Goal: Task Accomplishment & Management: Manage account settings

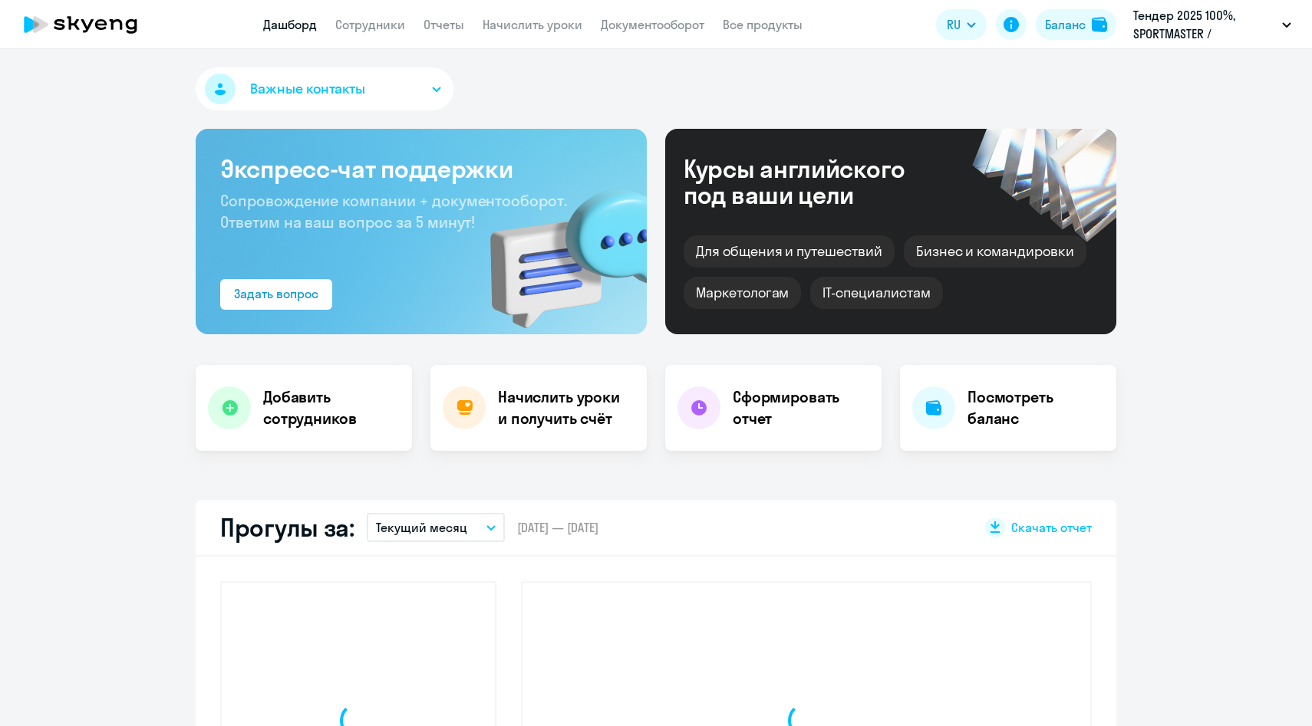
select select "30"
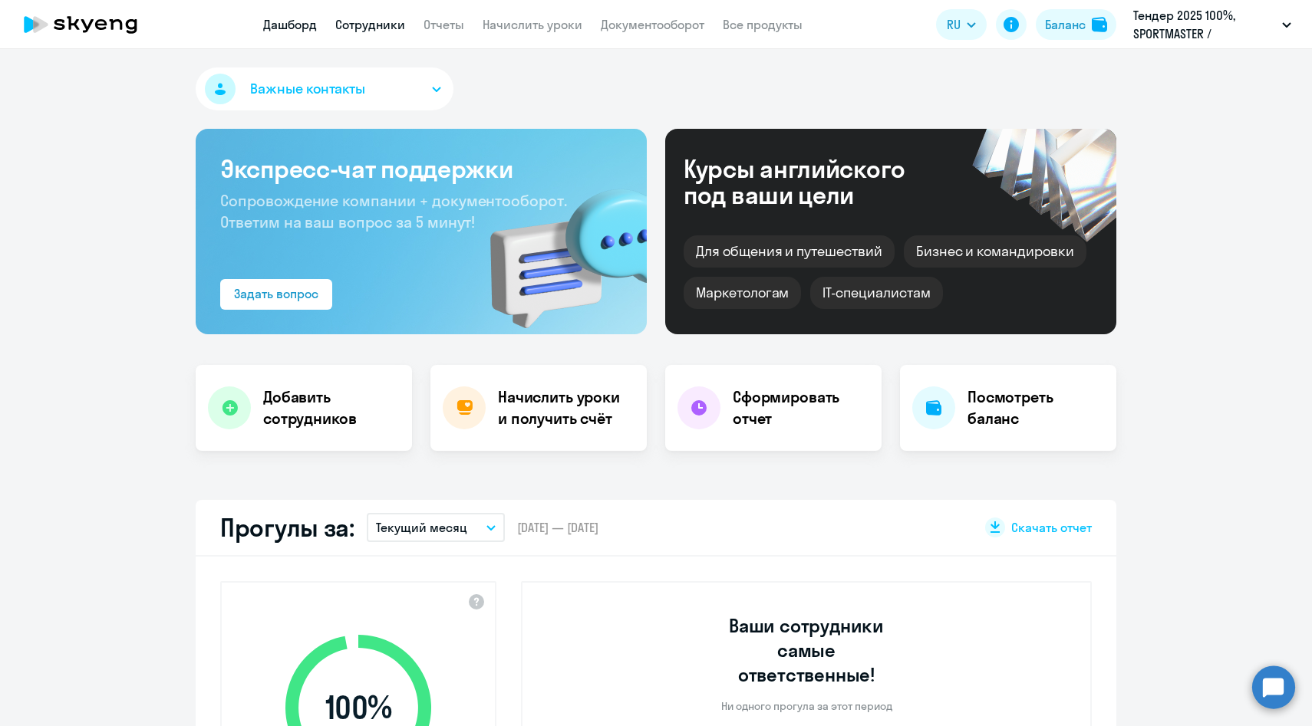
click at [371, 19] on link "Сотрудники" at bounding box center [370, 24] width 70 height 15
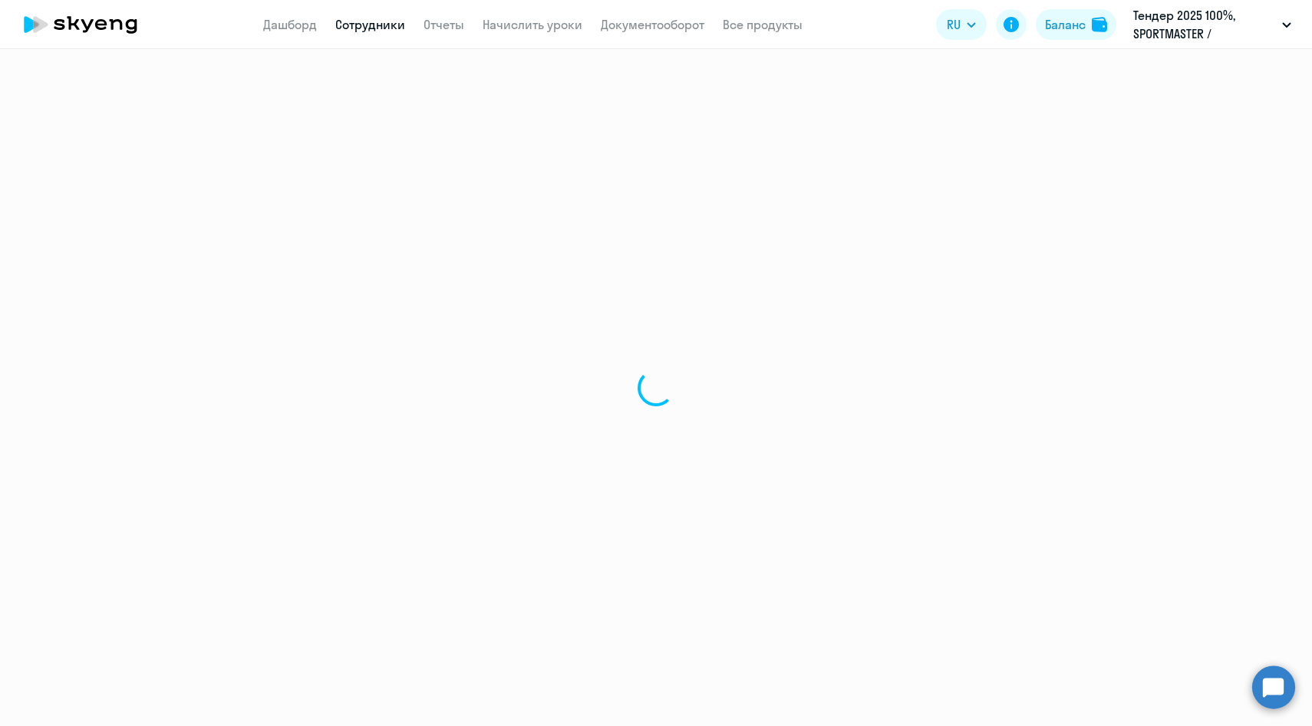
select select "30"
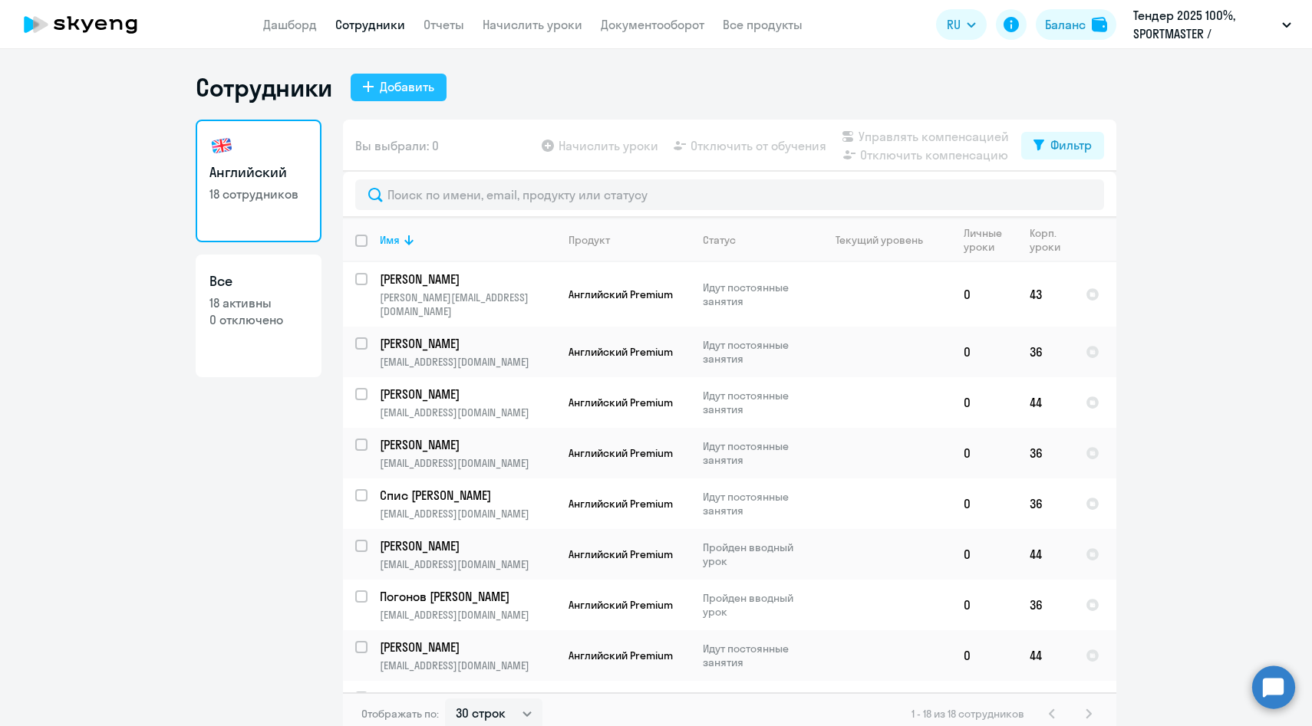
click at [404, 87] on div "Добавить" at bounding box center [407, 86] width 54 height 18
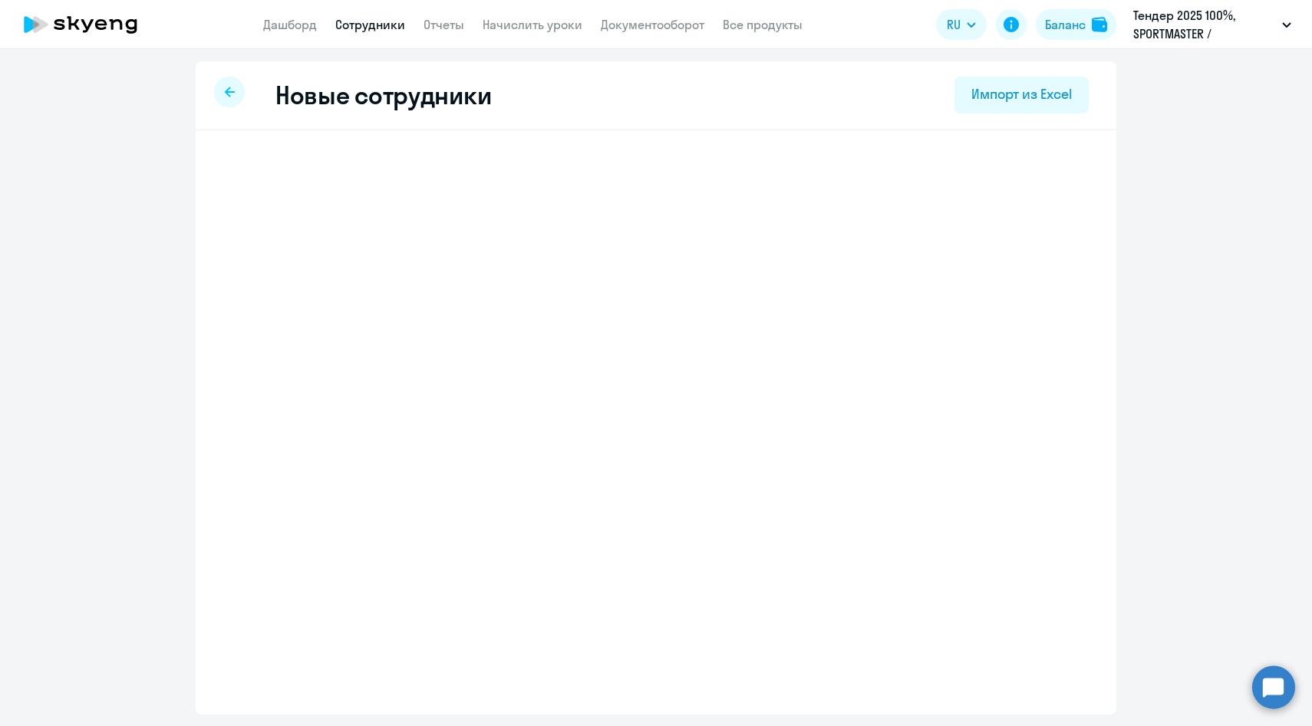
select select "english_adult_native_speaker"
select select "3"
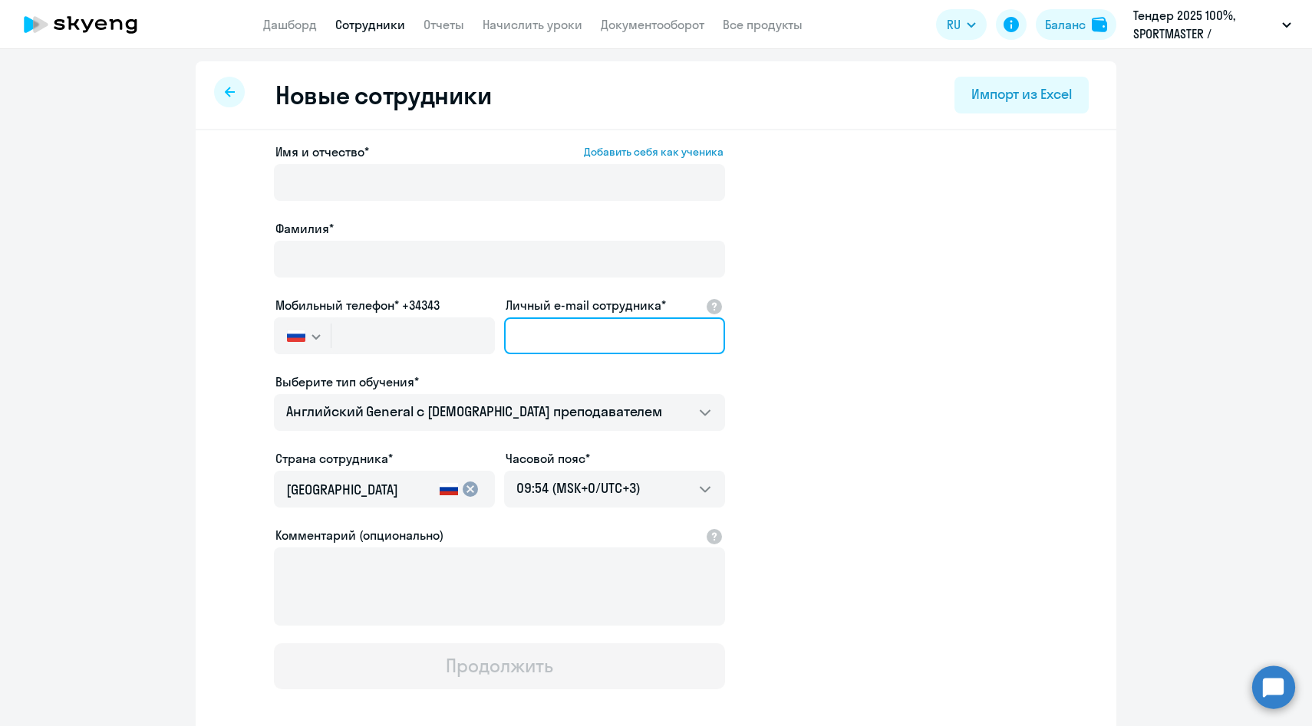
click at [573, 325] on input "Личный e-mail сотрудника*" at bounding box center [614, 336] width 221 height 37
paste input "[EMAIL_ADDRESS][DOMAIN_NAME]"
type input "[EMAIL_ADDRESS][DOMAIN_NAME]"
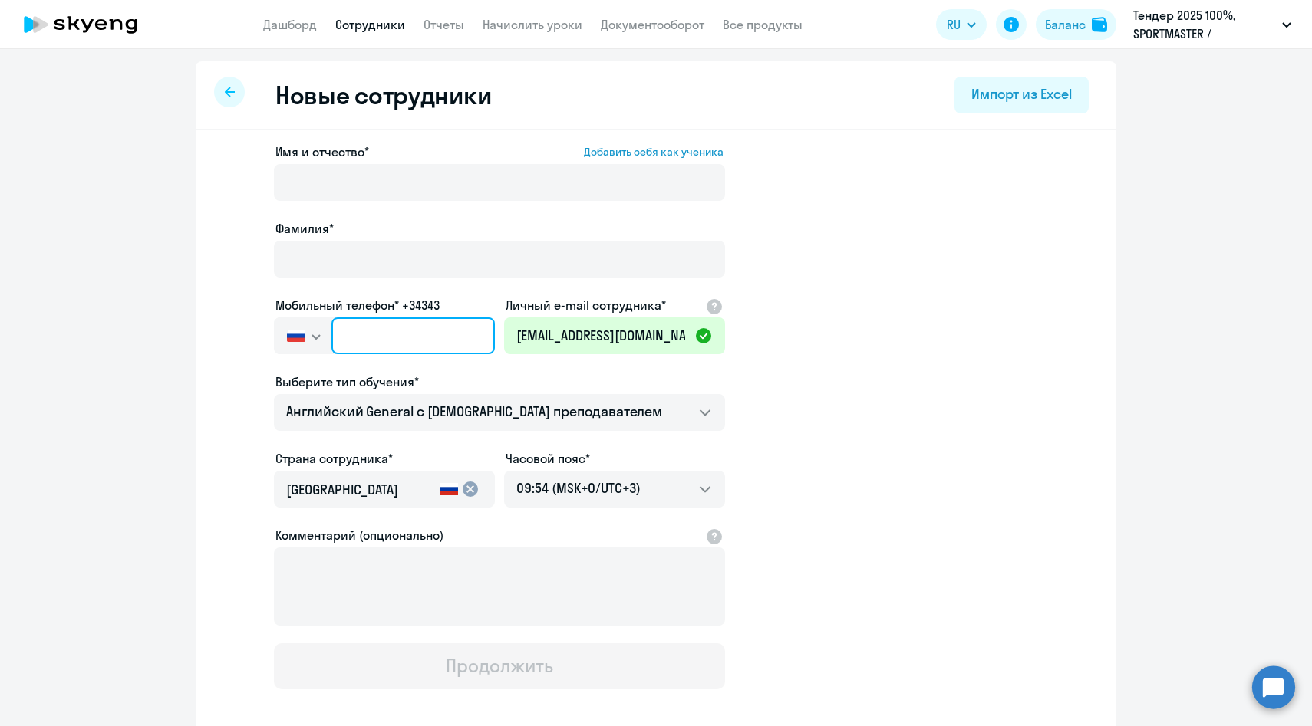
click at [437, 336] on input "text" at bounding box center [412, 336] width 163 height 37
paste input "[PHONE_NUMBER]"
type input "[PHONE_NUMBER]"
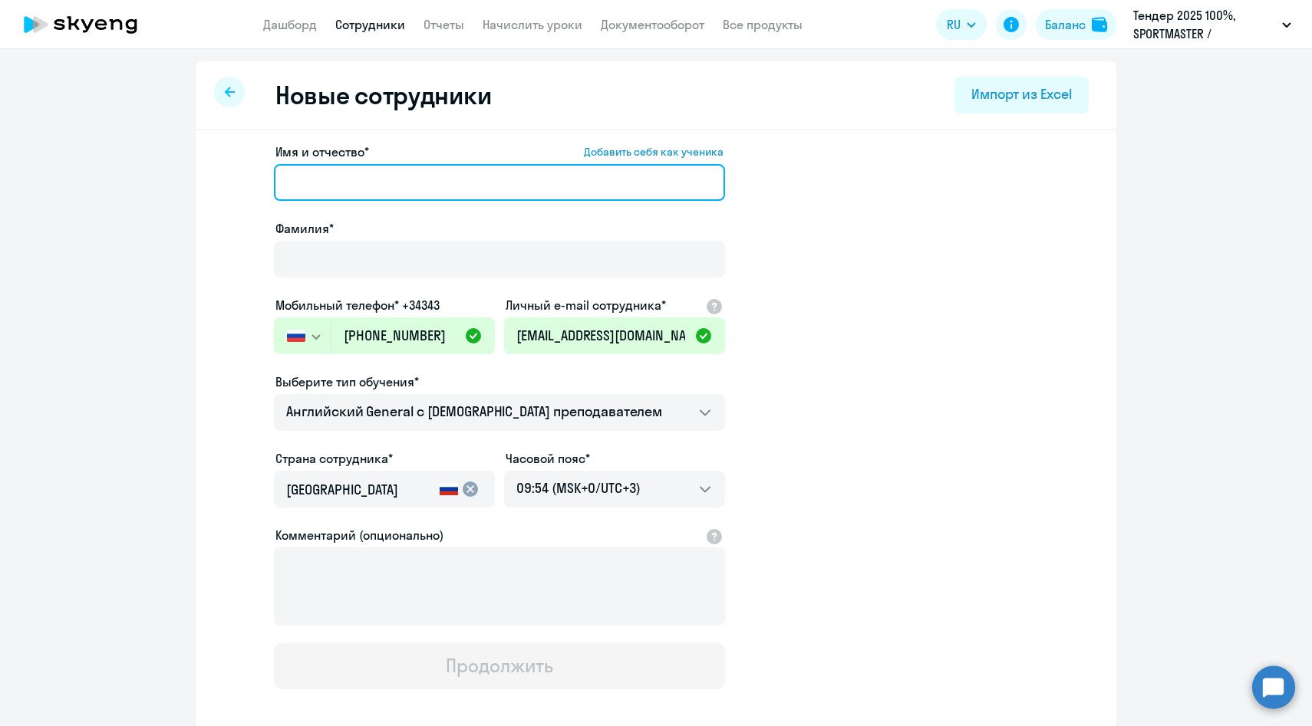
click at [378, 196] on input "Имя и отчество* Добавить себя как ученика" at bounding box center [499, 182] width 451 height 37
paste input "[PERSON_NAME]"
drag, startPoint x: 354, startPoint y: 184, endPoint x: 184, endPoint y: 176, distance: 169.8
click at [184, 178] on ng-component "Новые сотрудники Импорт из Excel Имя и отчество* Добавить себя как ученика [PER…" at bounding box center [656, 432] width 1312 height 743
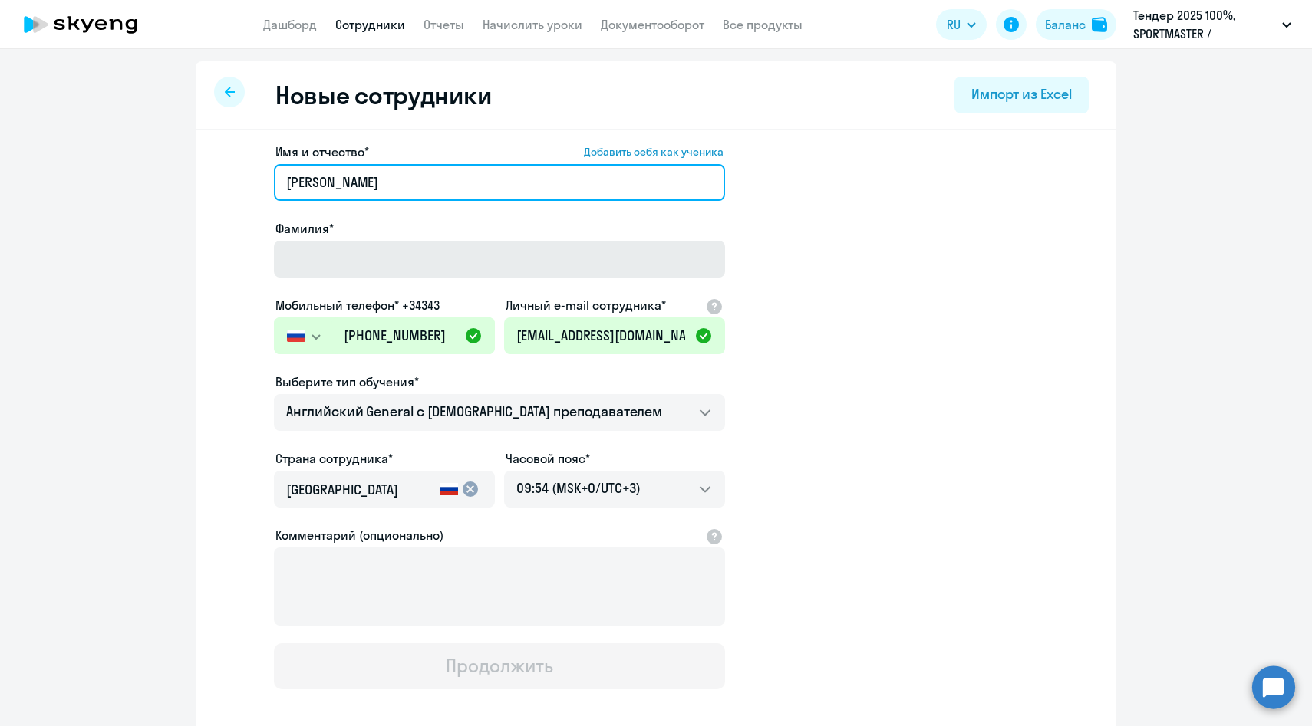
type input "[PERSON_NAME]"
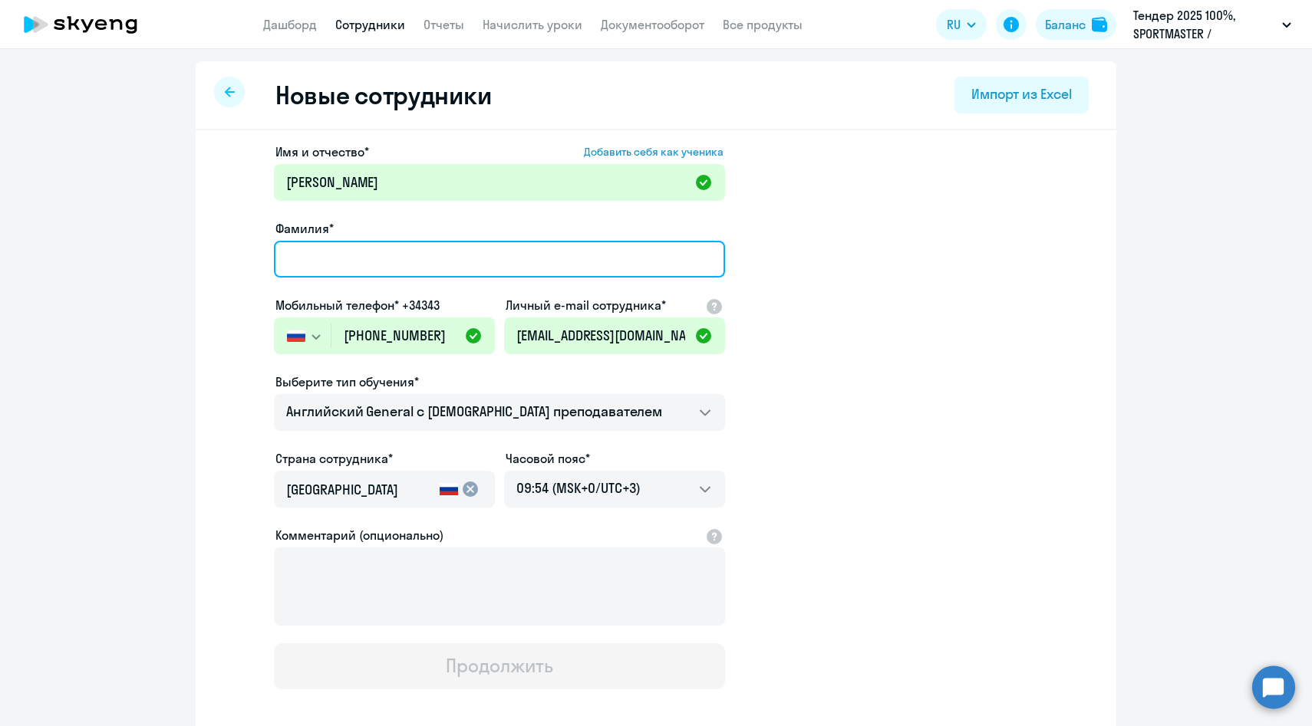
click at [316, 255] on input "Фамилия*" at bounding box center [499, 259] width 451 height 37
paste input "[PERSON_NAME]"
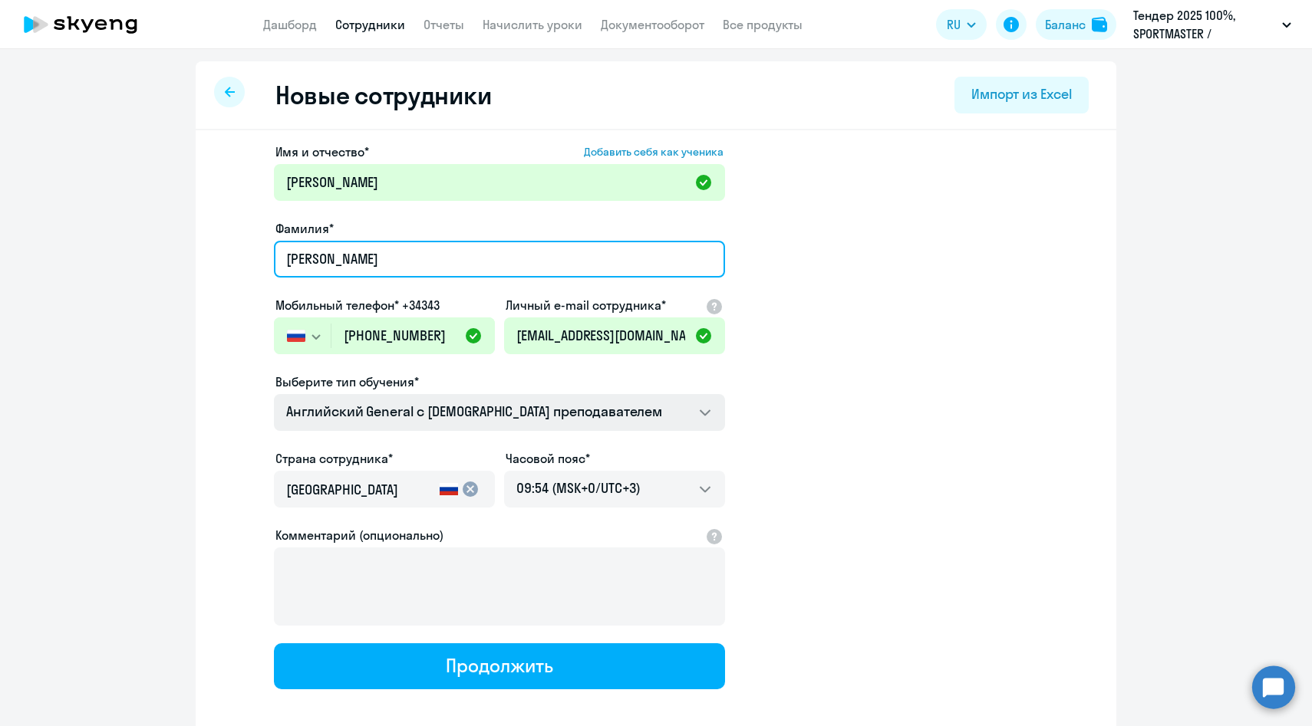
type input "[PERSON_NAME]"
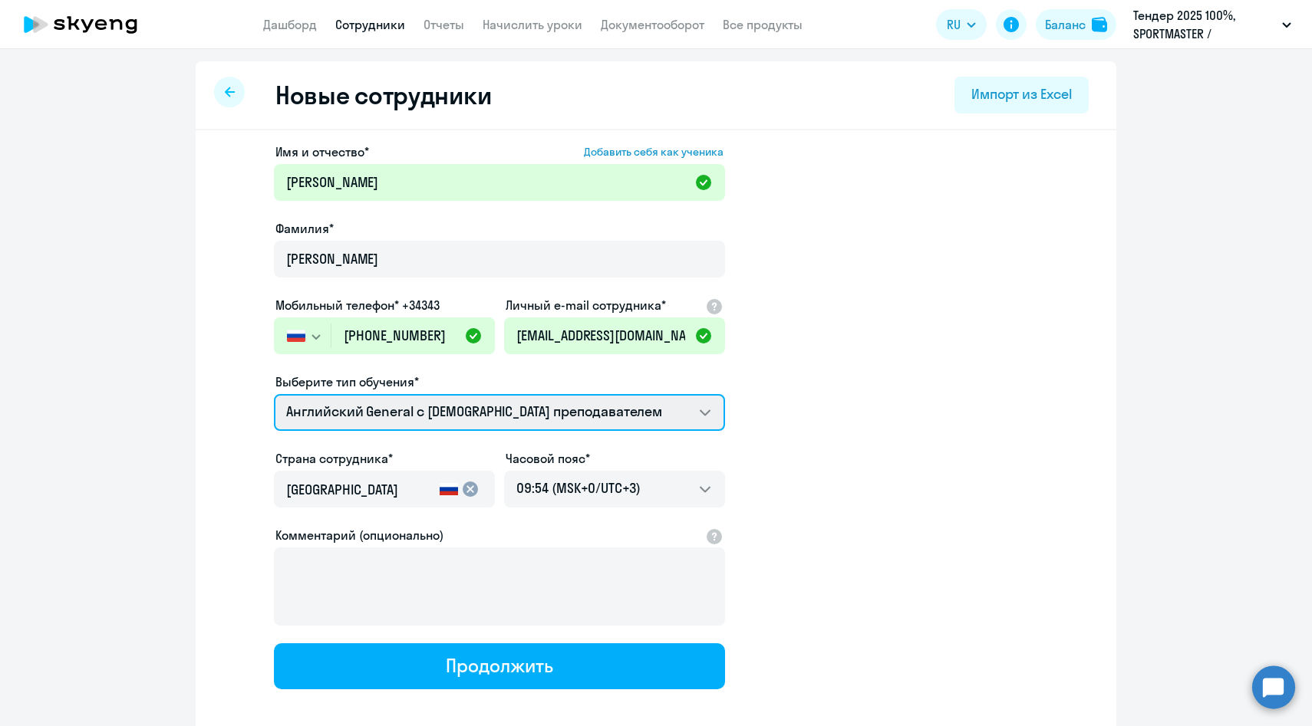
click at [438, 411] on select "Английский General с [DEMOGRAPHIC_DATA] преподавателем Премиум [DEMOGRAPHIC_DAT…" at bounding box center [499, 412] width 451 height 37
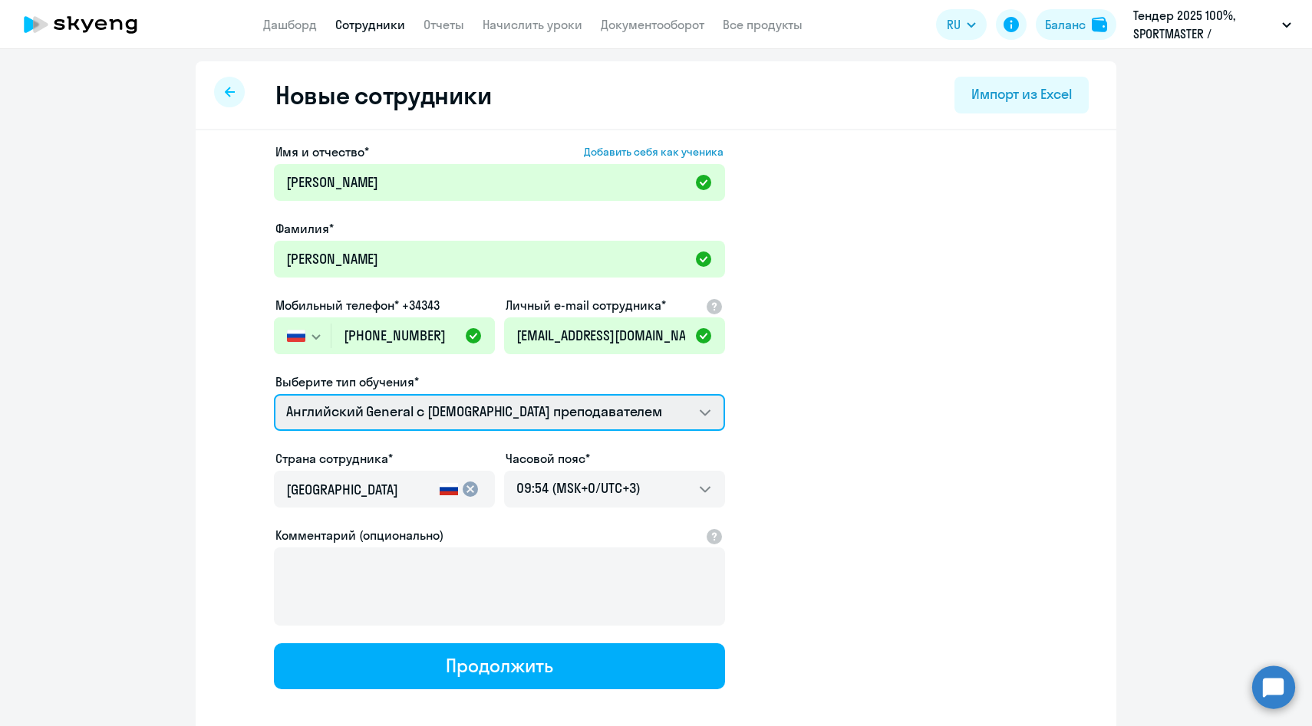
select select "english_adult_not_native_speaker_premium"
click at [274, 394] on select "Английский General с [DEMOGRAPHIC_DATA] преподавателем Премиум [DEMOGRAPHIC_DAT…" at bounding box center [499, 412] width 451 height 37
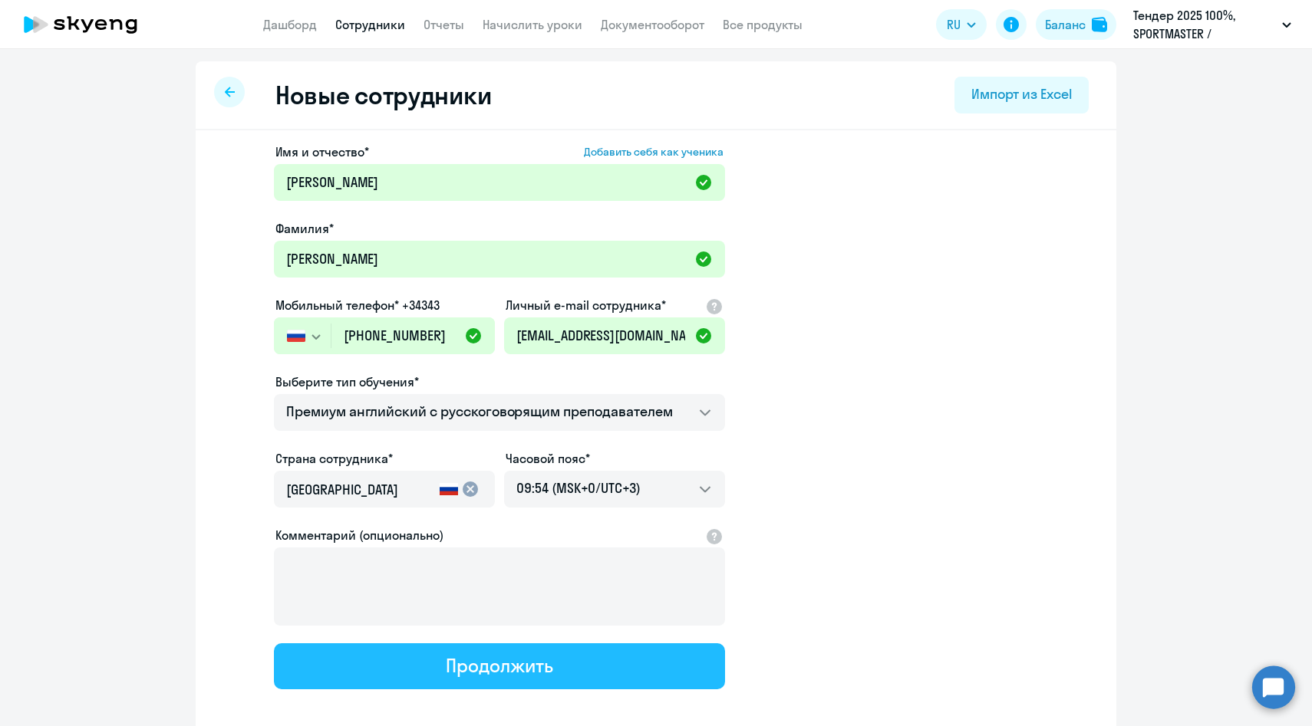
click at [430, 675] on button "Продолжить" at bounding box center [499, 667] width 451 height 46
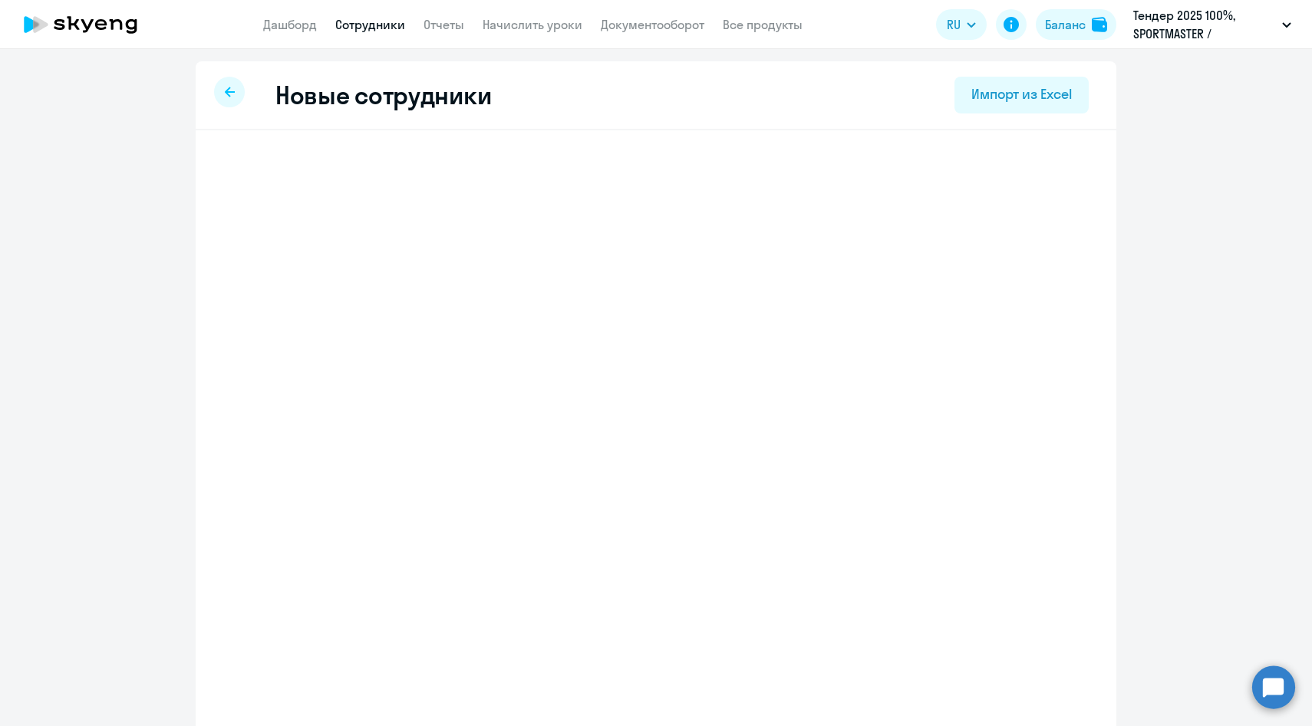
select select "english_adult_not_native_speaker_premium"
select select "3"
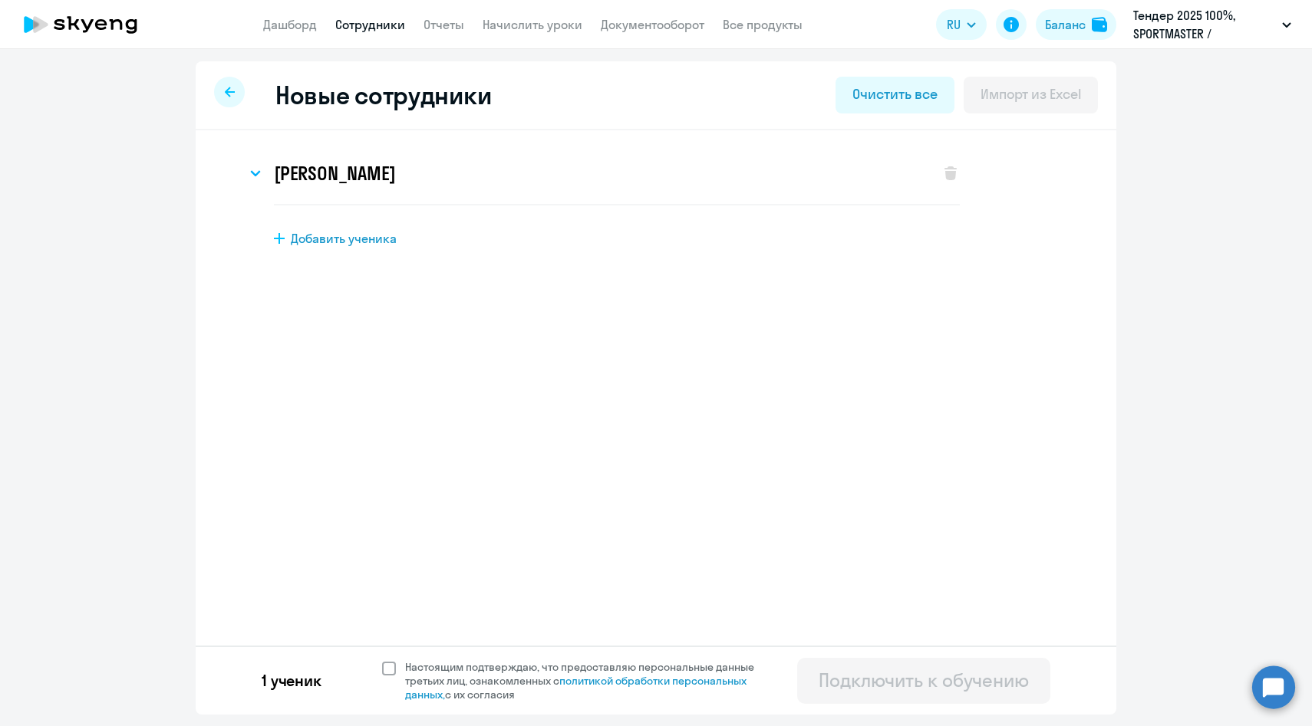
click at [440, 669] on span "Настоящим подтверждаю, что предоставляю персональные данные третьих лиц, ознако…" at bounding box center [588, 681] width 367 height 41
click at [382, 661] on input "Настоящим подтверждаю, что предоставляю персональные данные третьих лиц, ознако…" at bounding box center [381, 660] width 1 height 1
checkbox input "true"
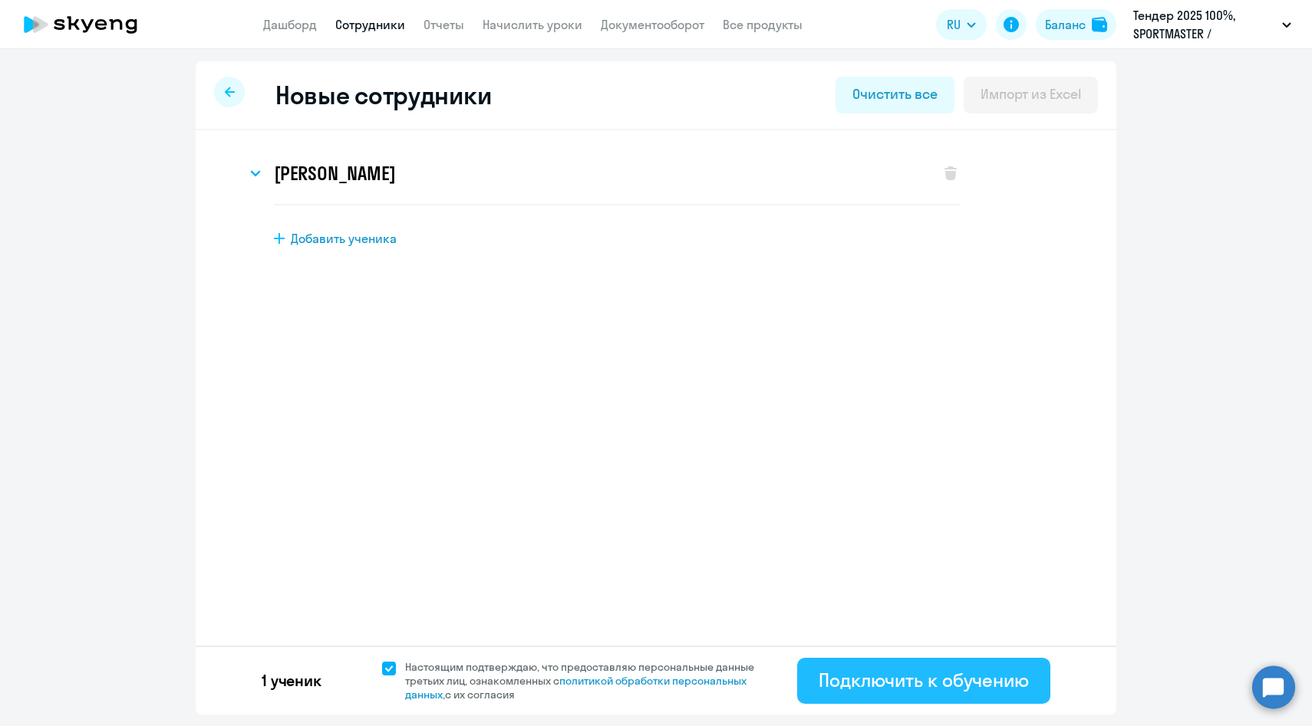
click at [867, 684] on div "Подключить к обучению" at bounding box center [924, 680] width 210 height 25
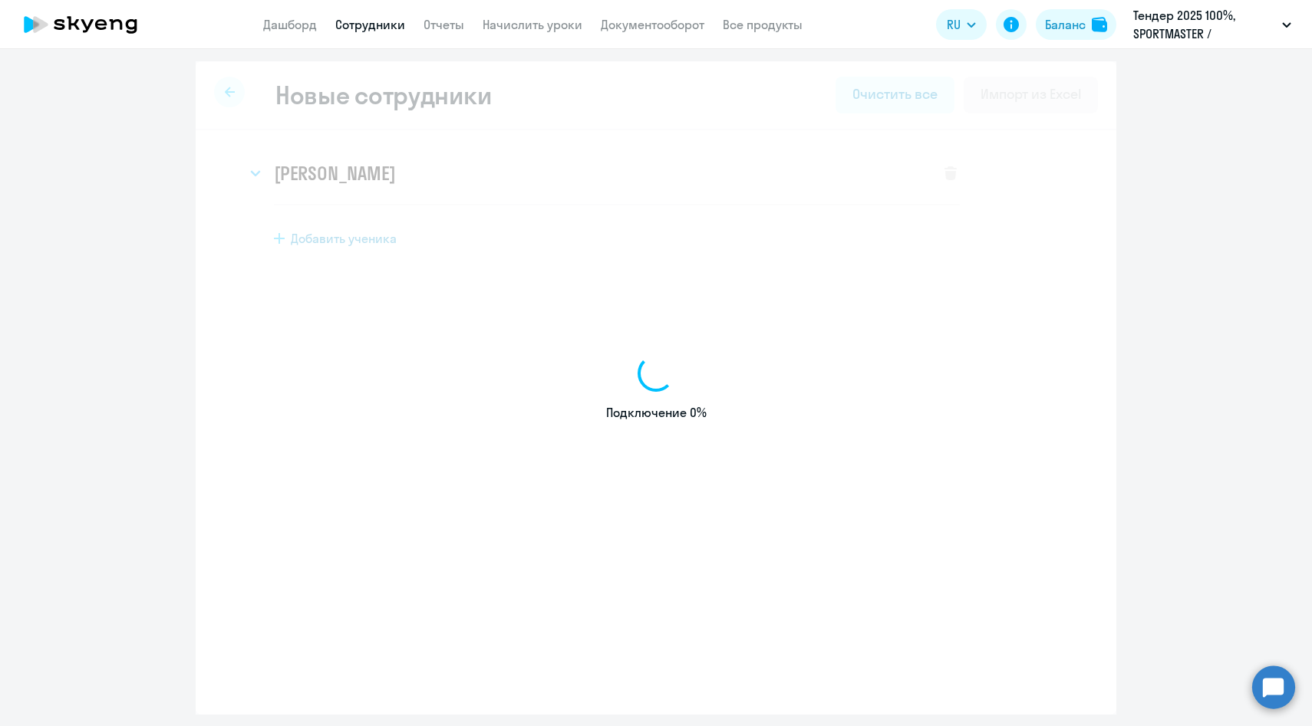
select select "english_adult_native_speaker"
select select "3"
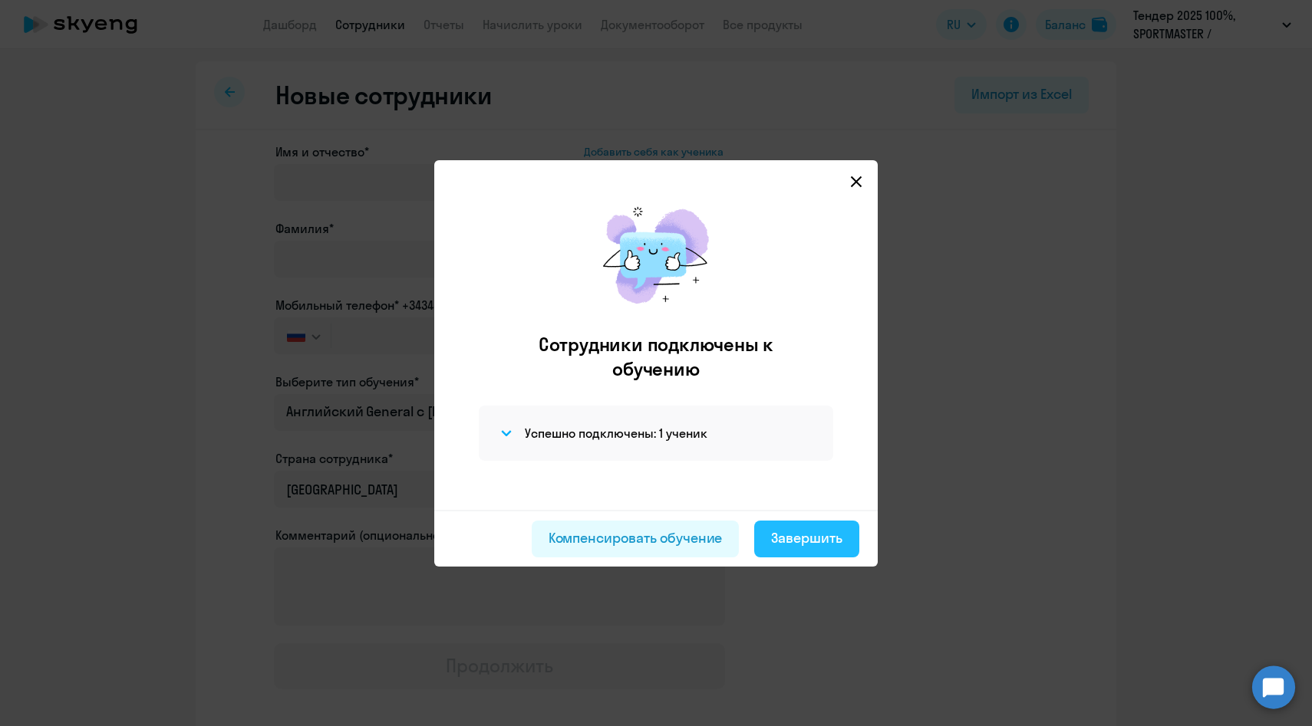
click at [781, 541] on div "Завершить" at bounding box center [806, 539] width 71 height 20
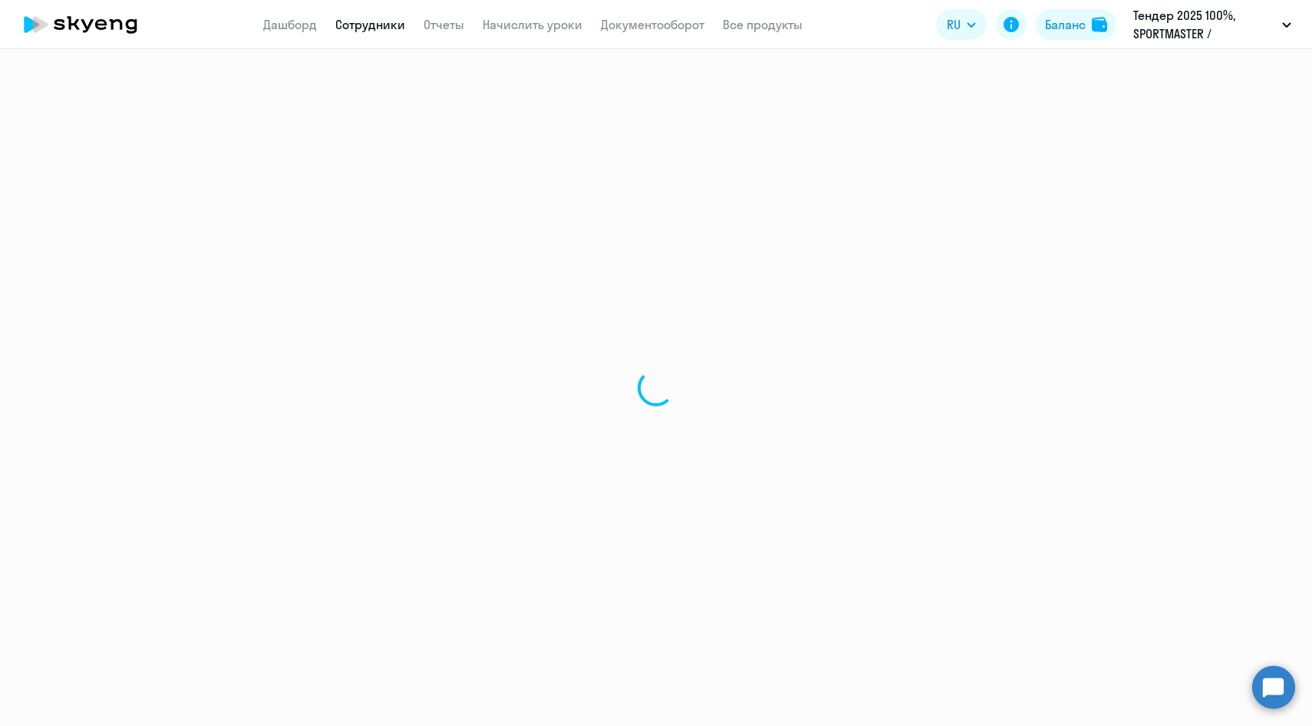
select select "30"
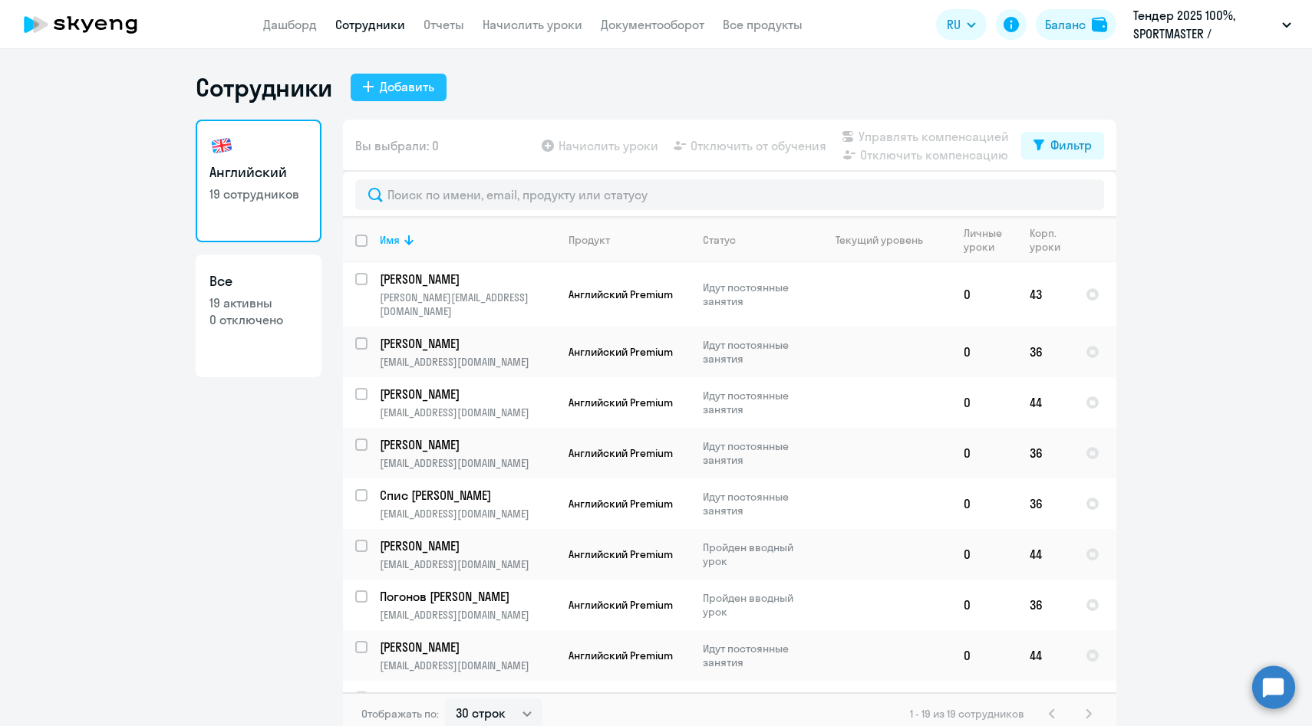
click at [395, 97] on button "Добавить" at bounding box center [399, 88] width 96 height 28
select select "english_adult_native_speaker"
select select "3"
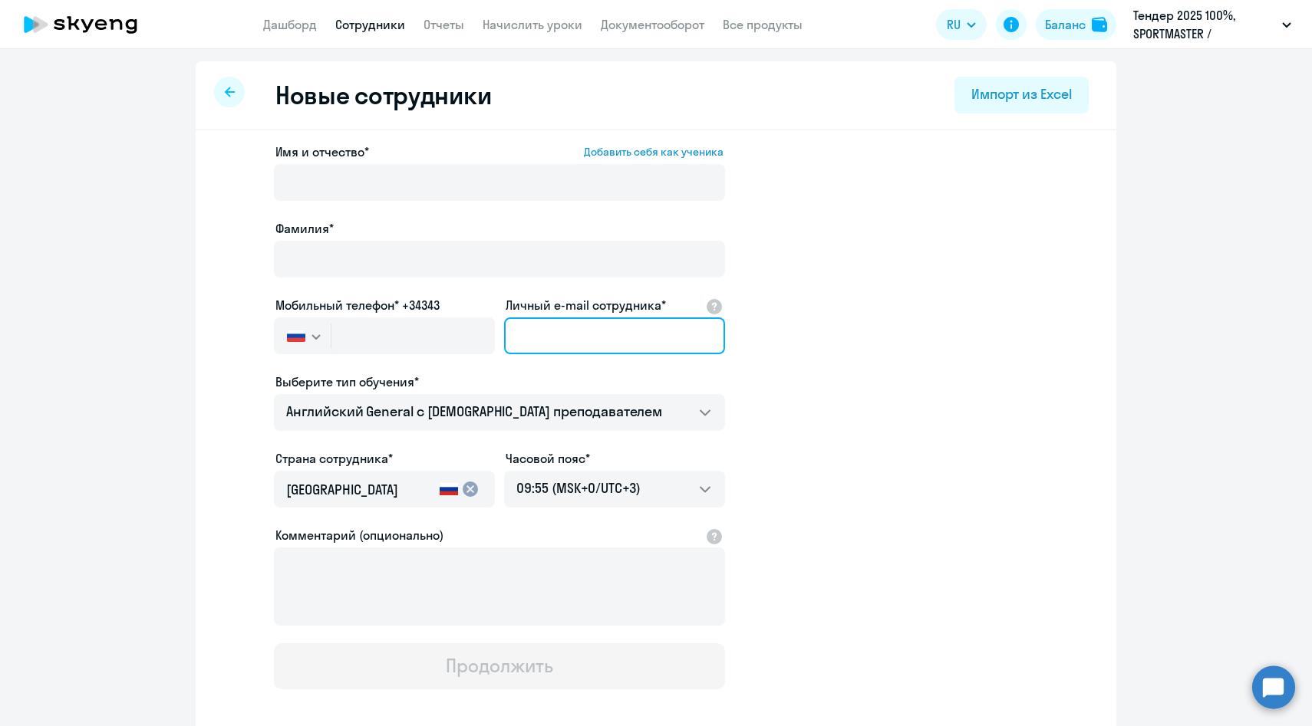
click at [588, 327] on input "Личный e-mail сотрудника*" at bounding box center [614, 336] width 221 height 37
paste input "[EMAIL_ADDRESS][DOMAIN_NAME]"
type input "[EMAIL_ADDRESS][DOMAIN_NAME]"
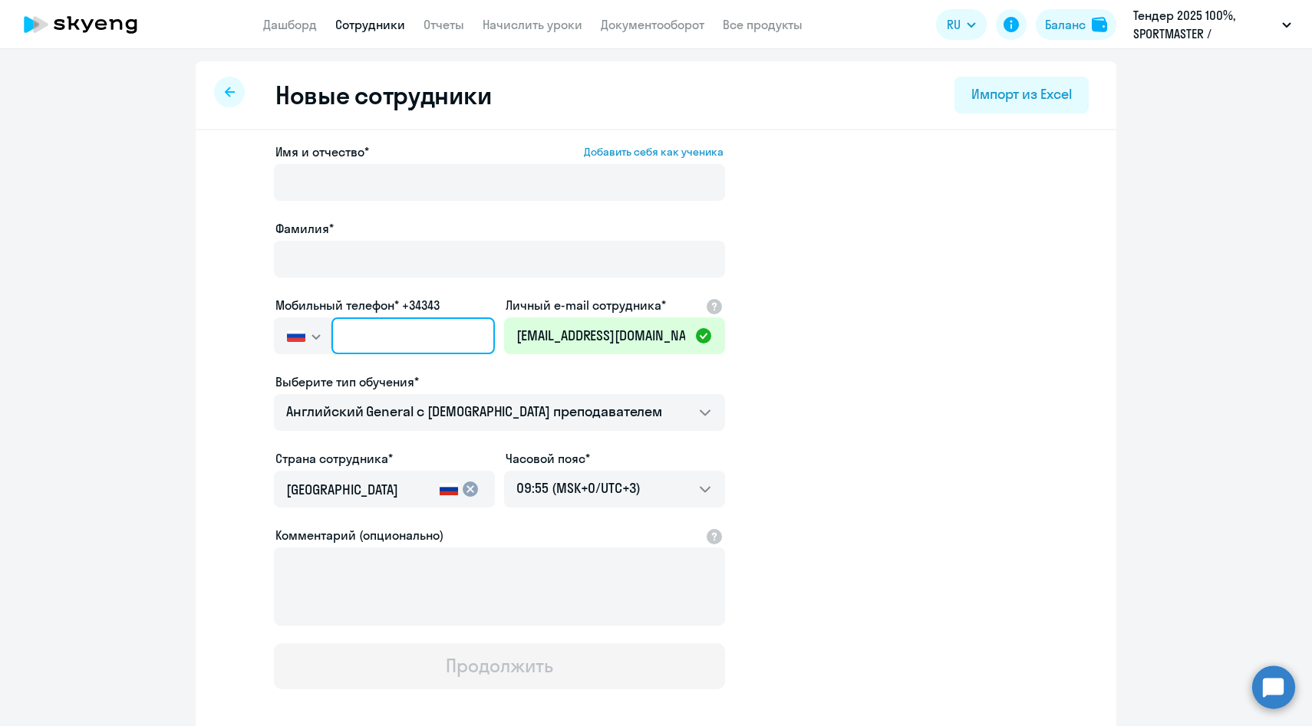
click at [445, 332] on input "text" at bounding box center [412, 336] width 163 height 37
paste input "[PHONE_NUMBER]"
type input "[PHONE_NUMBER]"
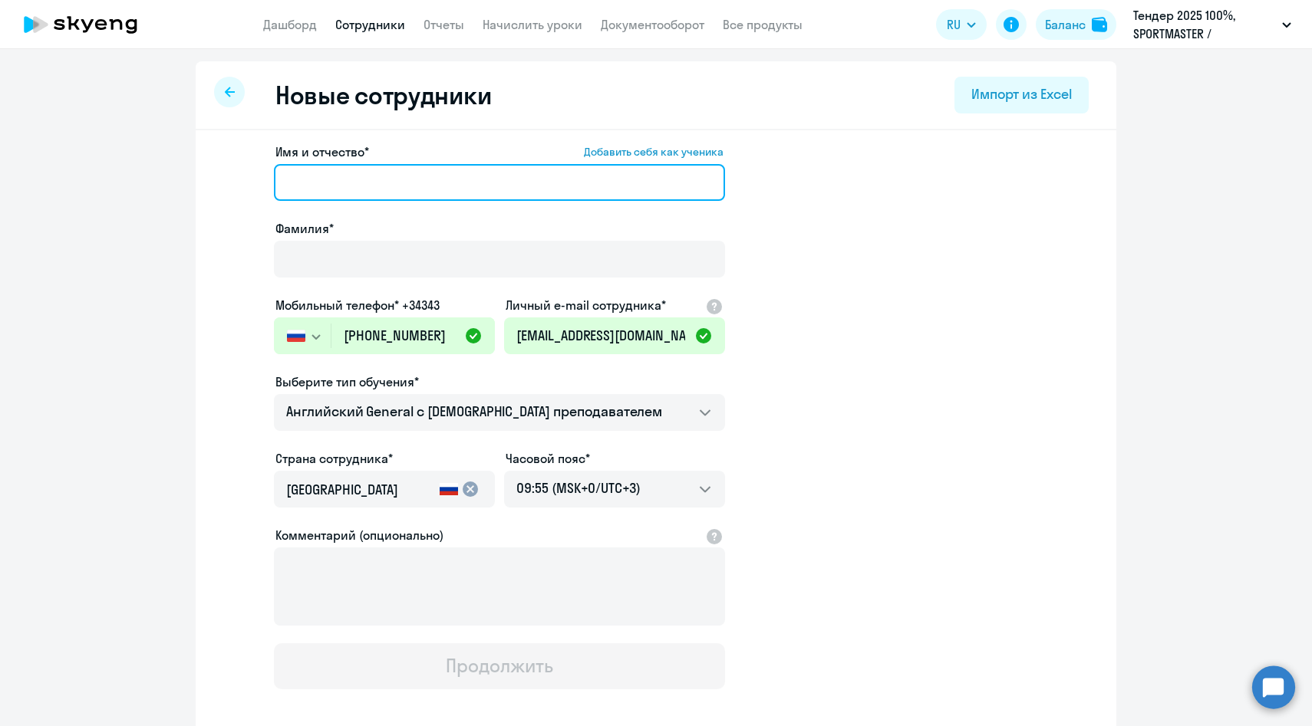
click at [450, 175] on input "Имя и отчество* Добавить себя как ученика" at bounding box center [499, 182] width 451 height 37
paste input "[PERSON_NAME]"
drag, startPoint x: 351, startPoint y: 180, endPoint x: 154, endPoint y: 180, distance: 197.2
click at [156, 180] on ng-component "Новые сотрудники Импорт из Excel Имя и отчество* Добавить себя как ученика [PER…" at bounding box center [656, 432] width 1312 height 743
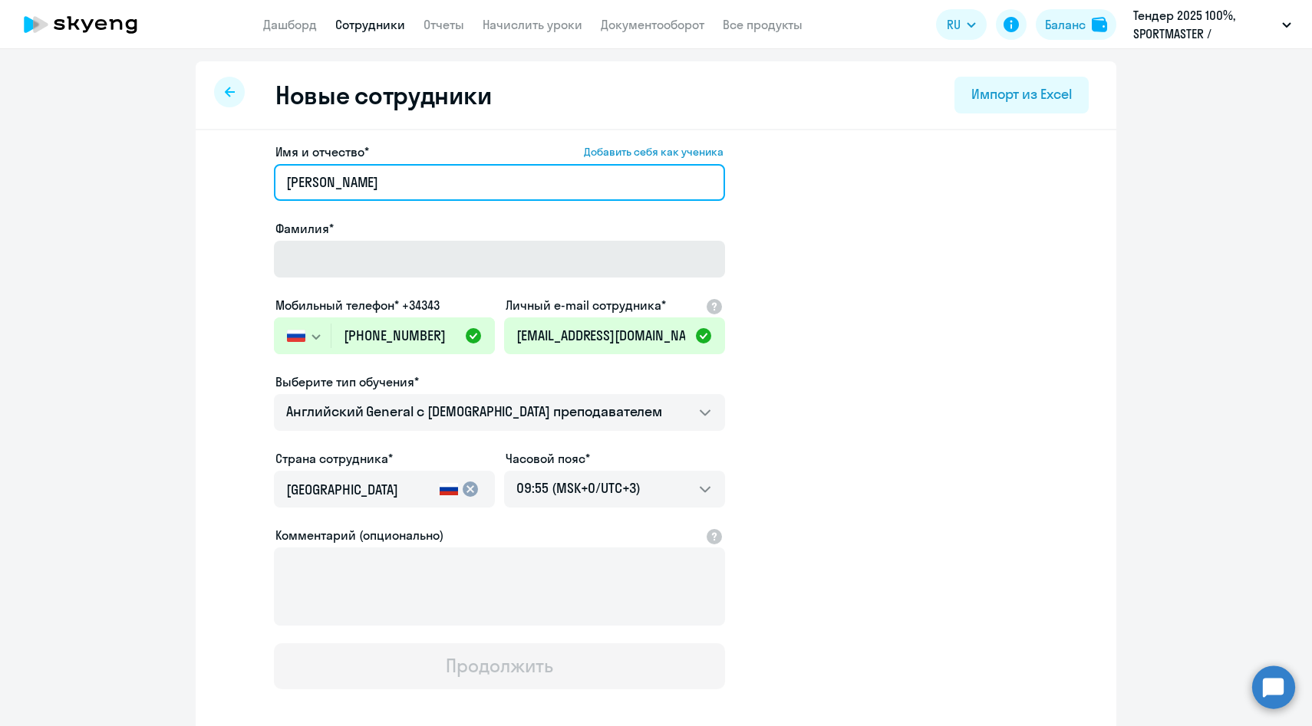
type input "[PERSON_NAME]"
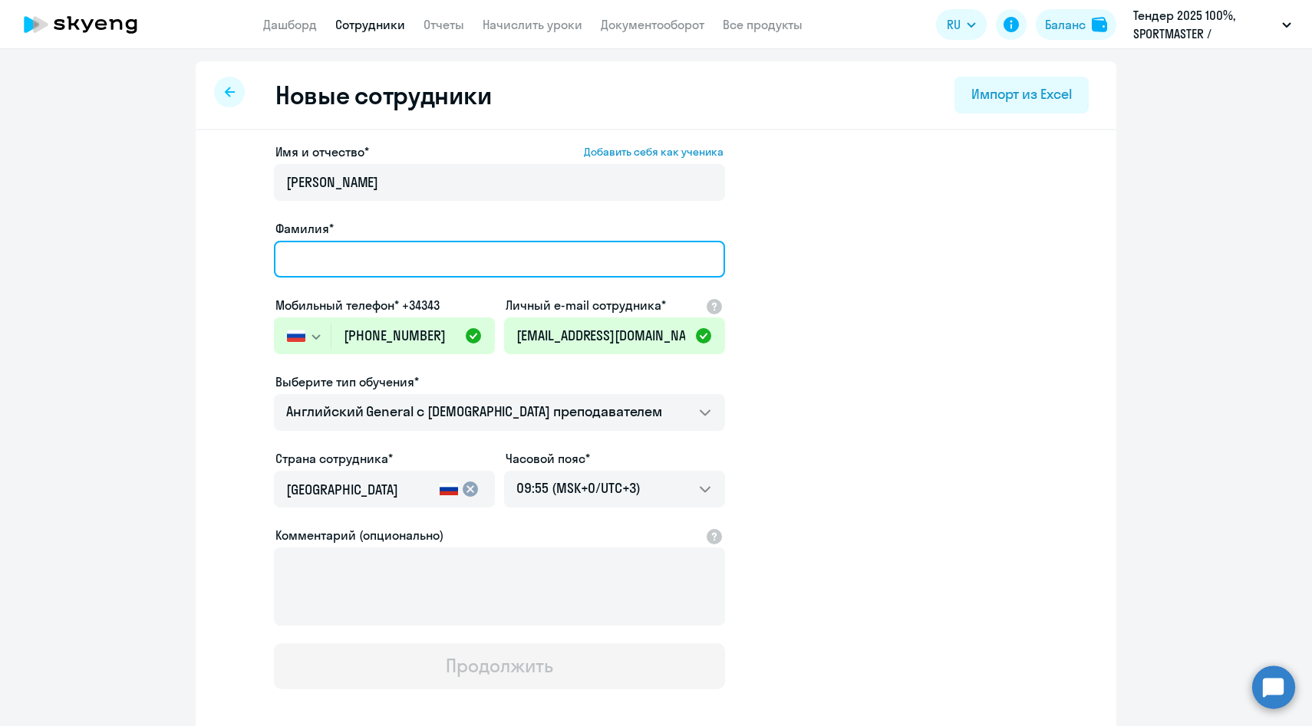
click at [325, 260] on input "Фамилия*" at bounding box center [499, 259] width 451 height 37
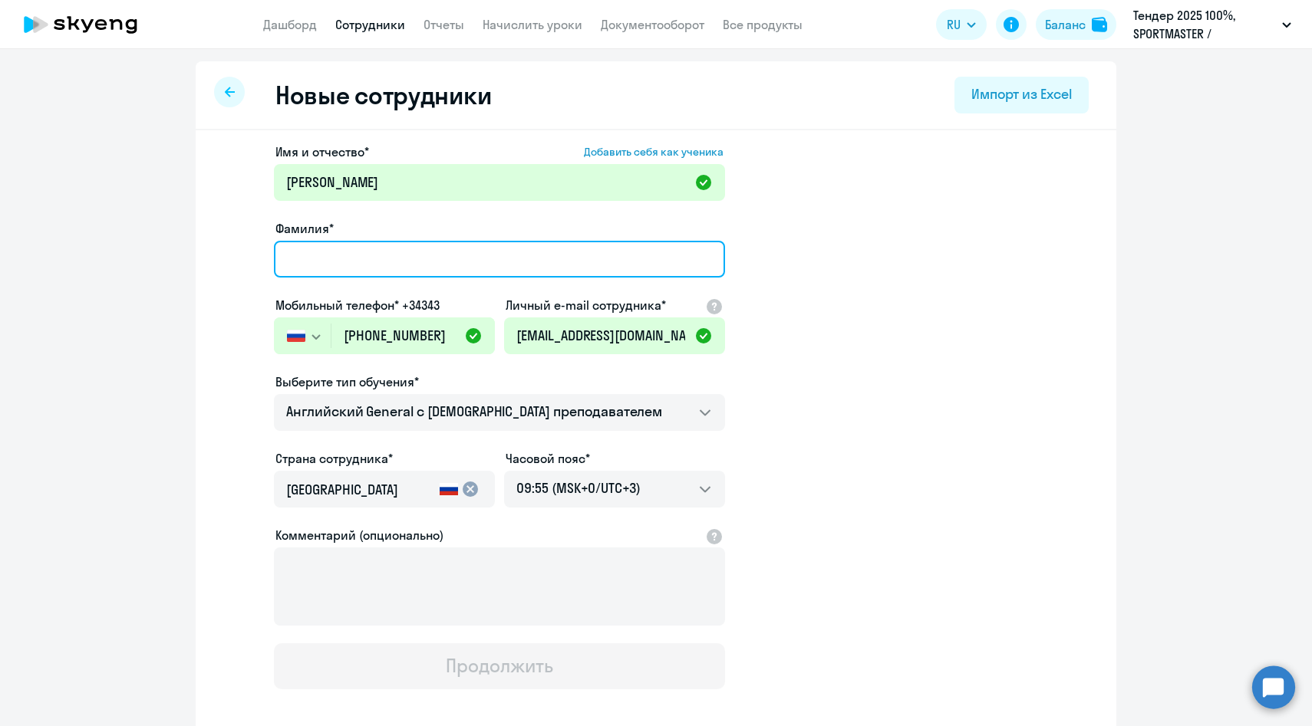
paste input "[PERSON_NAME]"
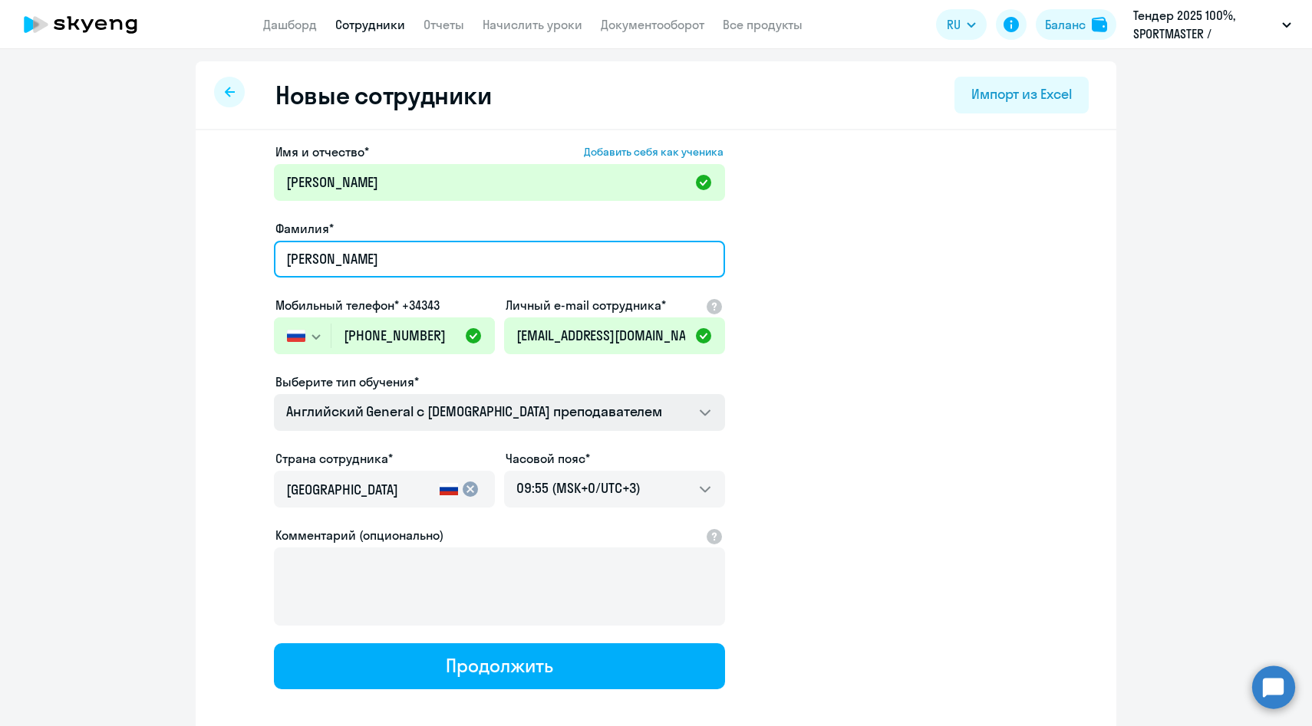
type input "[PERSON_NAME]"
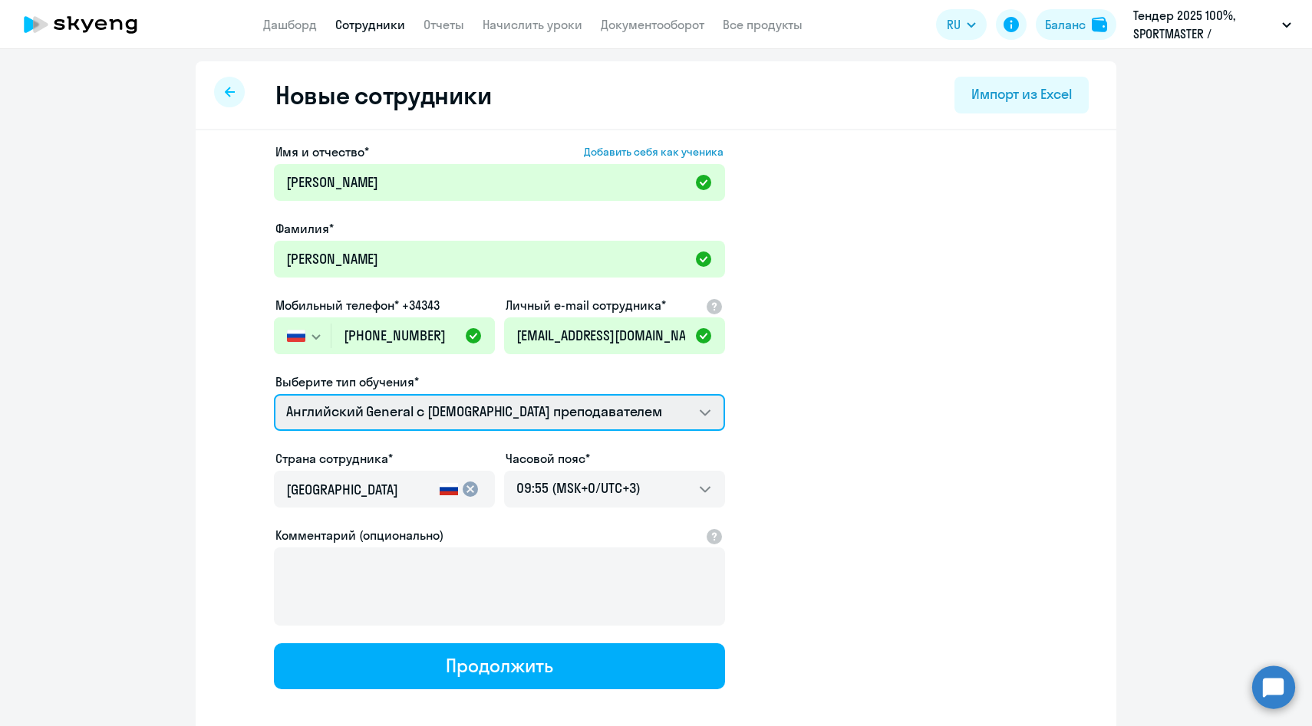
click at [390, 407] on select "Английский General с [DEMOGRAPHIC_DATA] преподавателем Премиум [DEMOGRAPHIC_DAT…" at bounding box center [499, 412] width 451 height 37
select select "english_adult_not_native_speaker_premium"
click at [274, 394] on select "Английский General с [DEMOGRAPHIC_DATA] преподавателем Премиум [DEMOGRAPHIC_DAT…" at bounding box center [499, 412] width 451 height 37
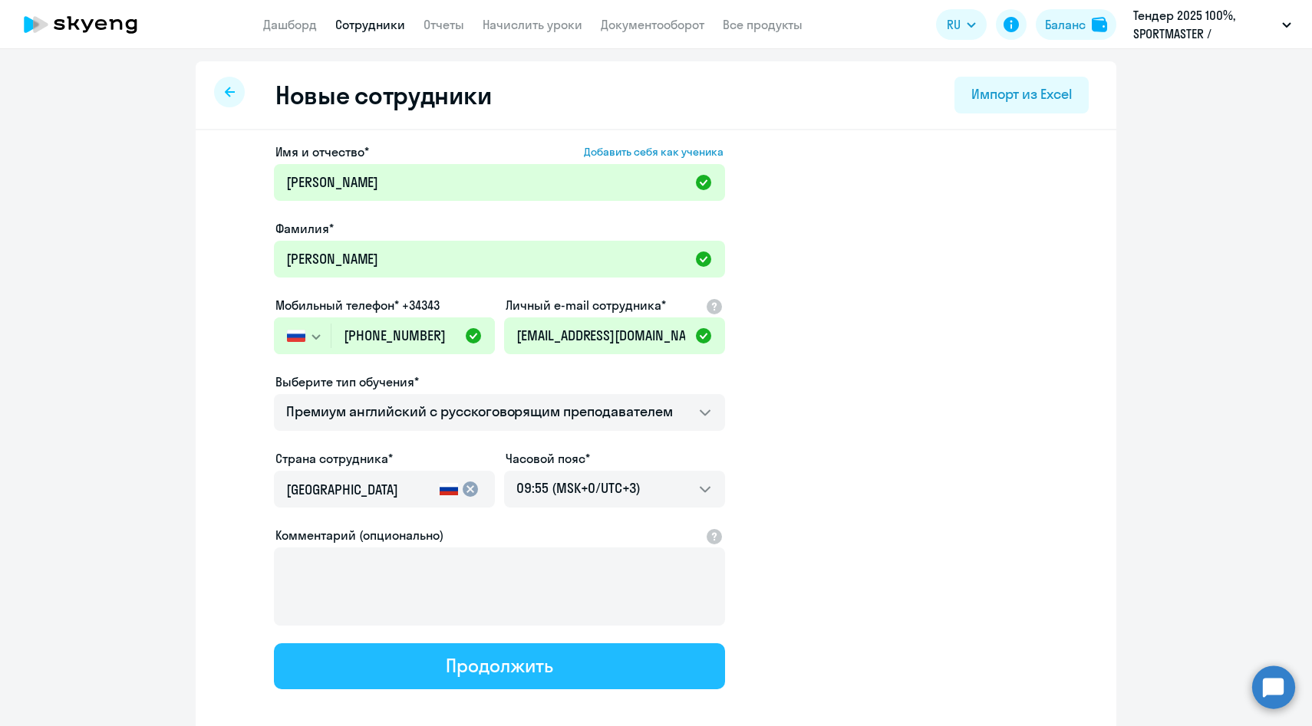
click at [428, 656] on button "Продолжить" at bounding box center [499, 667] width 451 height 46
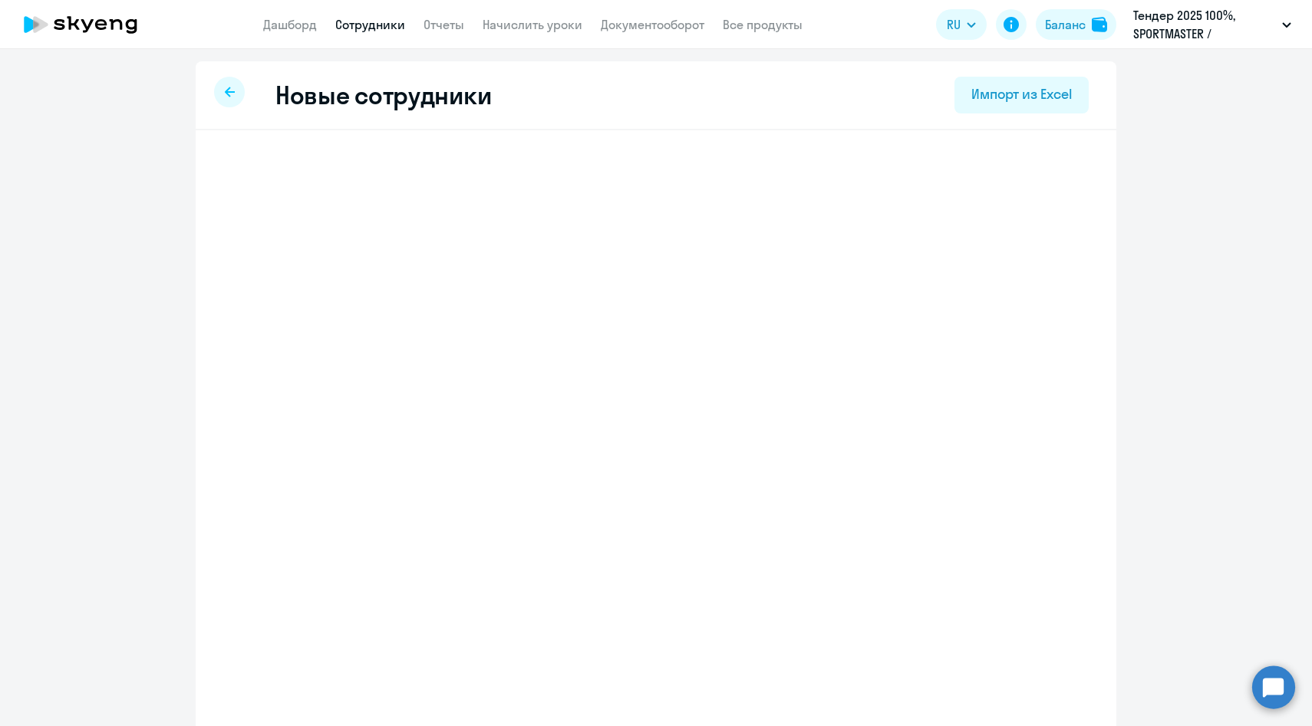
select select "english_adult_not_native_speaker_premium"
select select "3"
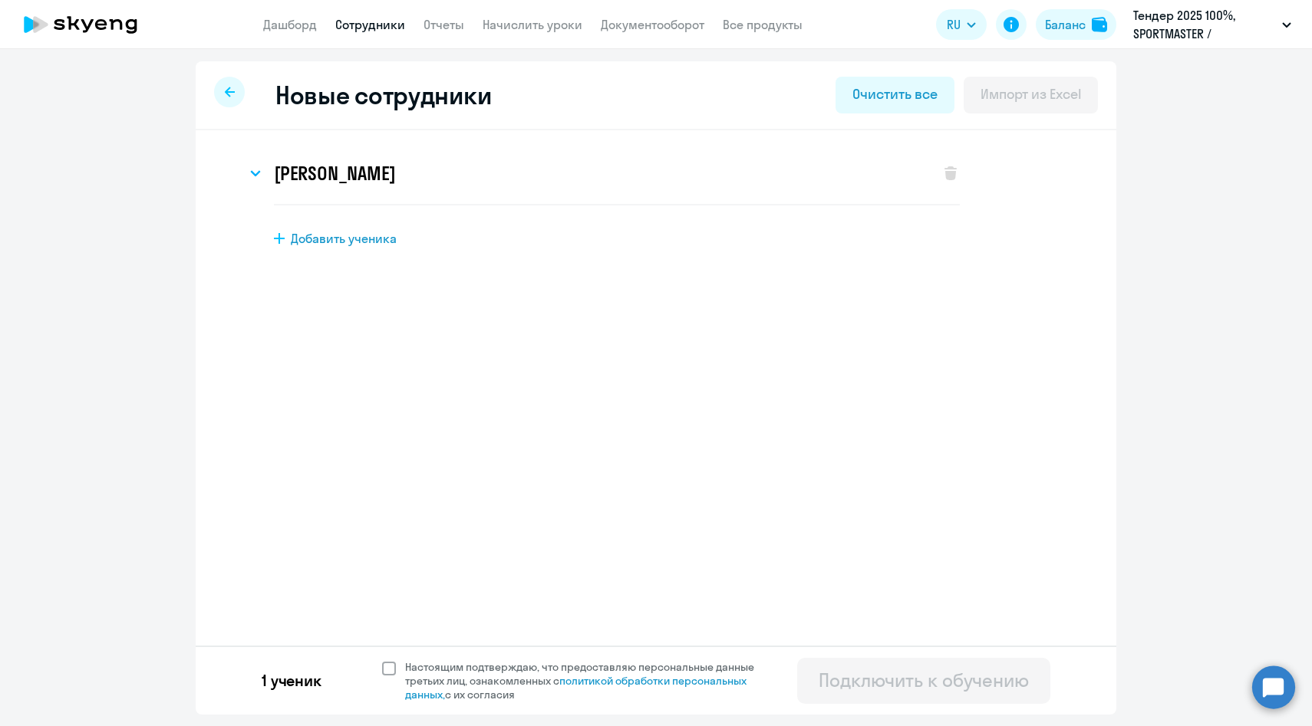
click at [451, 689] on span "Настоящим подтверждаю, что предоставляю персональные данные третьих лиц, ознако…" at bounding box center [588, 681] width 367 height 41
click at [382, 661] on input "Настоящим подтверждаю, что предоставляю персональные данные третьих лиц, ознако…" at bounding box center [381, 660] width 1 height 1
checkbox input "true"
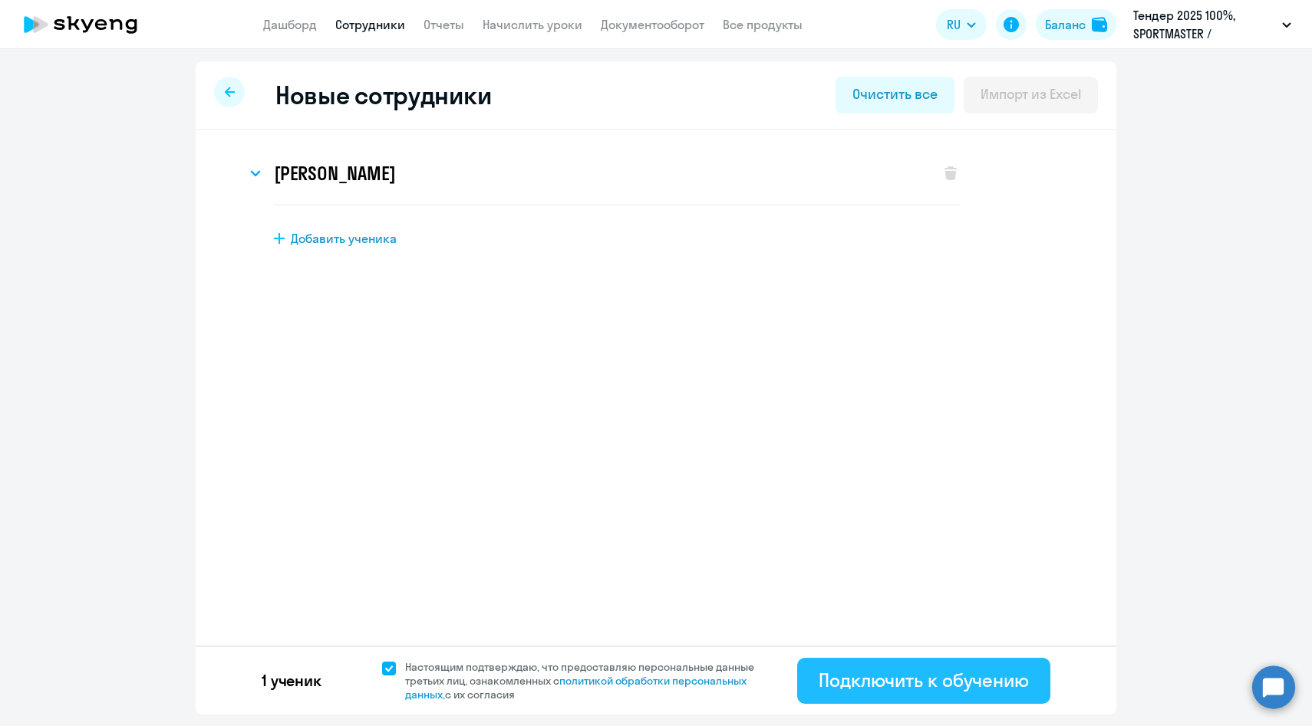
click at [833, 668] on div "Подключить к обучению" at bounding box center [924, 680] width 210 height 25
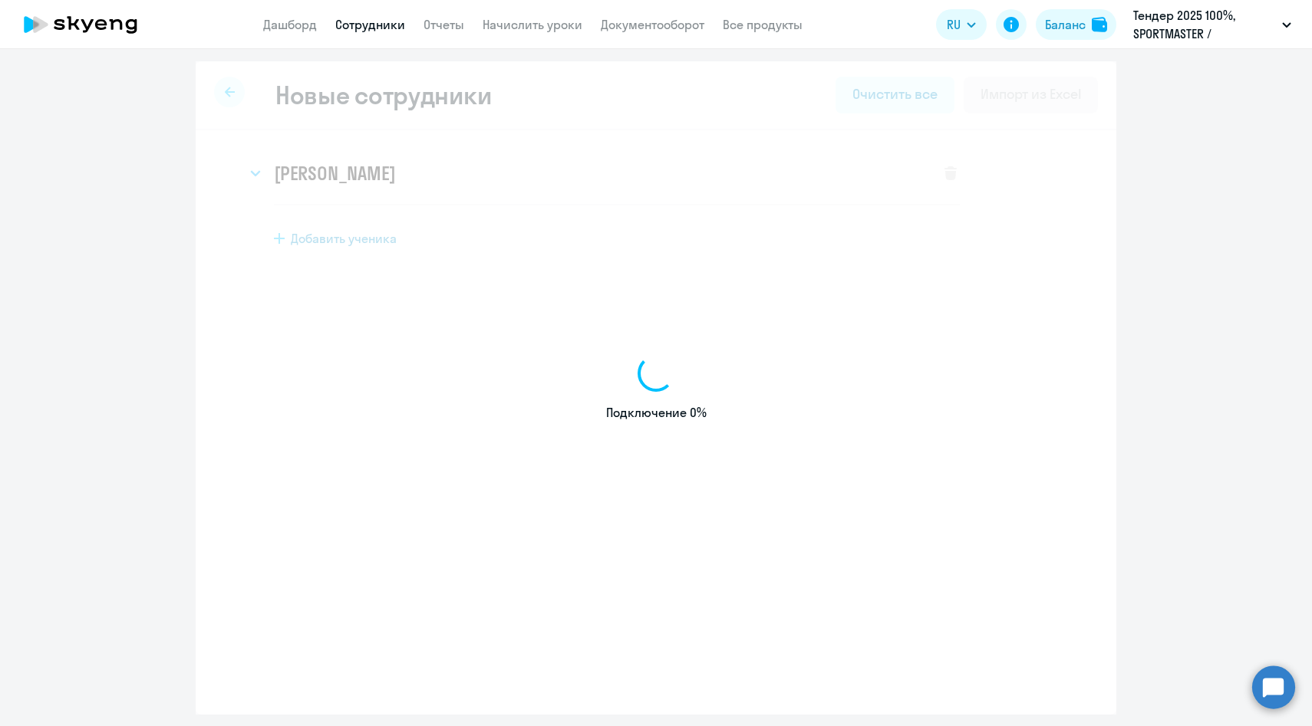
select select "english_adult_native_speaker"
select select "3"
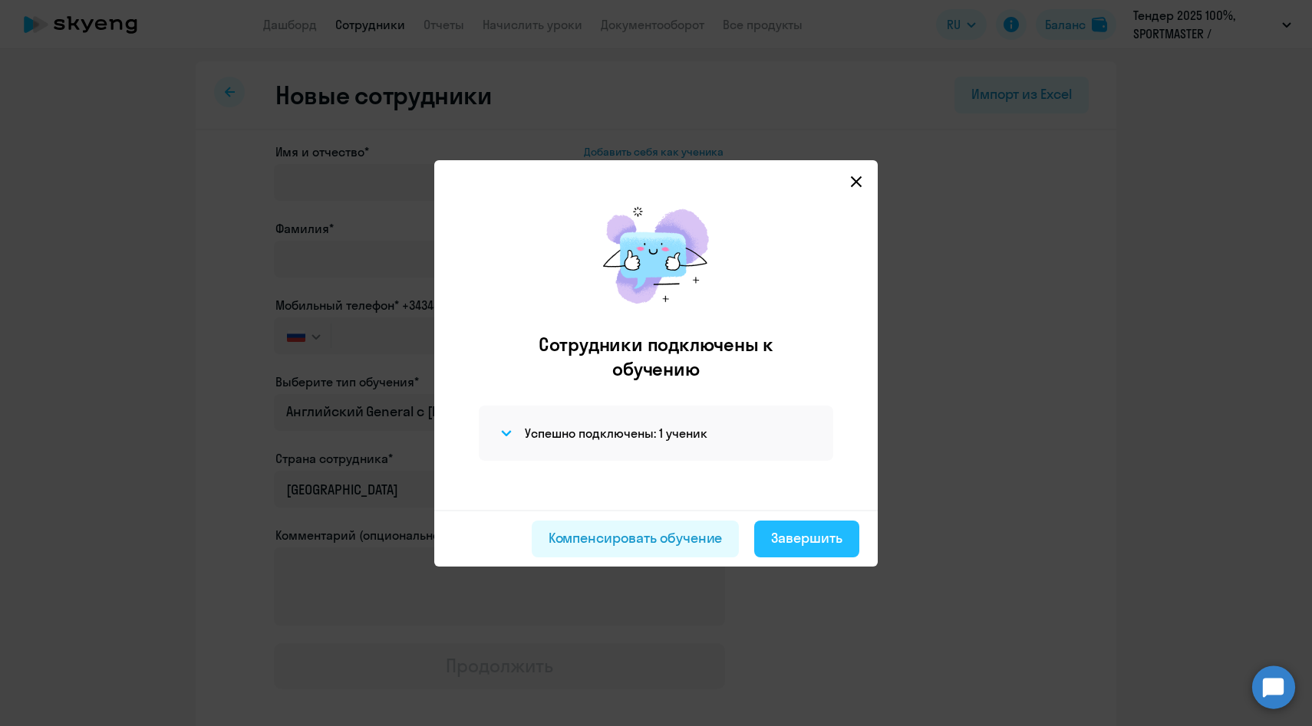
click at [793, 538] on div "Завершить" at bounding box center [806, 539] width 71 height 20
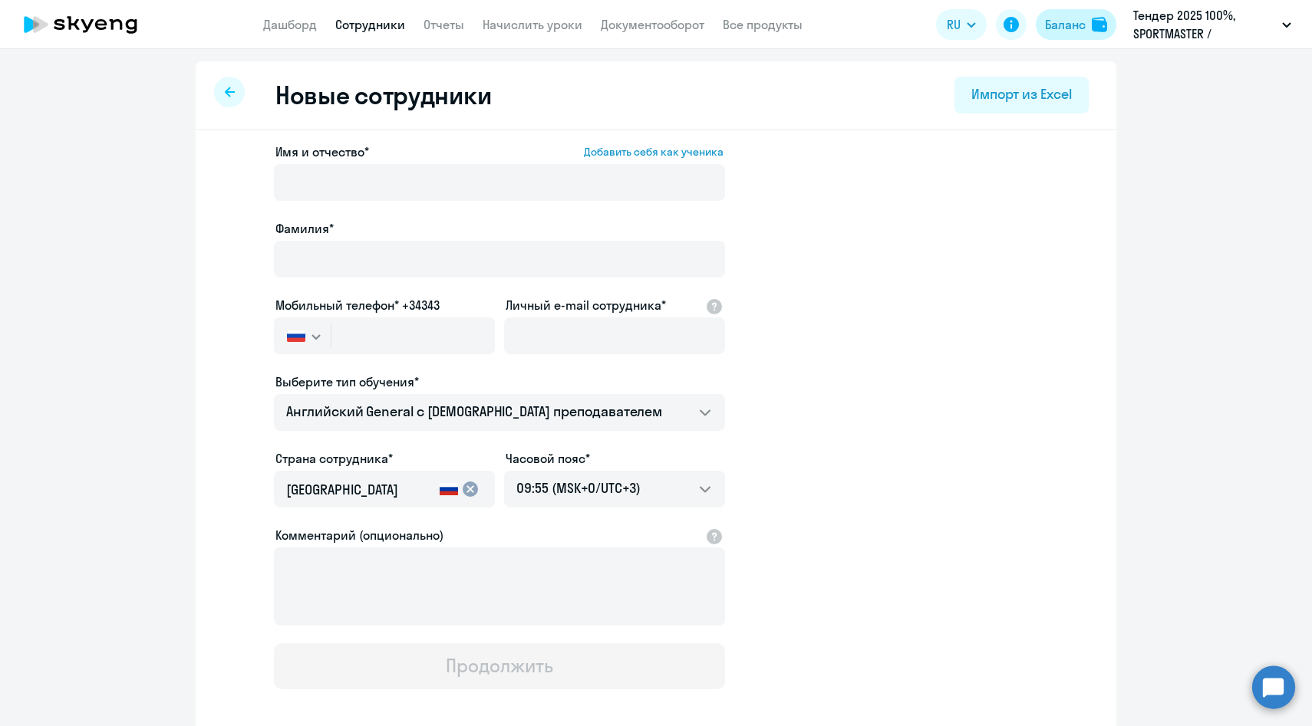
select select "30"
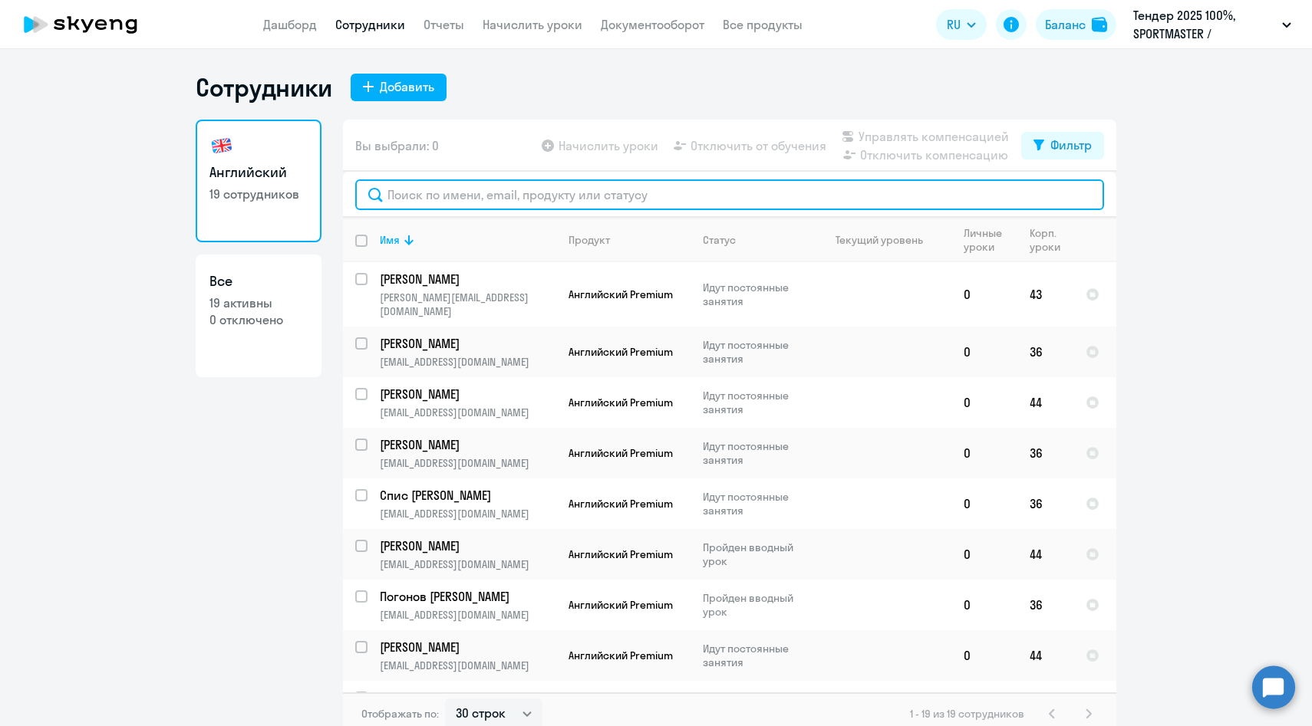
click at [484, 195] on input "text" at bounding box center [729, 195] width 749 height 31
paste input "[EMAIL_ADDRESS][DOMAIN_NAME]"
type input "[EMAIL_ADDRESS][DOMAIN_NAME]"
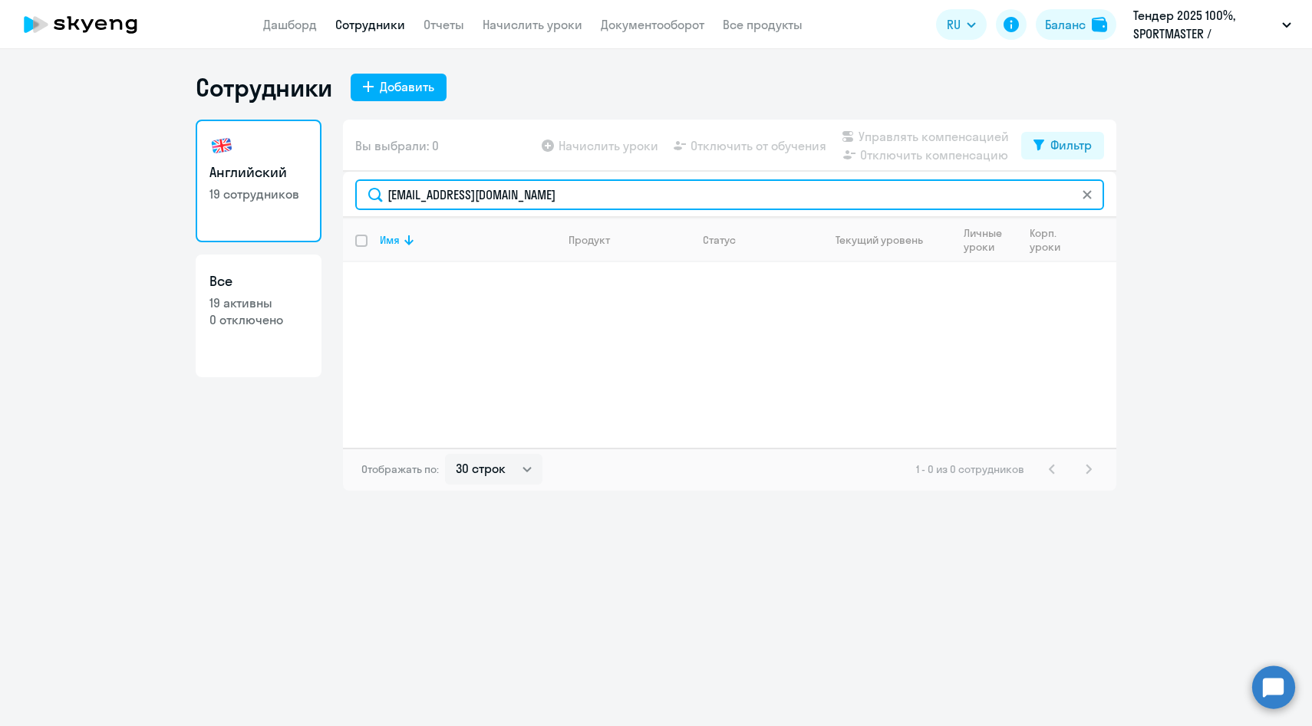
drag, startPoint x: 577, startPoint y: 190, endPoint x: 322, endPoint y: 183, distance: 254.8
click at [323, 185] on div "Английский 19 сотрудников Все 19 активны 0 отключено Вы выбрали: 0 Начислить ур…" at bounding box center [656, 305] width 921 height 371
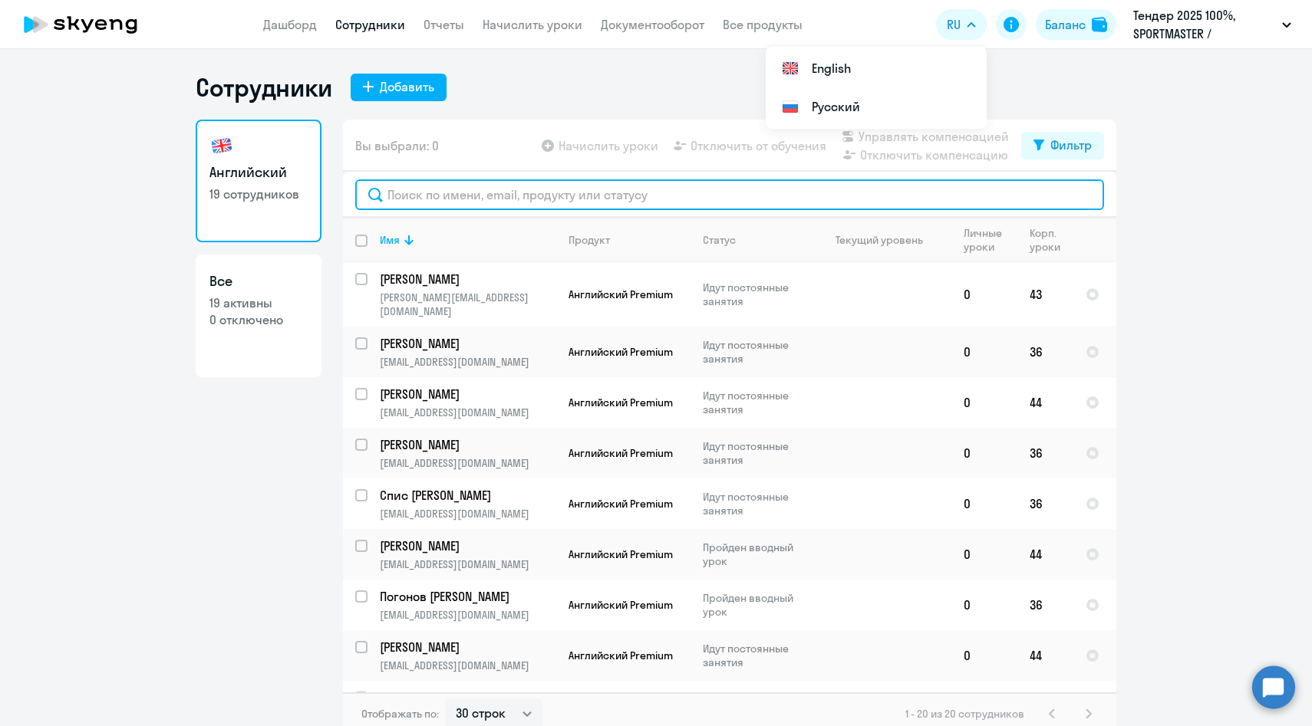
paste input "[PERSON_NAME]"
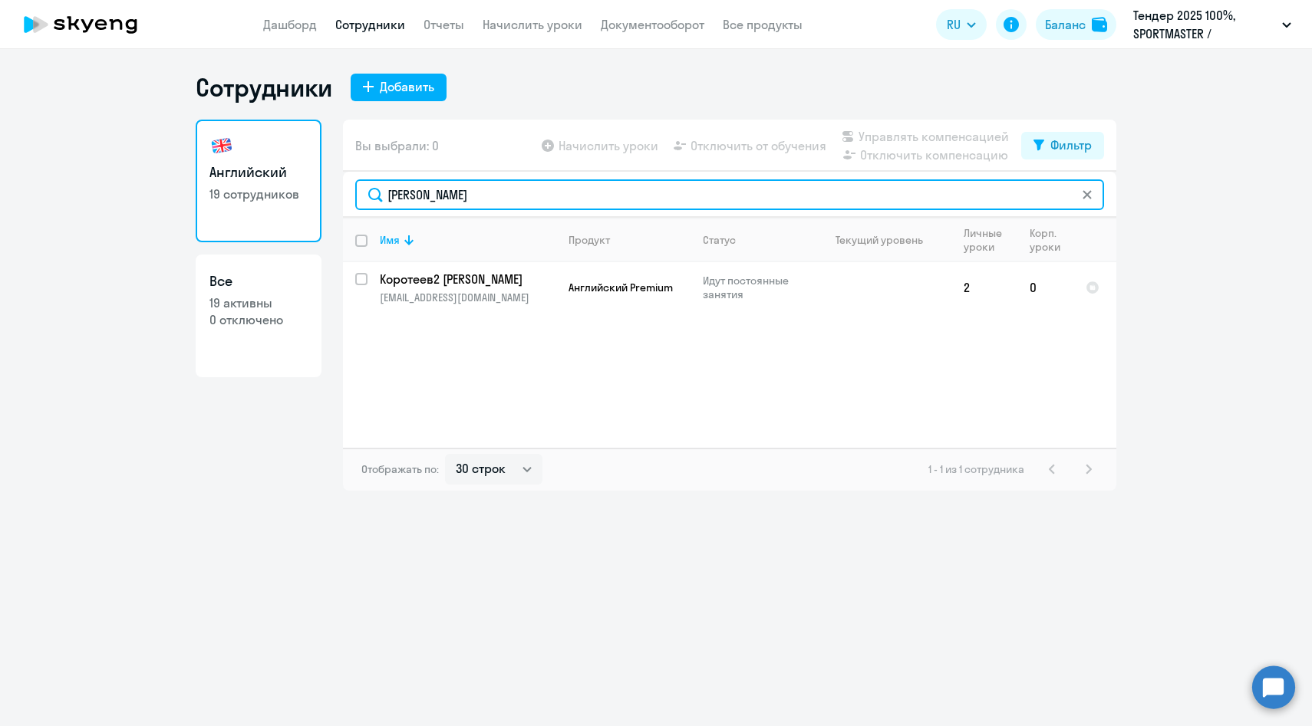
type input "[PERSON_NAME]"
click at [407, 203] on input "[PERSON_NAME]" at bounding box center [729, 195] width 749 height 31
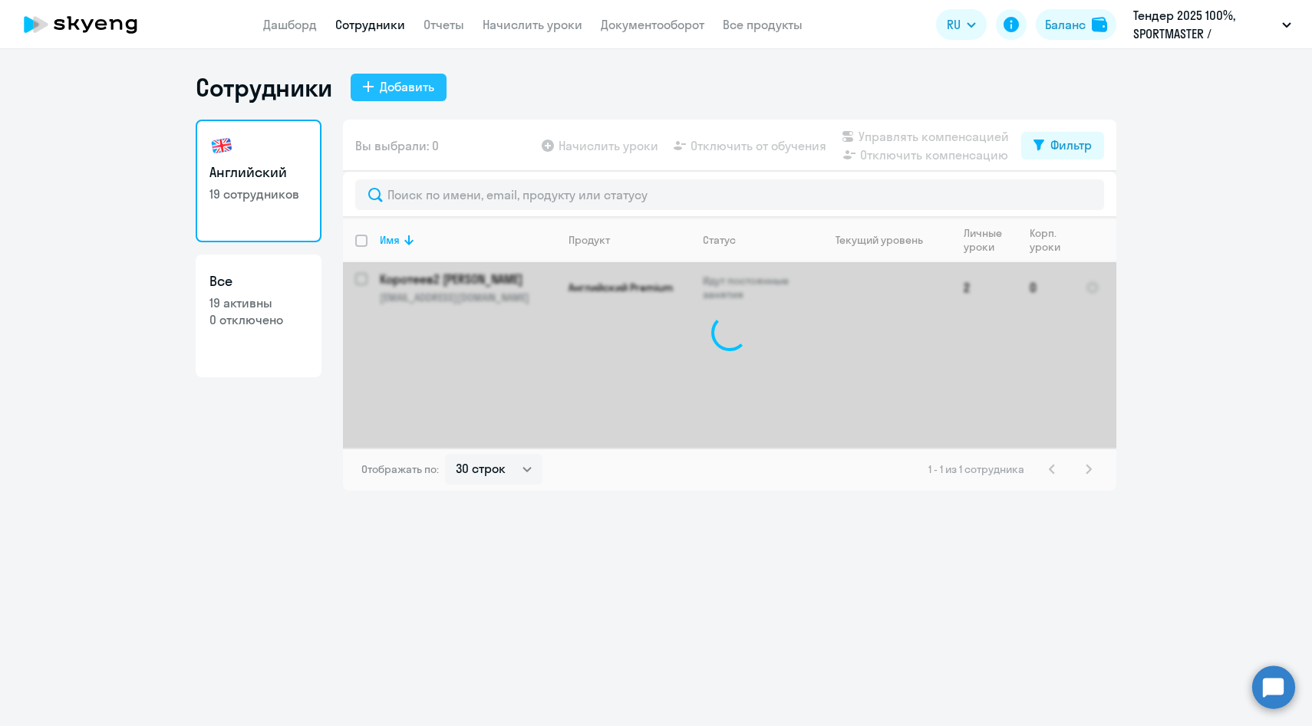
click at [425, 85] on div "Добавить" at bounding box center [407, 86] width 54 height 18
select select "english_adult_native_speaker"
select select "3"
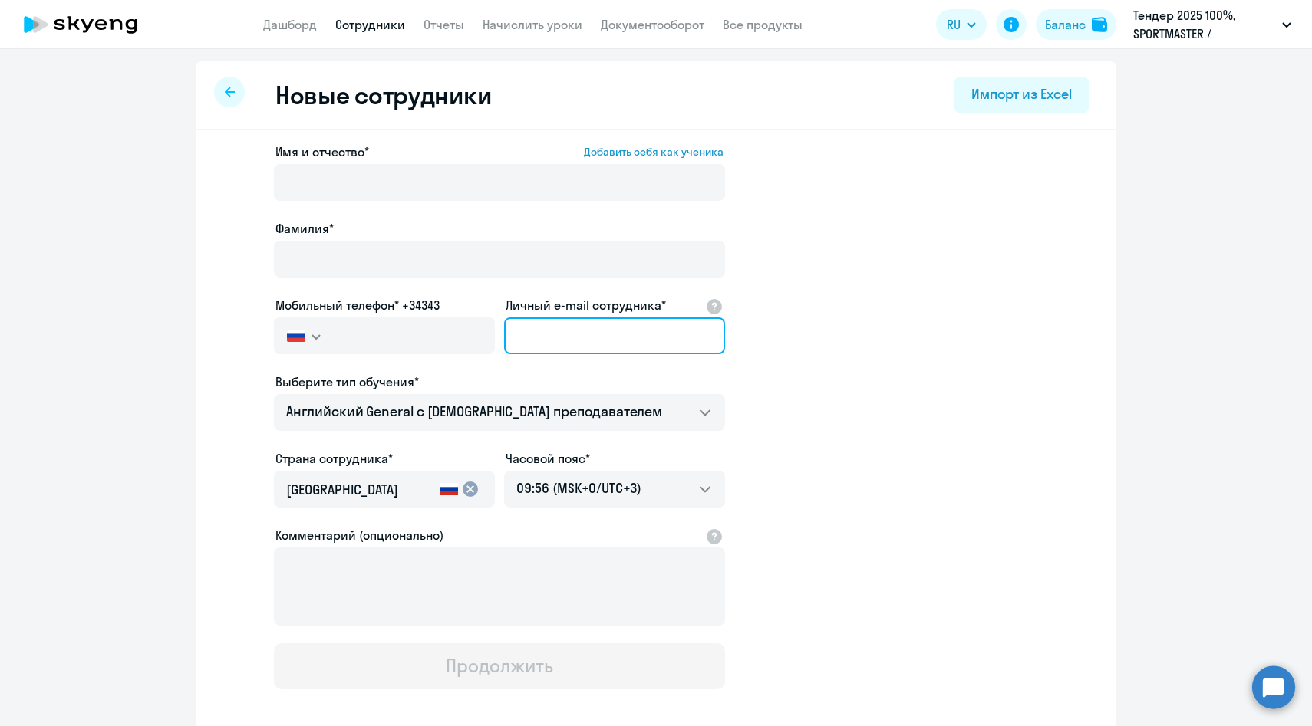
click at [589, 334] on input "Личный e-mail сотрудника*" at bounding box center [614, 336] width 221 height 37
paste input "[EMAIL_ADDRESS][DOMAIN_NAME]"
type input "[EMAIL_ADDRESS][DOMAIN_NAME]"
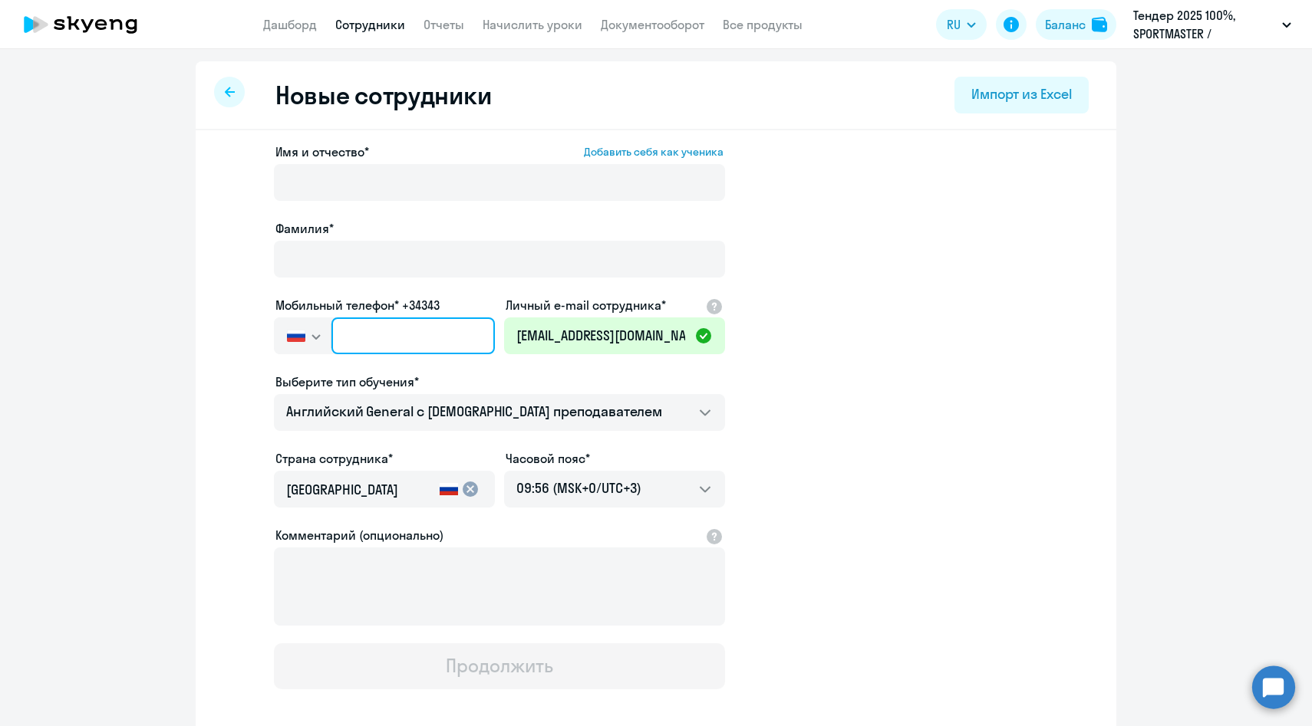
click at [453, 338] on input "text" at bounding box center [412, 336] width 163 height 37
paste input "[PHONE_NUMBER]"
type input "[PHONE_NUMBER]"
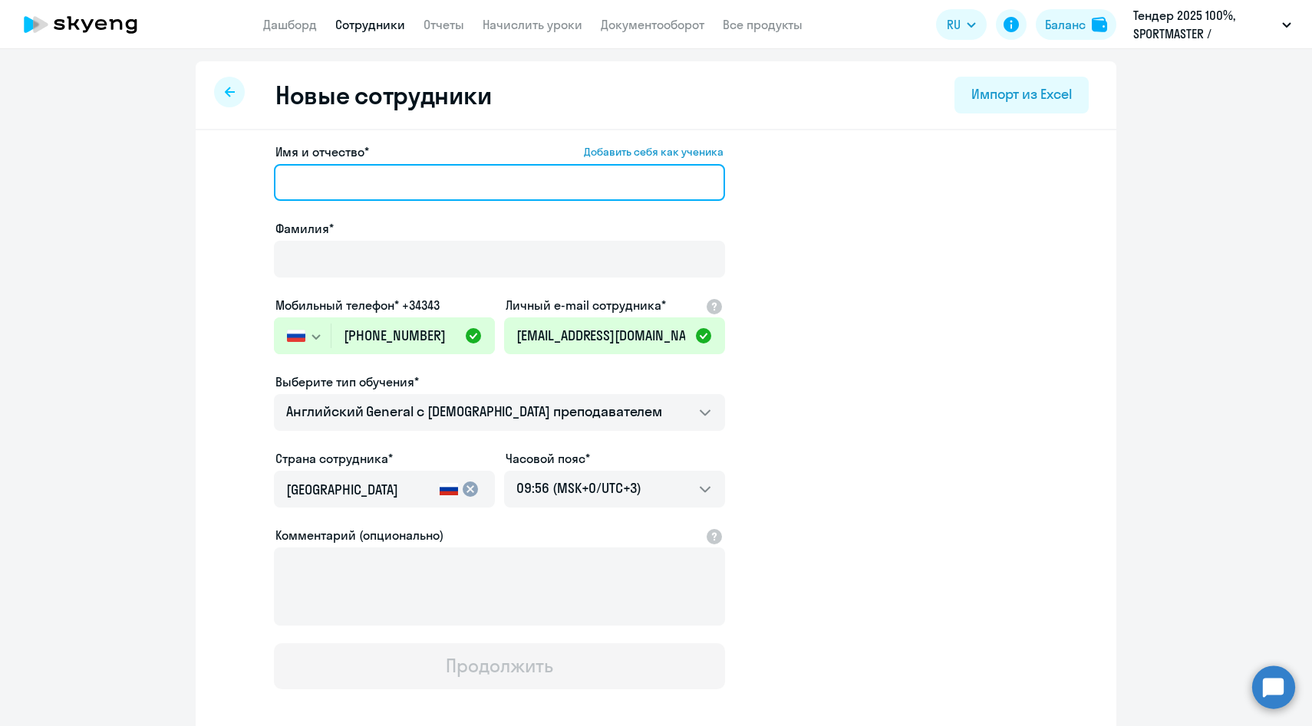
click at [407, 199] on input "Имя и отчество* Добавить себя как ученика" at bounding box center [499, 182] width 451 height 37
paste input "[PERSON_NAME]"
drag, startPoint x: 336, startPoint y: 188, endPoint x: 218, endPoint y: 187, distance: 118.1
click at [218, 187] on div "Имя и отчество* Добавить себя как ученика [PERSON_NAME]* Мобильный телефон* +34…" at bounding box center [656, 467] width 921 height 674
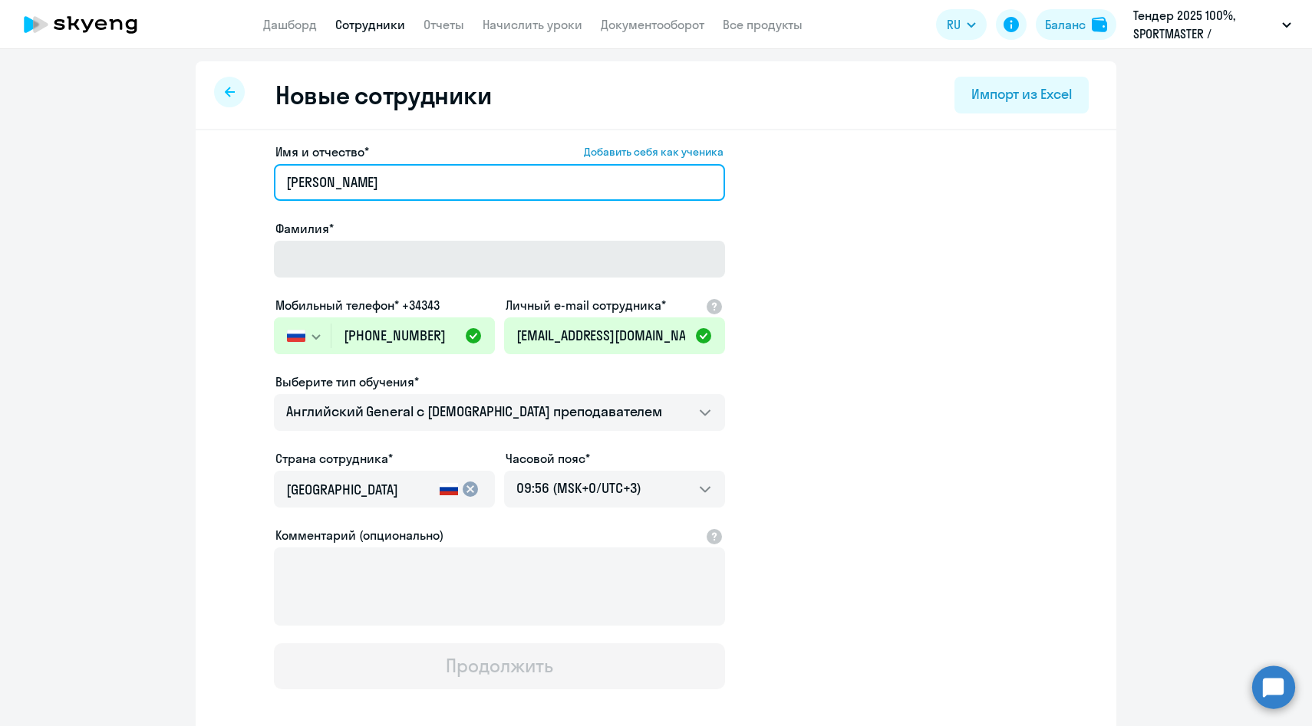
type input "[PERSON_NAME]"
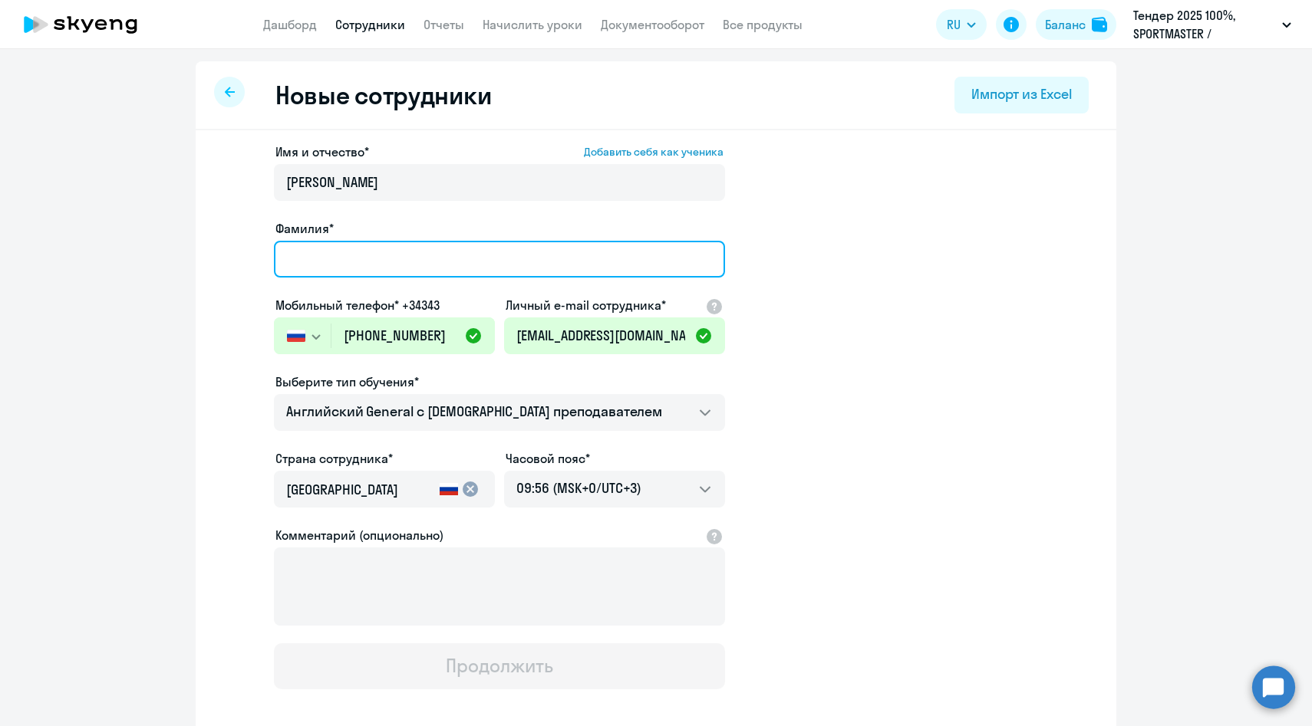
click at [390, 256] on input "Фамилия*" at bounding box center [499, 259] width 451 height 37
paste input "[PERSON_NAME]"
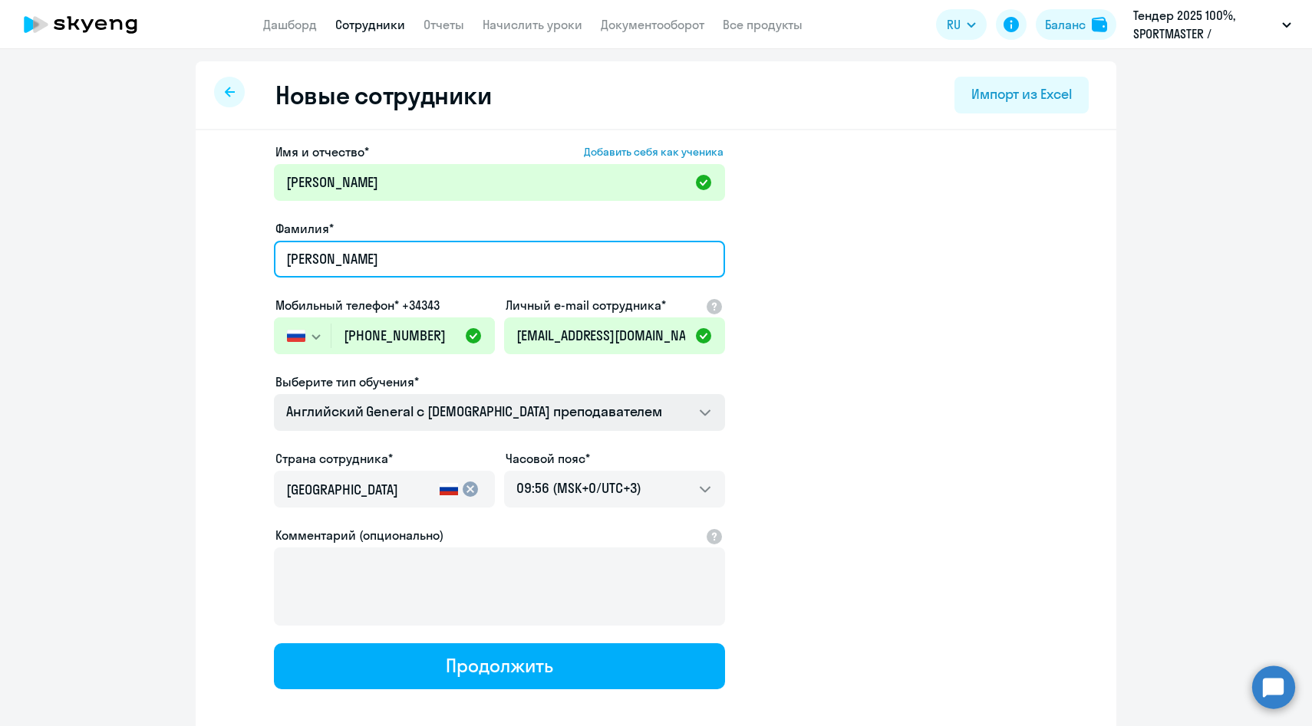
type input "[PERSON_NAME]"
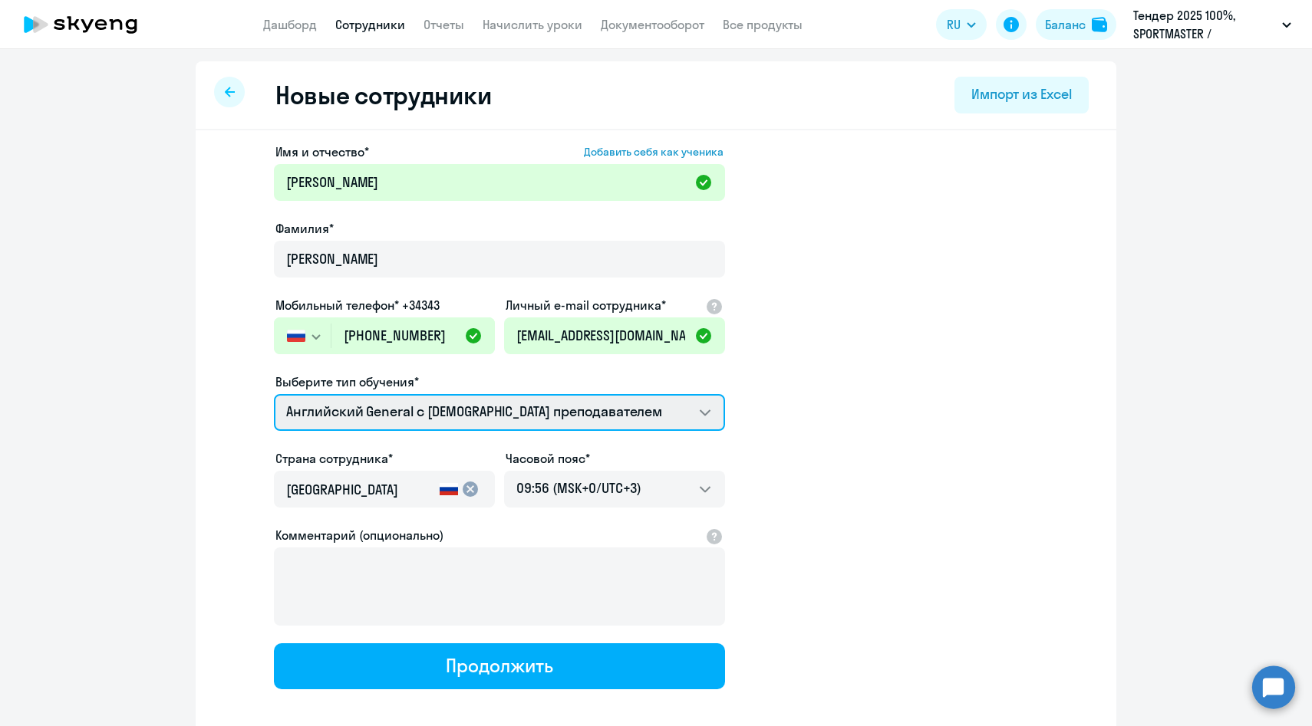
click at [428, 416] on select "Английский General с [DEMOGRAPHIC_DATA] преподавателем Премиум [DEMOGRAPHIC_DAT…" at bounding box center [499, 412] width 451 height 37
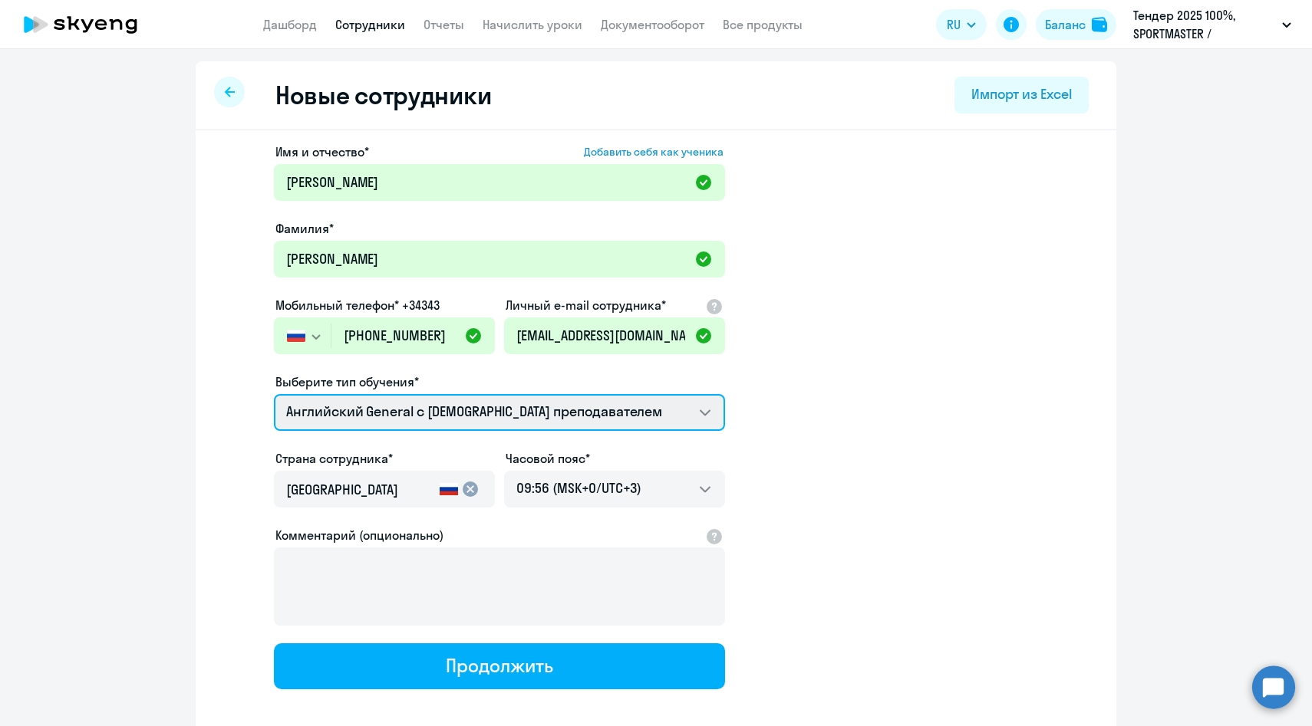
select select "english_adult_not_native_speaker_premium"
click at [274, 394] on select "Английский General с [DEMOGRAPHIC_DATA] преподавателем Премиум [DEMOGRAPHIC_DAT…" at bounding box center [499, 412] width 451 height 37
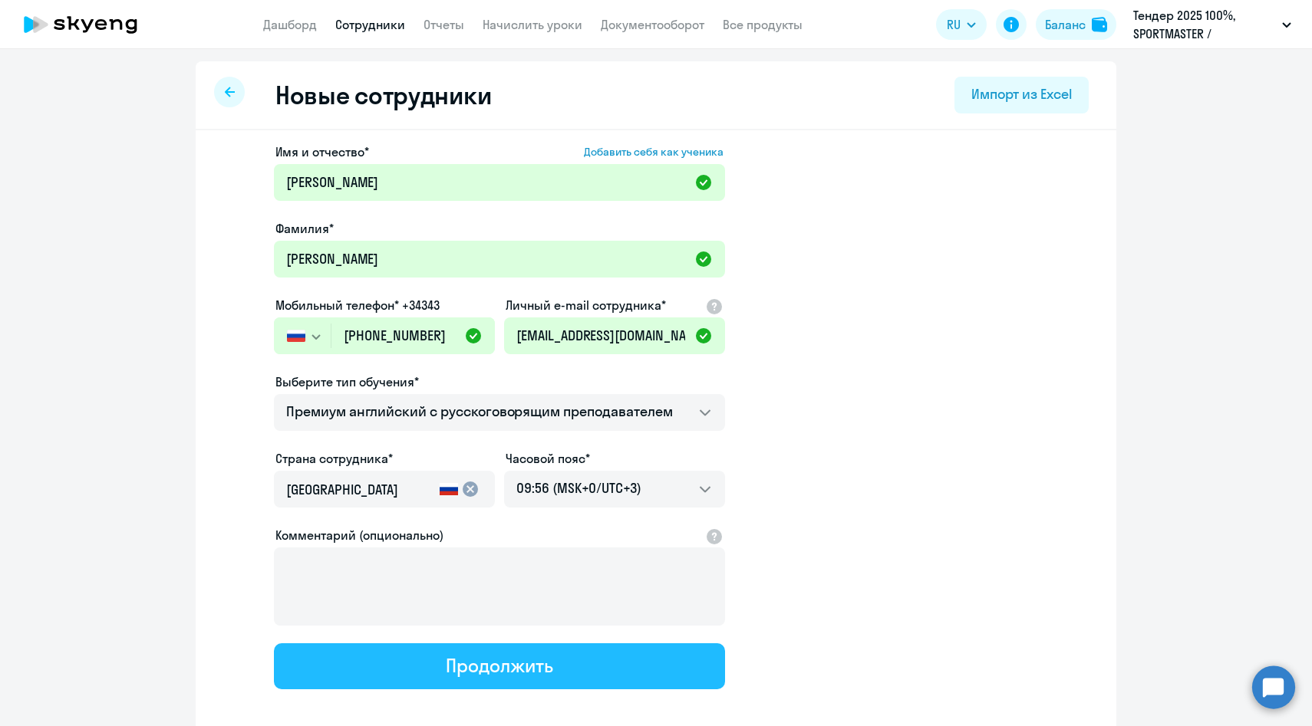
click at [423, 664] on button "Продолжить" at bounding box center [499, 667] width 451 height 46
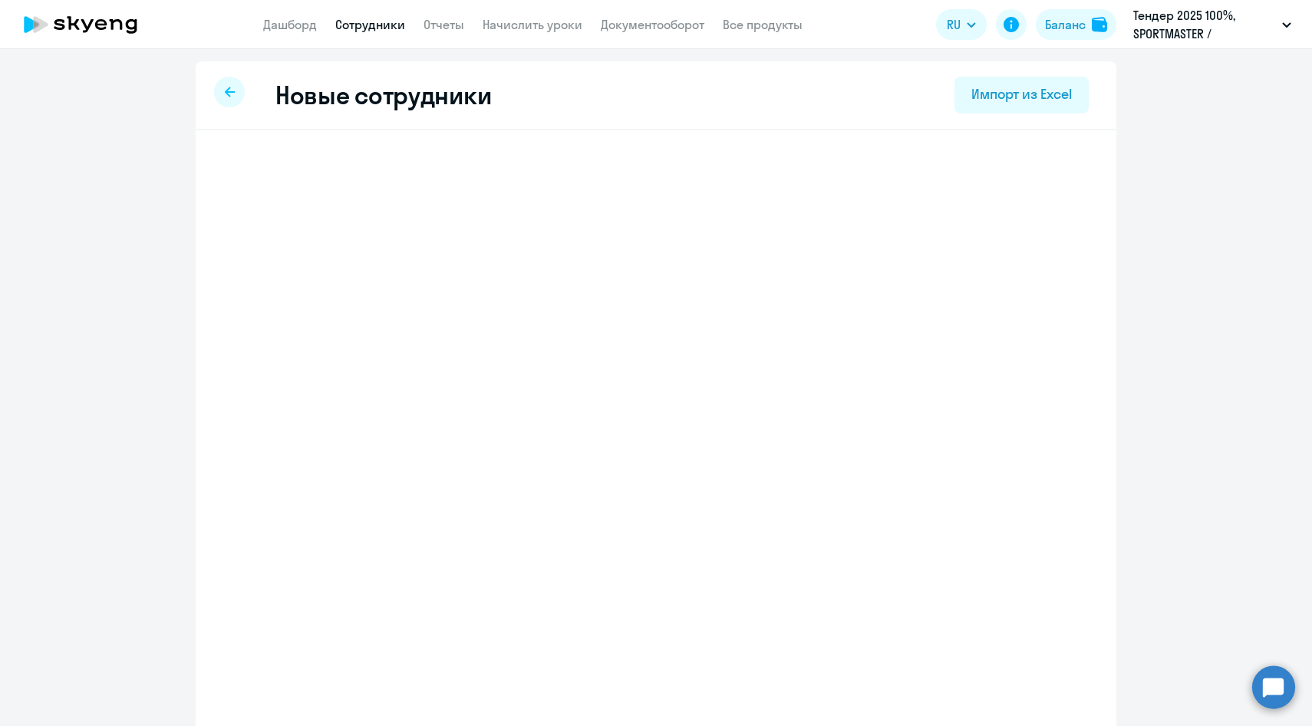
select select "english_adult_not_native_speaker_premium"
select select "3"
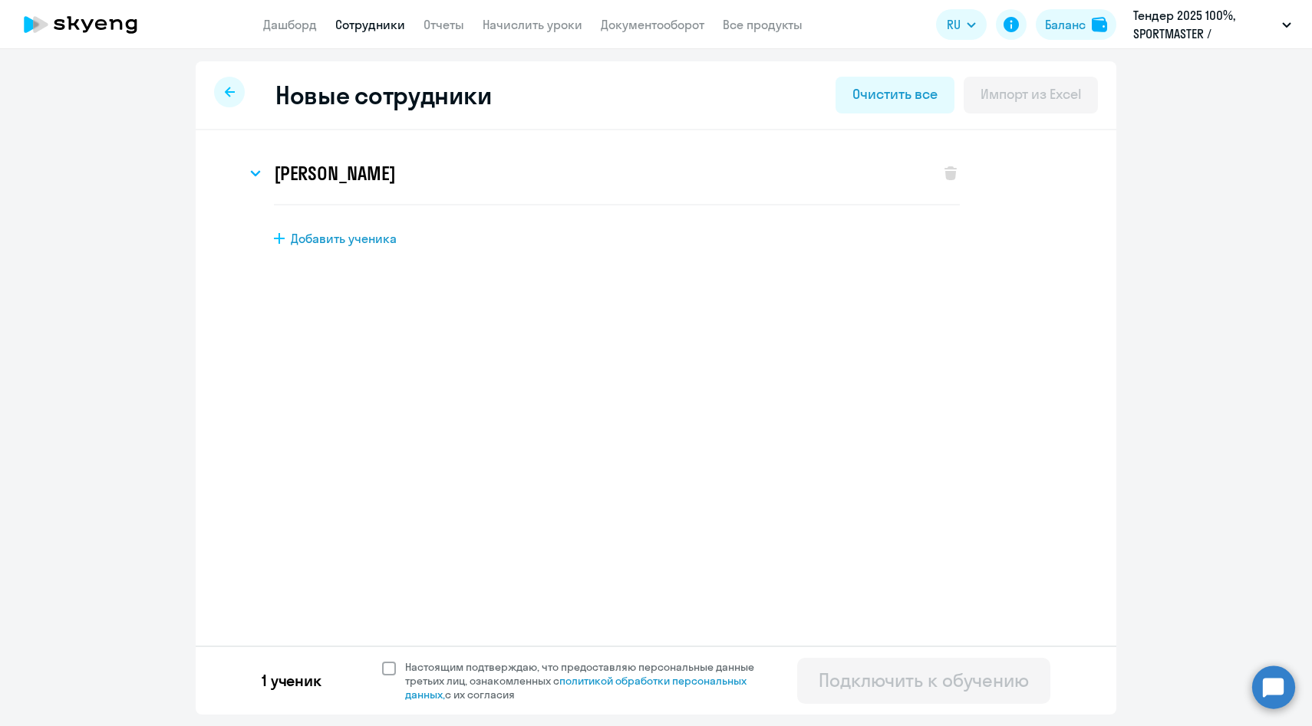
click at [442, 680] on span "Настоящим подтверждаю, что предоставляю персональные данные третьих лиц, ознако…" at bounding box center [588, 681] width 367 height 41
click at [382, 661] on input "Настоящим подтверждаю, что предоставляю персональные данные третьих лиц, ознако…" at bounding box center [381, 660] width 1 height 1
checkbox input "true"
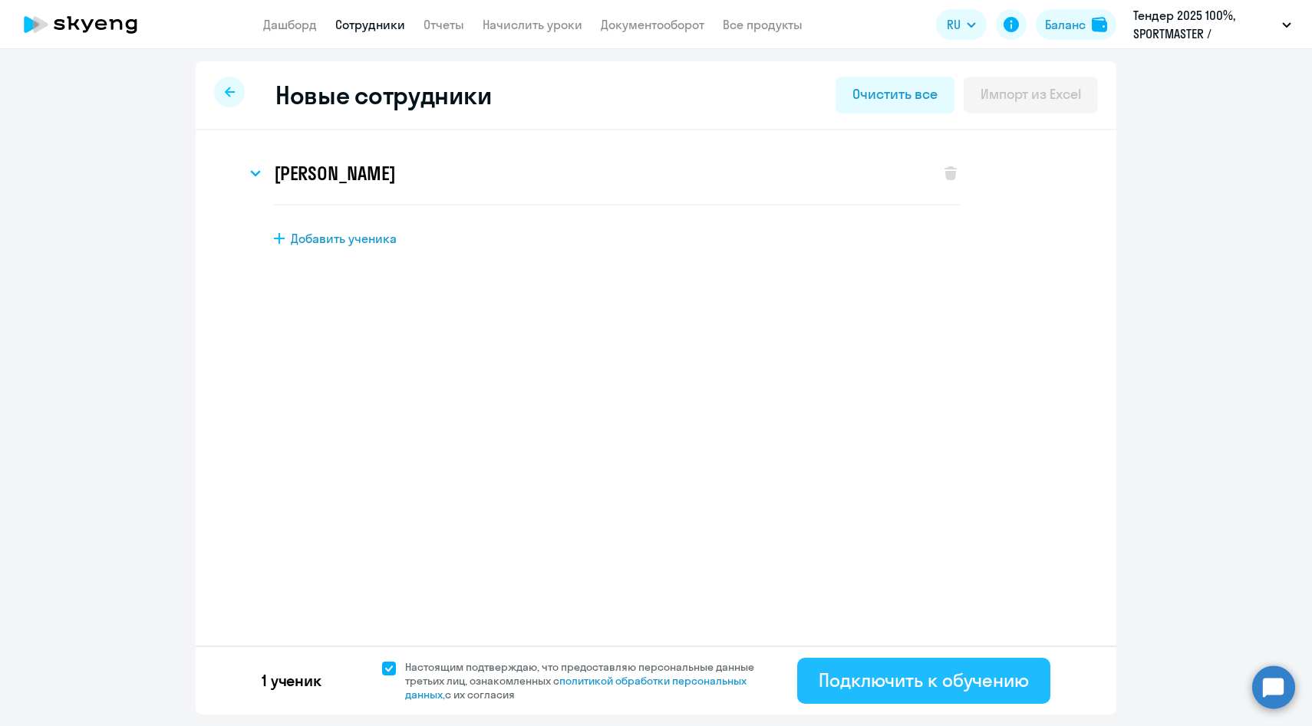
click at [848, 678] on div "Подключить к обучению" at bounding box center [924, 680] width 210 height 25
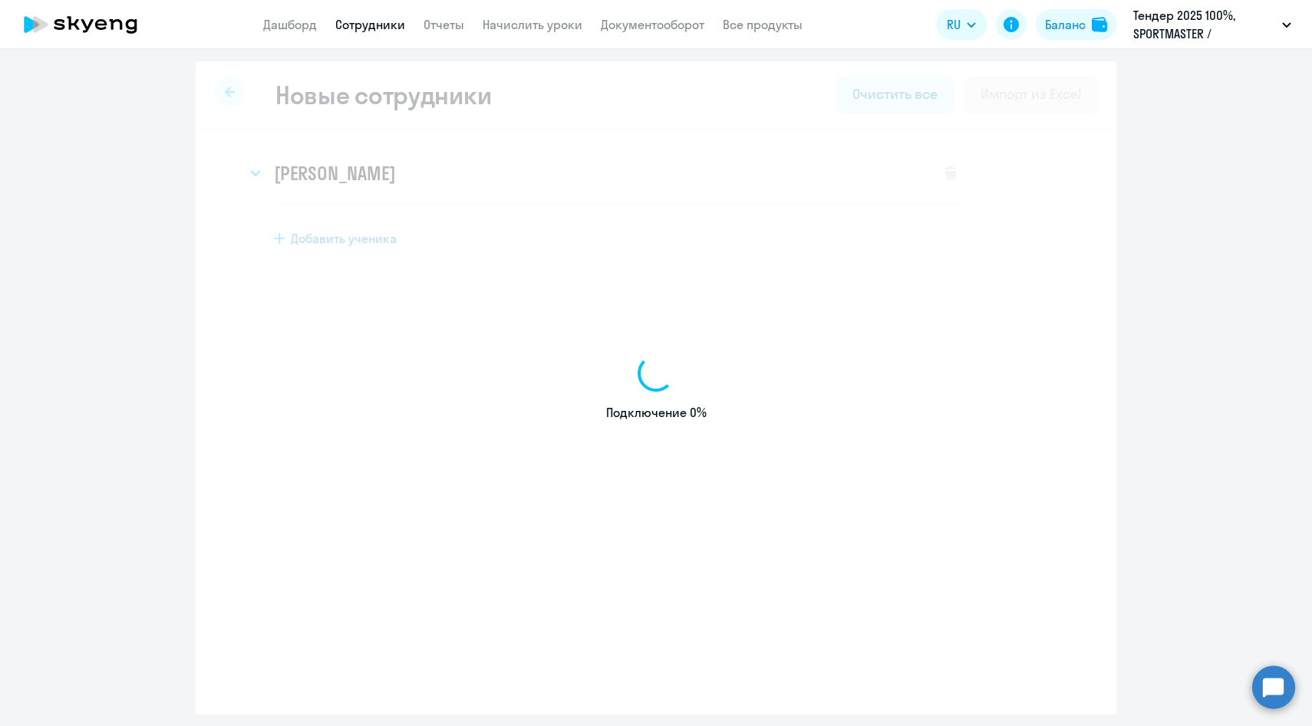
select select "english_adult_native_speaker"
select select "3"
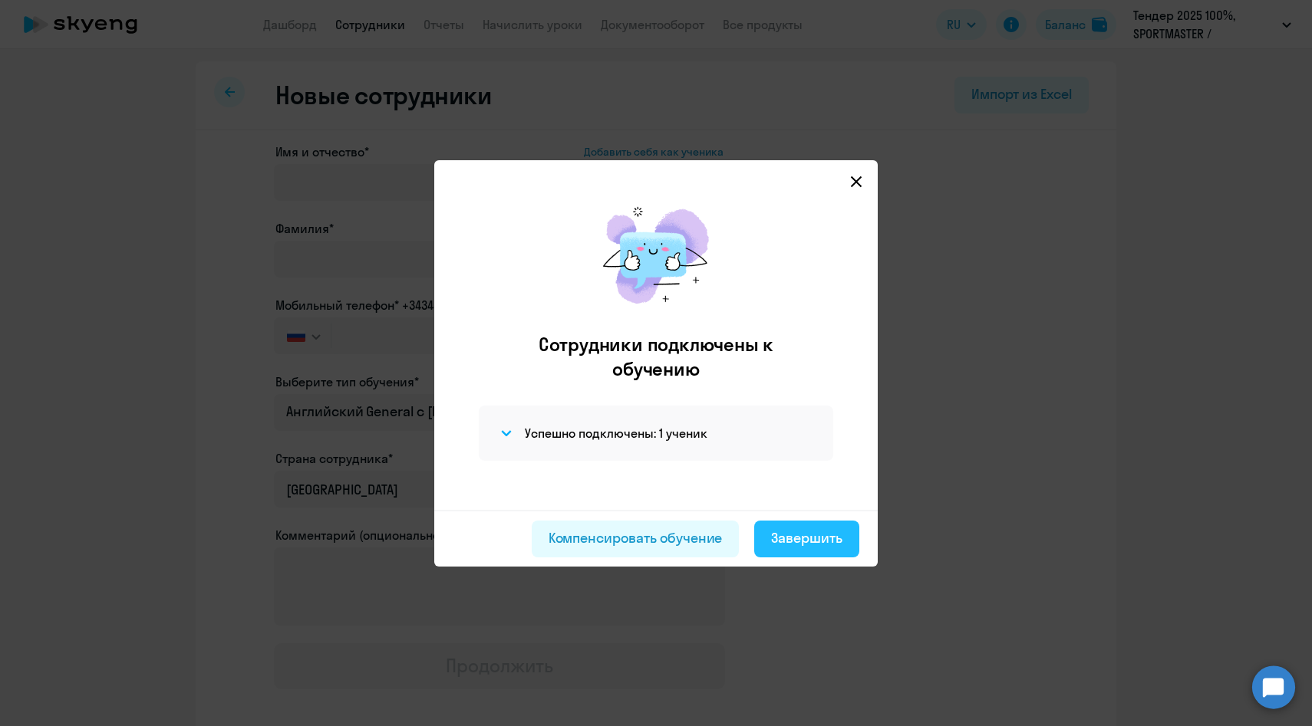
click at [825, 525] on button "Завершить" at bounding box center [806, 539] width 105 height 37
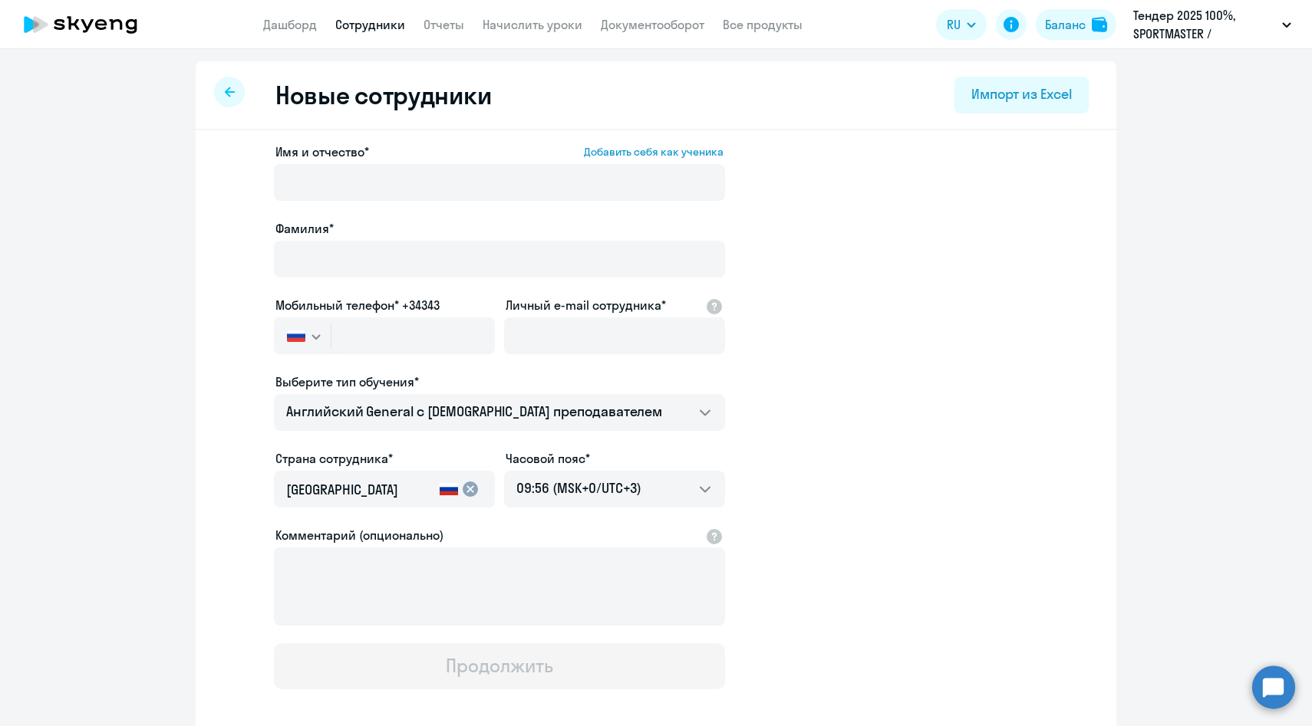
select select "30"
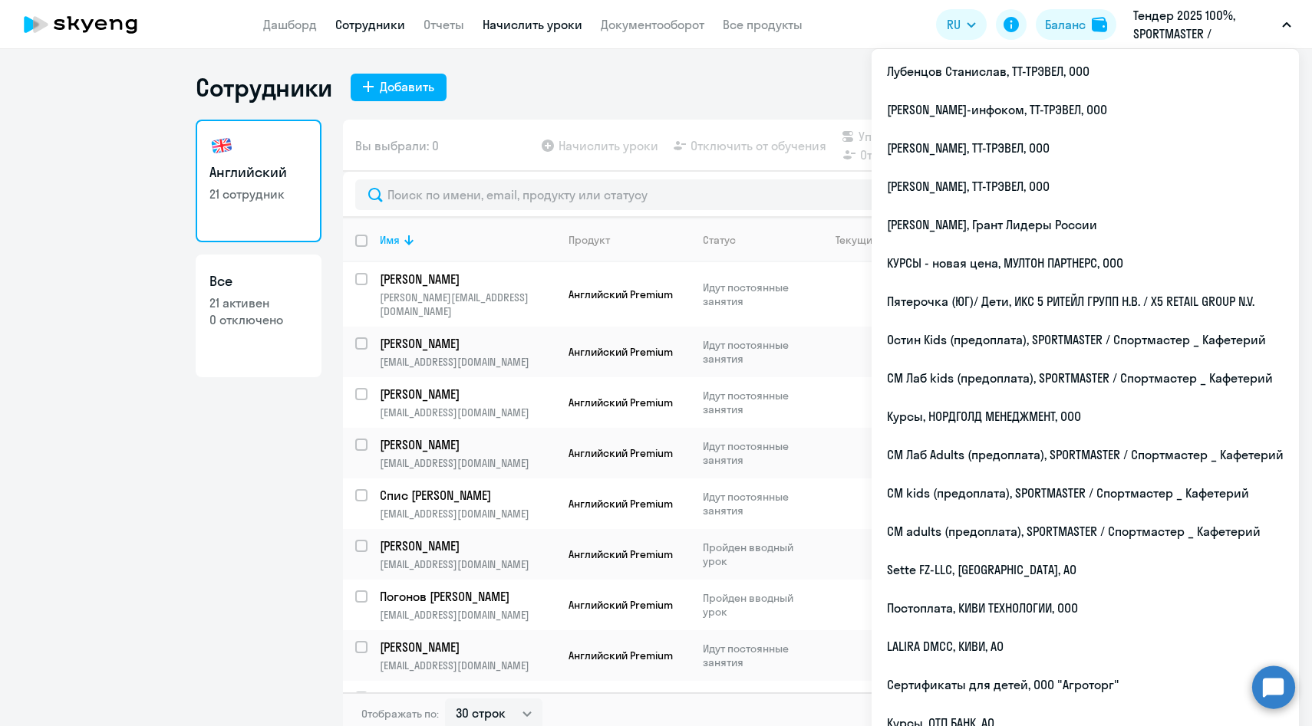
click at [572, 19] on link "Начислить уроки" at bounding box center [533, 24] width 100 height 15
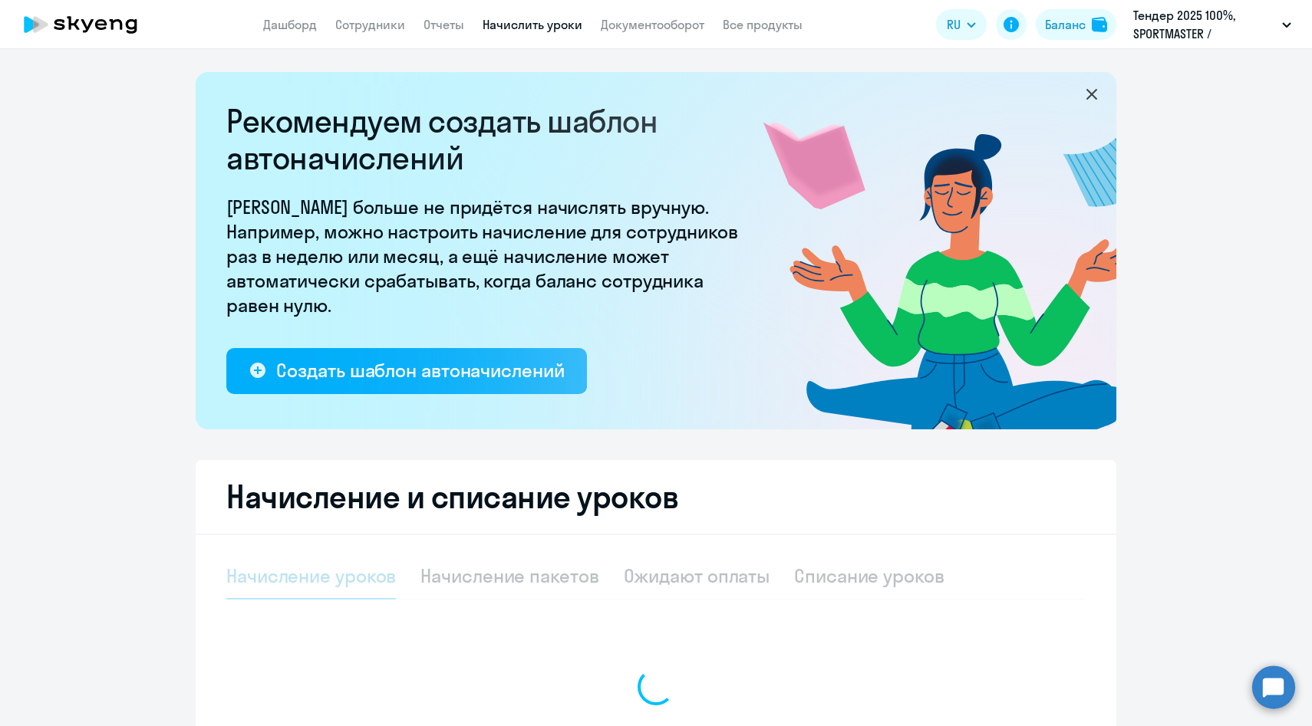
select select "10"
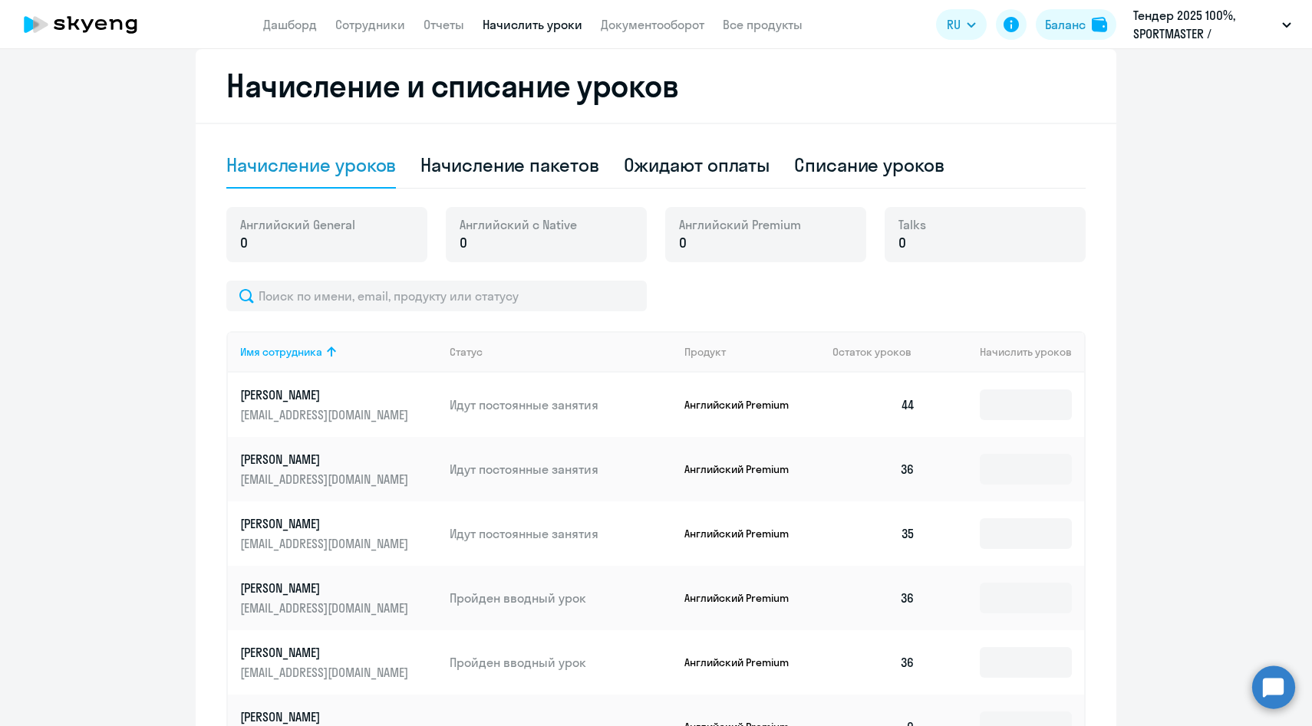
scroll to position [452, 0]
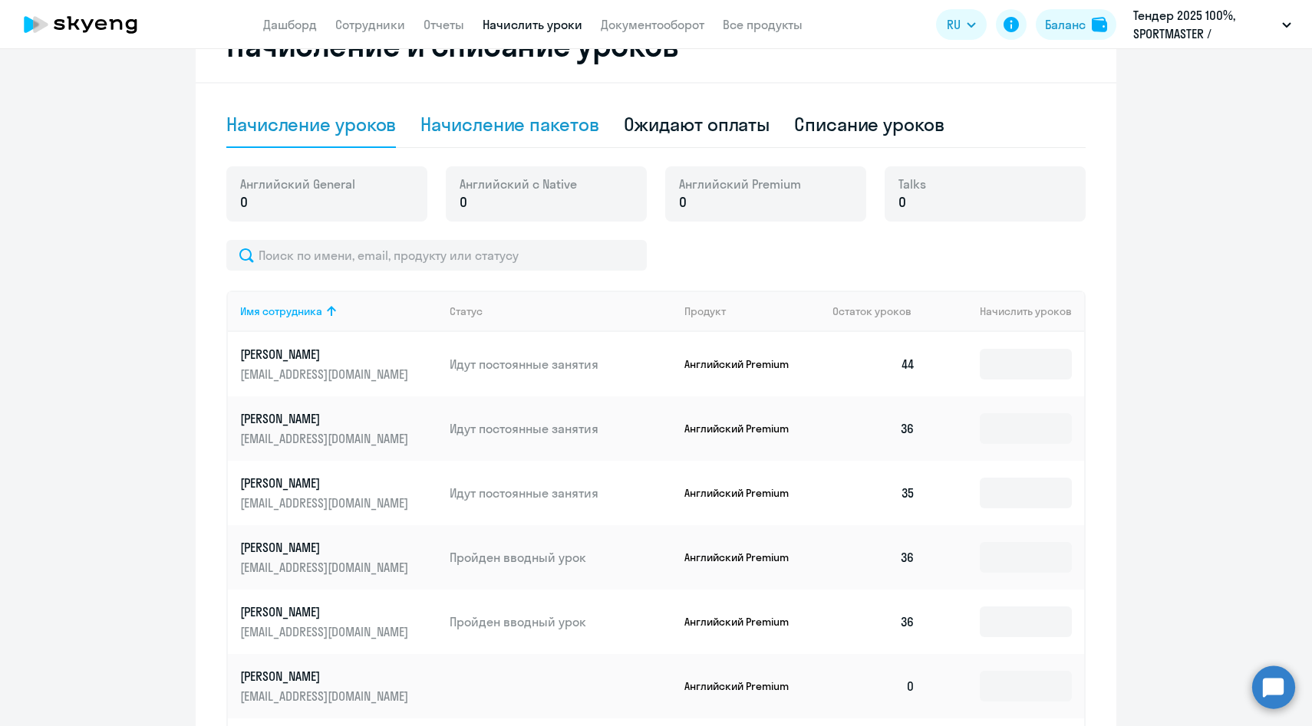
click at [552, 130] on div "Начисление пакетов" at bounding box center [509, 124] width 178 height 25
select select "10"
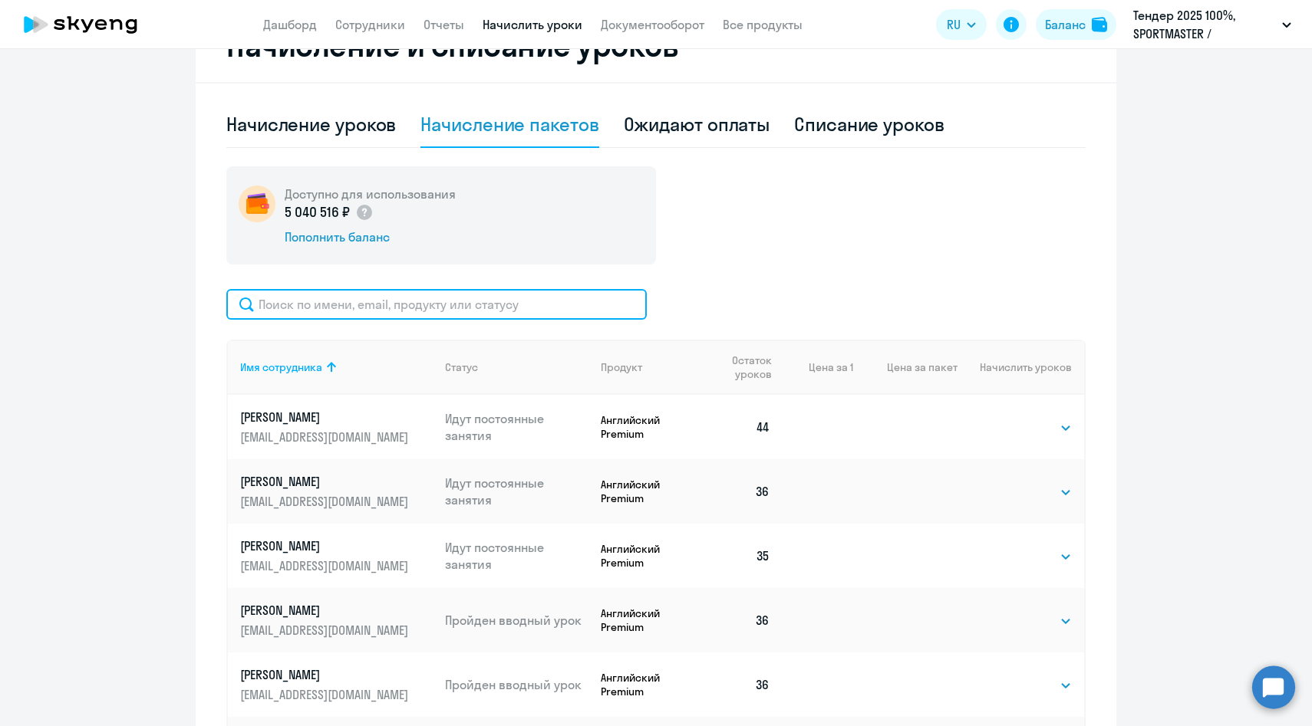
click at [381, 301] on input "text" at bounding box center [436, 304] width 420 height 31
paste input "[EMAIL_ADDRESS][DOMAIN_NAME]"
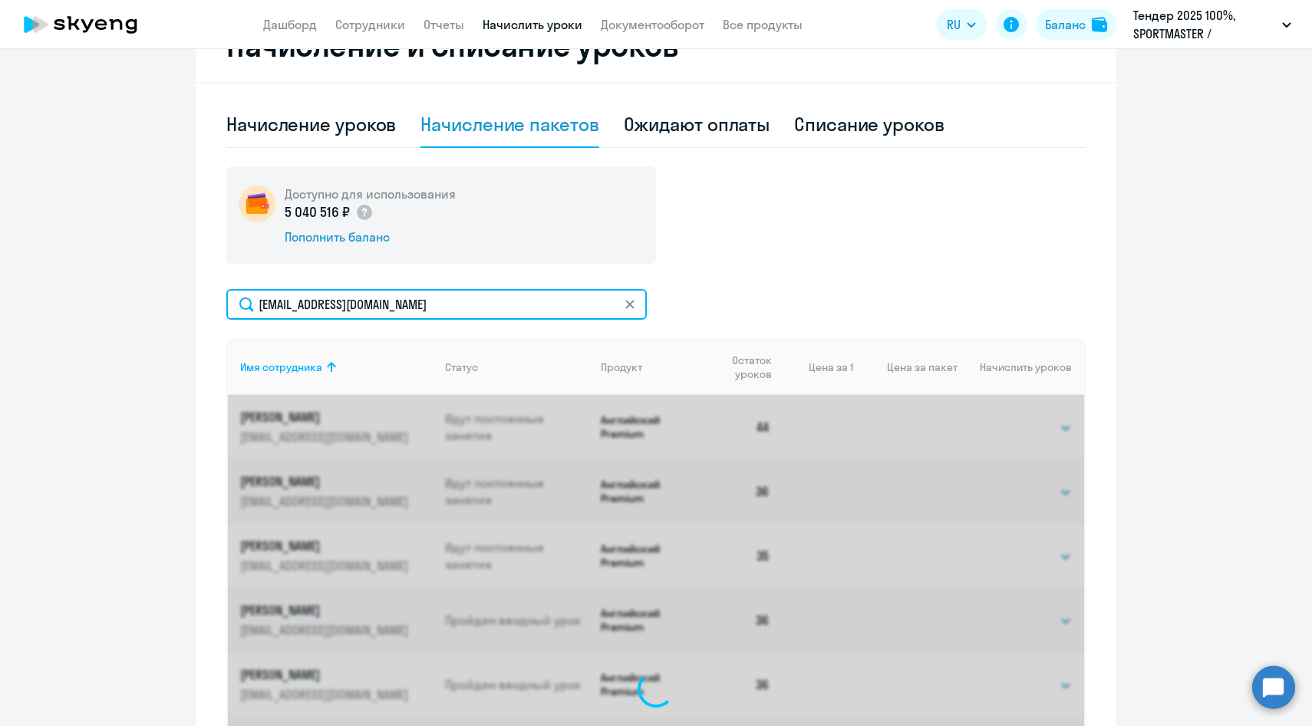
scroll to position [424, 0]
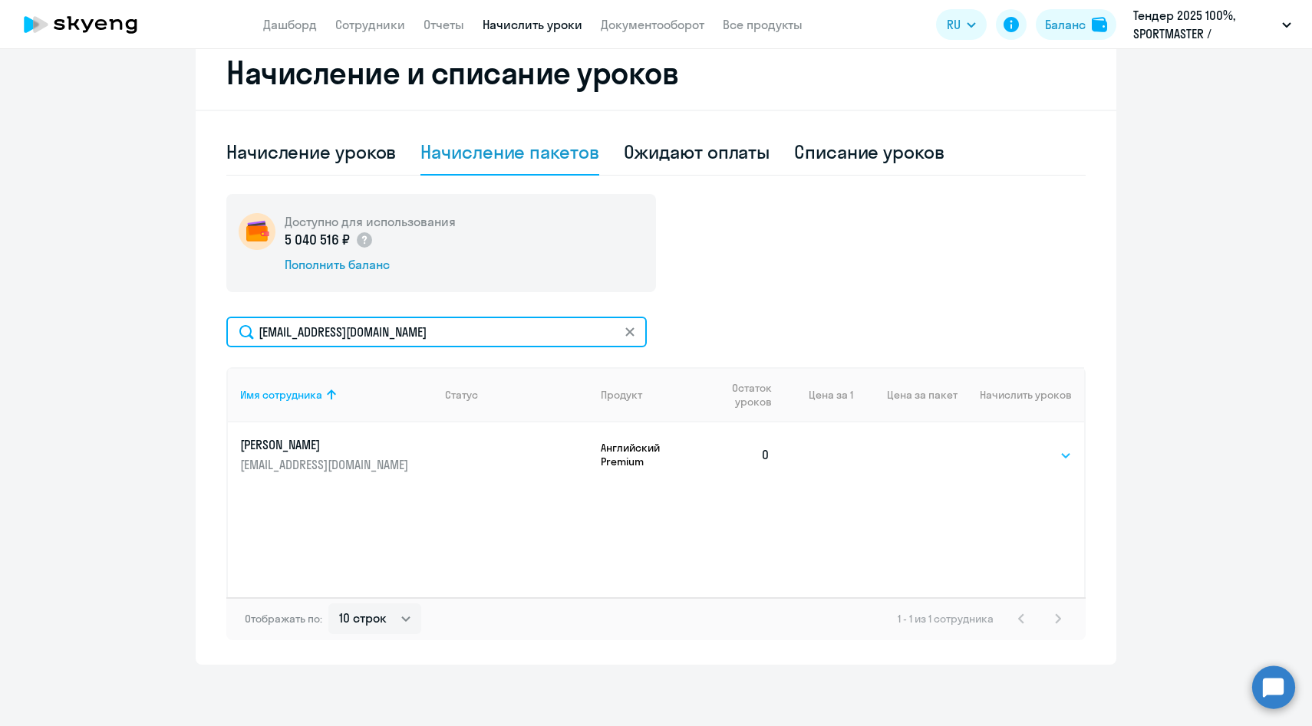
type input "[EMAIL_ADDRESS][DOMAIN_NAME]"
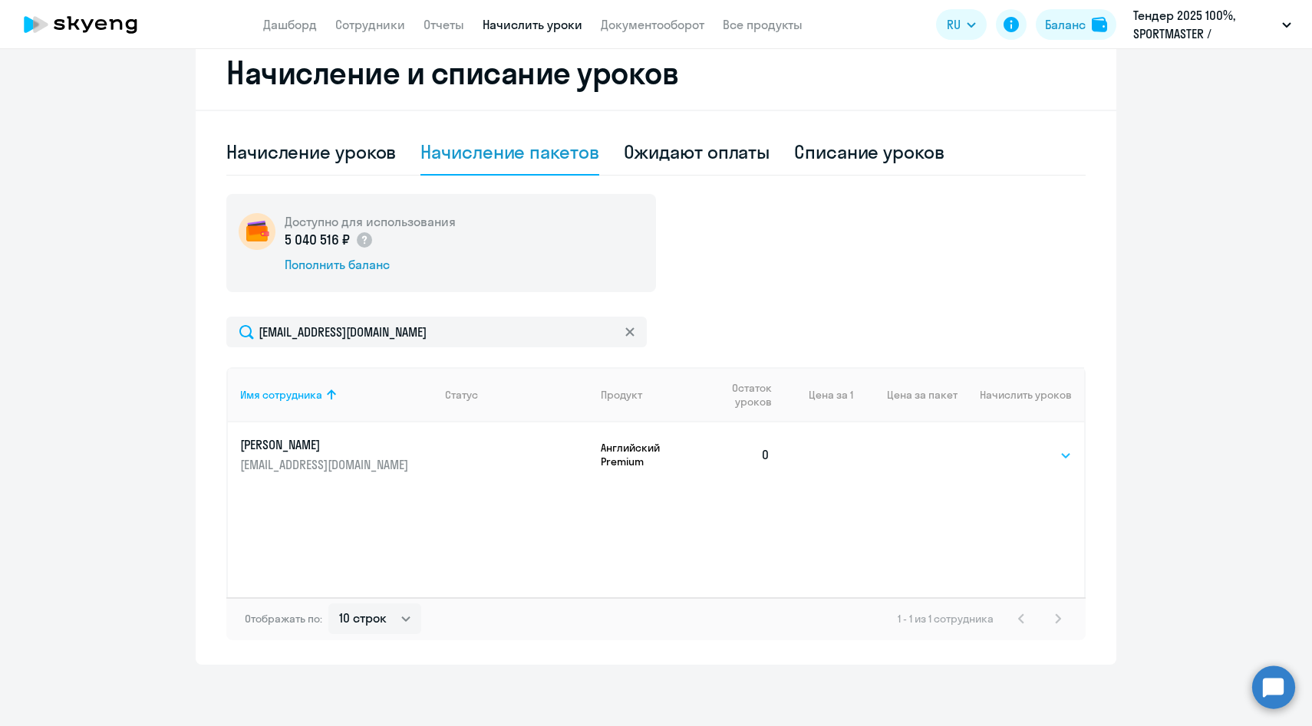
click at [1012, 456] on select "Выбрать 4 8 14 16 32 64 96 128" at bounding box center [1040, 455] width 63 height 18
select select "64"
click at [1009, 446] on select "Выбрать 4 8 14 16 32 64 96 128" at bounding box center [1040, 455] width 63 height 18
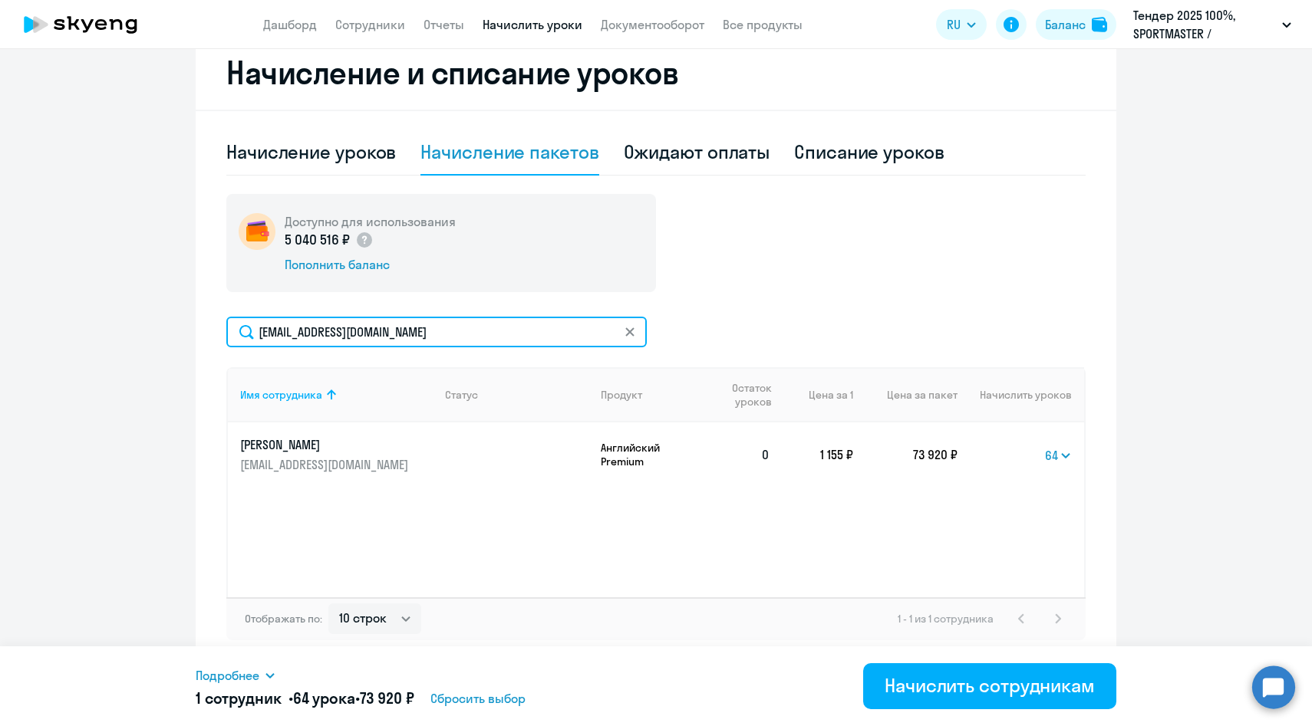
drag, startPoint x: 444, startPoint y: 335, endPoint x: 149, endPoint y: 322, distance: 295.6
click at [149, 322] on ng-component "Рекомендуем создать шаблон автоначислений Уроки больше не придётся начислять вр…" at bounding box center [656, 156] width 1312 height 1017
paste input "AKoroteev"
type input "[EMAIL_ADDRESS][DOMAIN_NAME]"
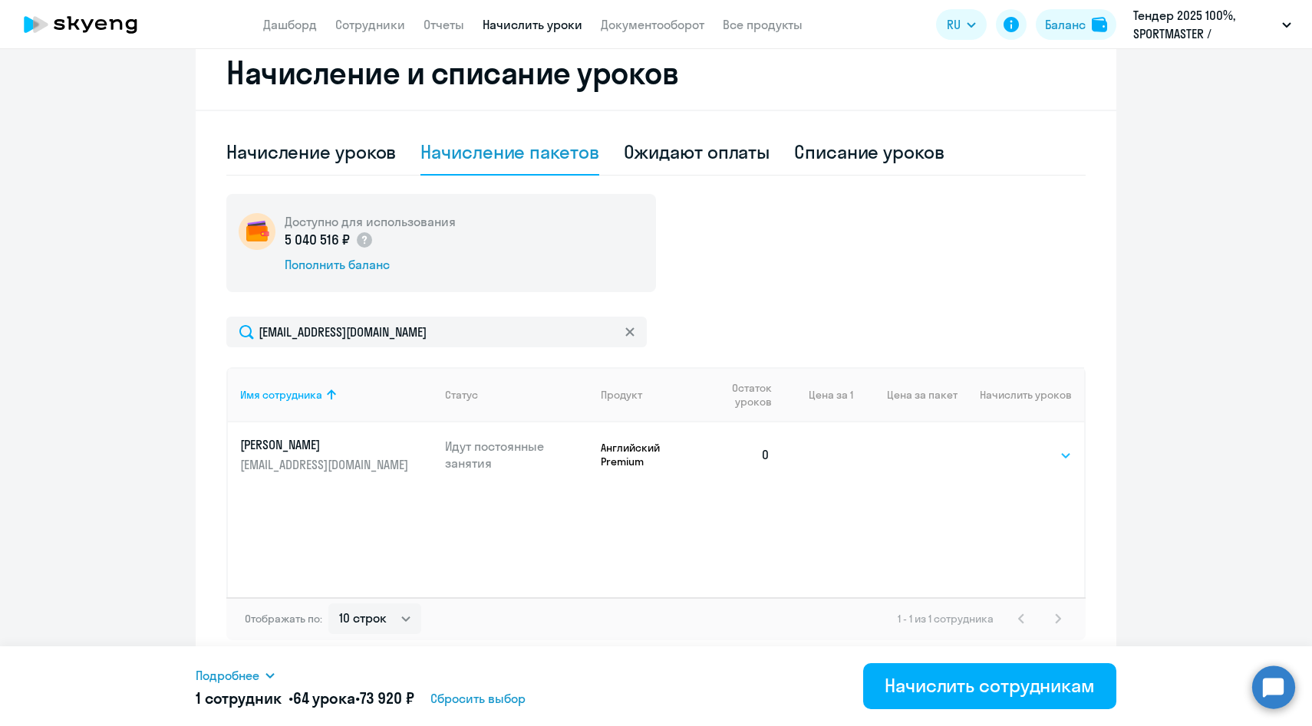
click at [1018, 453] on select "Выбрать 4 8 14 16 32 64 96 128" at bounding box center [1040, 455] width 63 height 18
select select "64"
click at [1009, 446] on select "Выбрать 4 8 14 16 32 64 96 128" at bounding box center [1040, 455] width 63 height 18
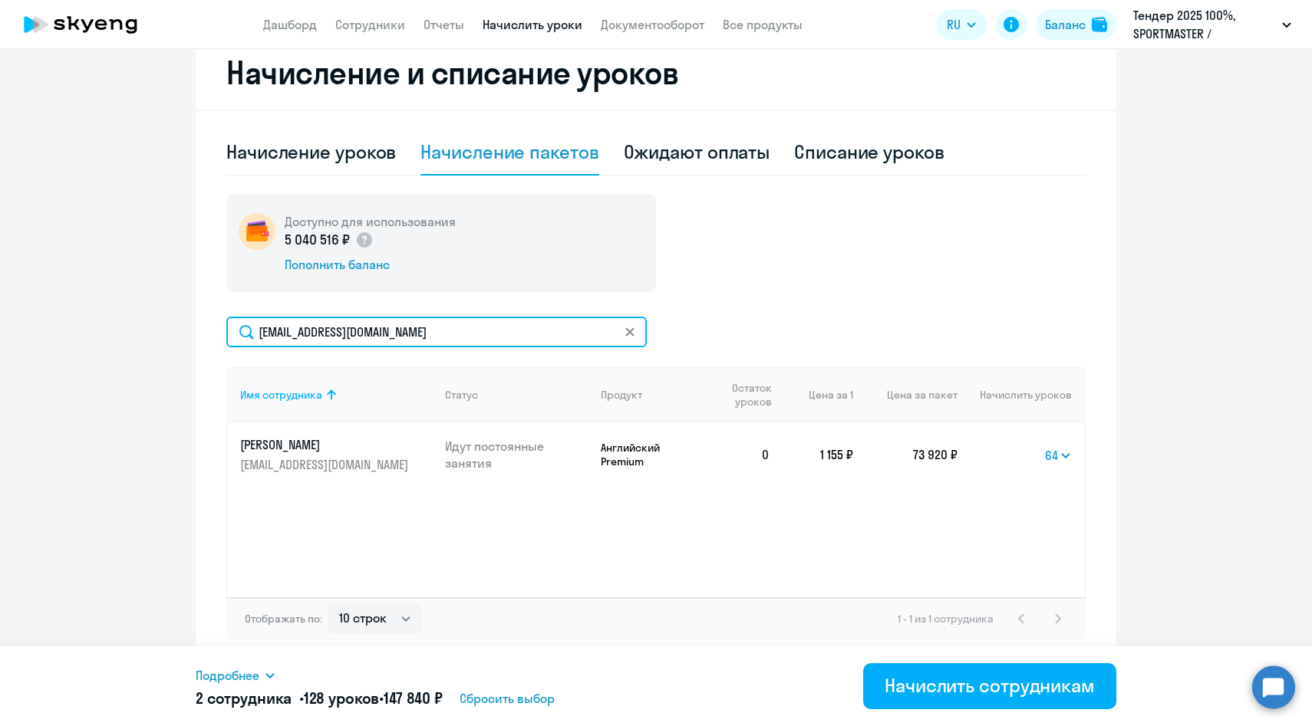
drag, startPoint x: 446, startPoint y: 337, endPoint x: 151, endPoint y: 324, distance: 294.9
click at [153, 325] on ng-component "Рекомендуем создать шаблон автоначислений Уроки больше не придётся начислять вр…" at bounding box center [656, 156] width 1312 height 1017
paste input "ekositsyna"
type input "[EMAIL_ADDRESS][DOMAIN_NAME]"
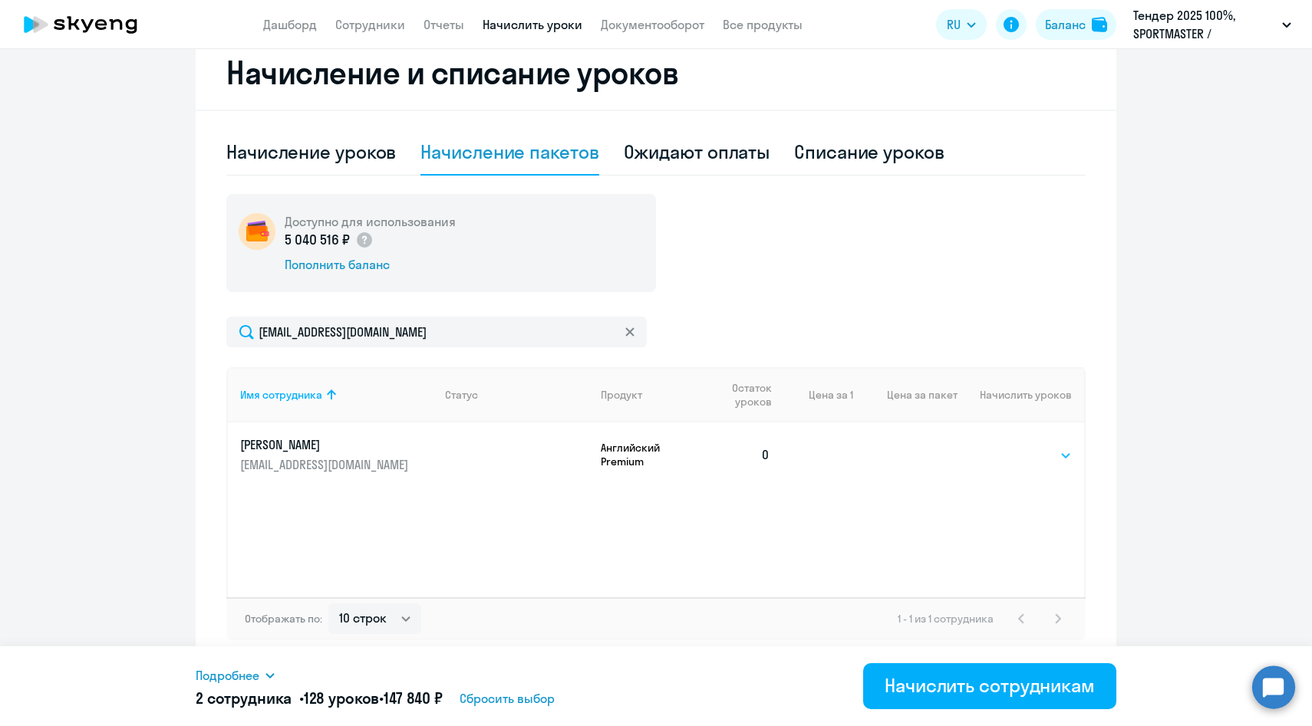
click at [1013, 463] on select "Выбрать 4 8 14 16 32 64 96 128" at bounding box center [1040, 455] width 63 height 18
select select "64"
click at [1009, 446] on select "Выбрать 4 8 14 16 32 64 96 128" at bounding box center [1040, 455] width 63 height 18
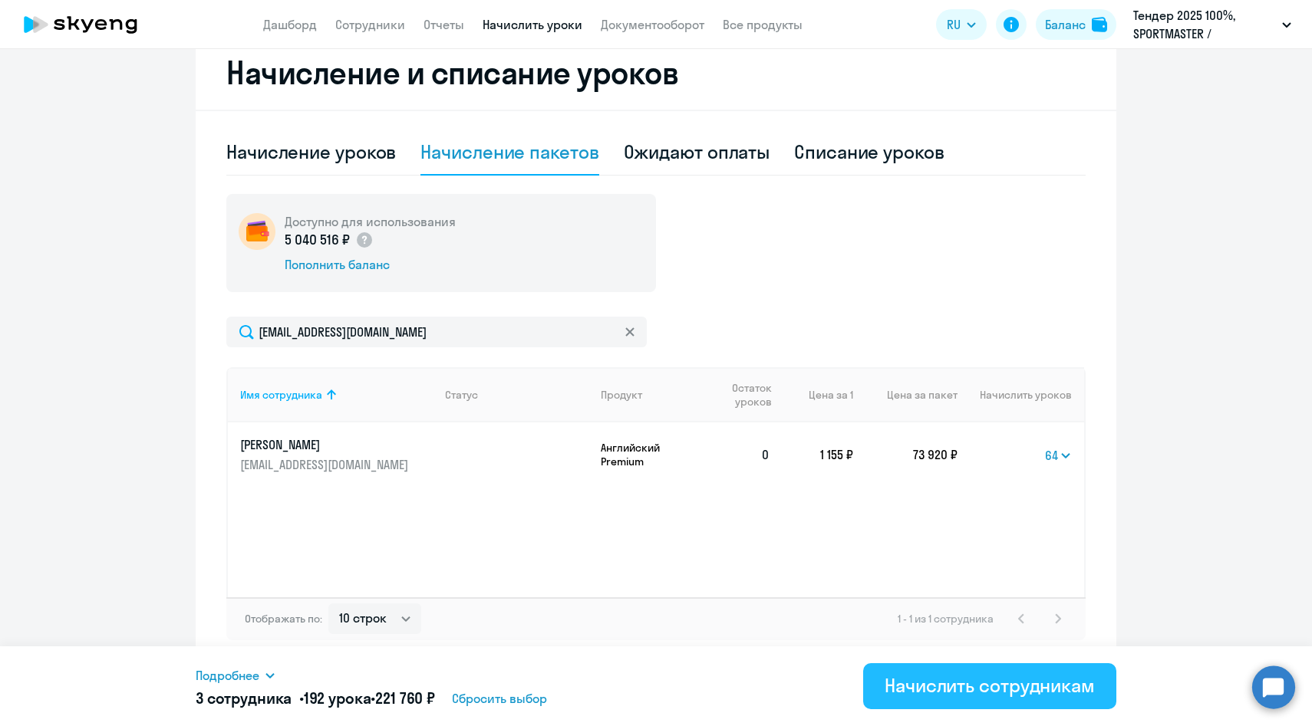
click at [911, 694] on div "Начислить сотрудникам" at bounding box center [990, 686] width 210 height 25
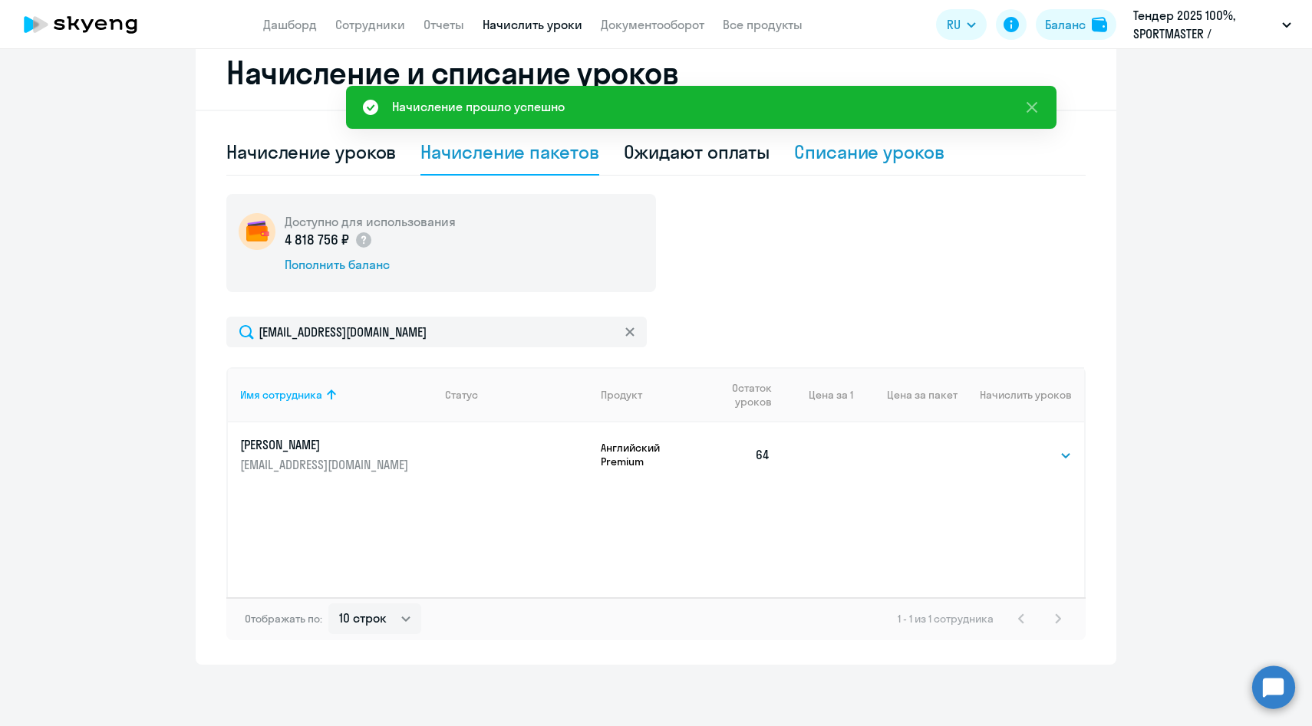
click at [849, 158] on div "Списание уроков" at bounding box center [869, 152] width 150 height 25
select select "10"
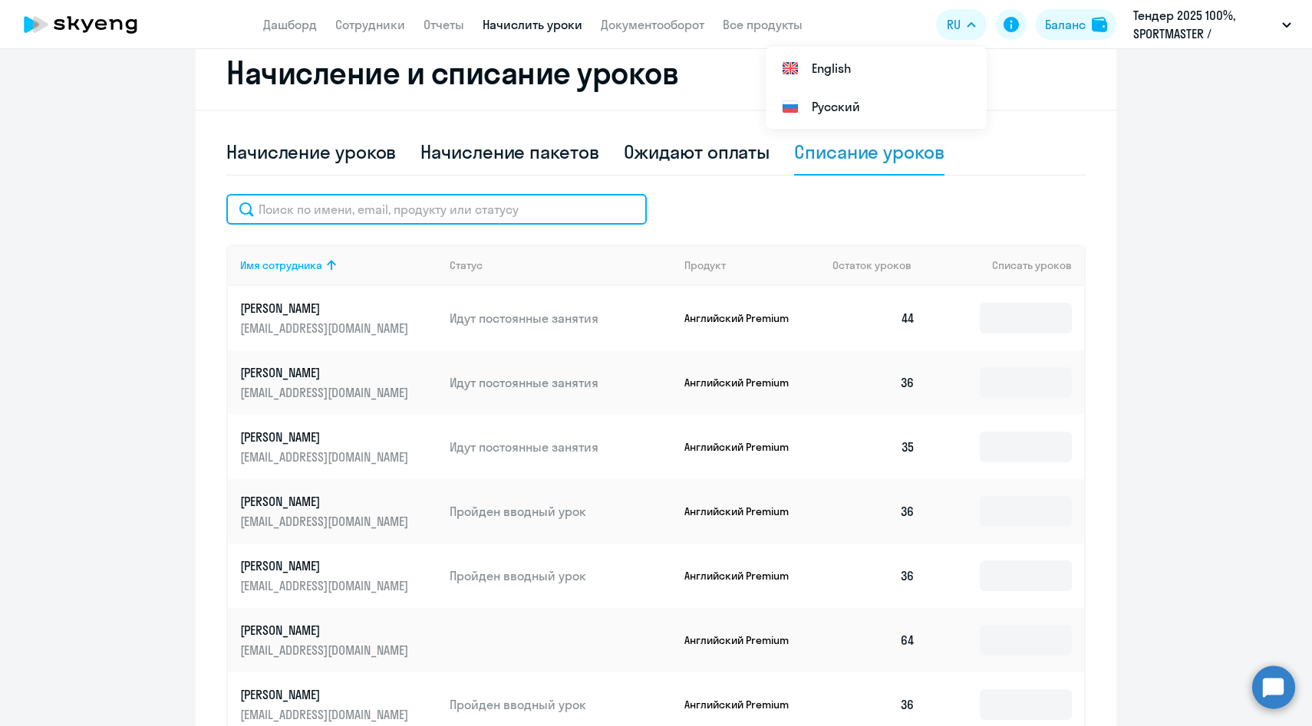
click at [416, 217] on input "text" at bounding box center [436, 209] width 420 height 31
paste input "[EMAIL_ADDRESS][DOMAIN_NAME]"
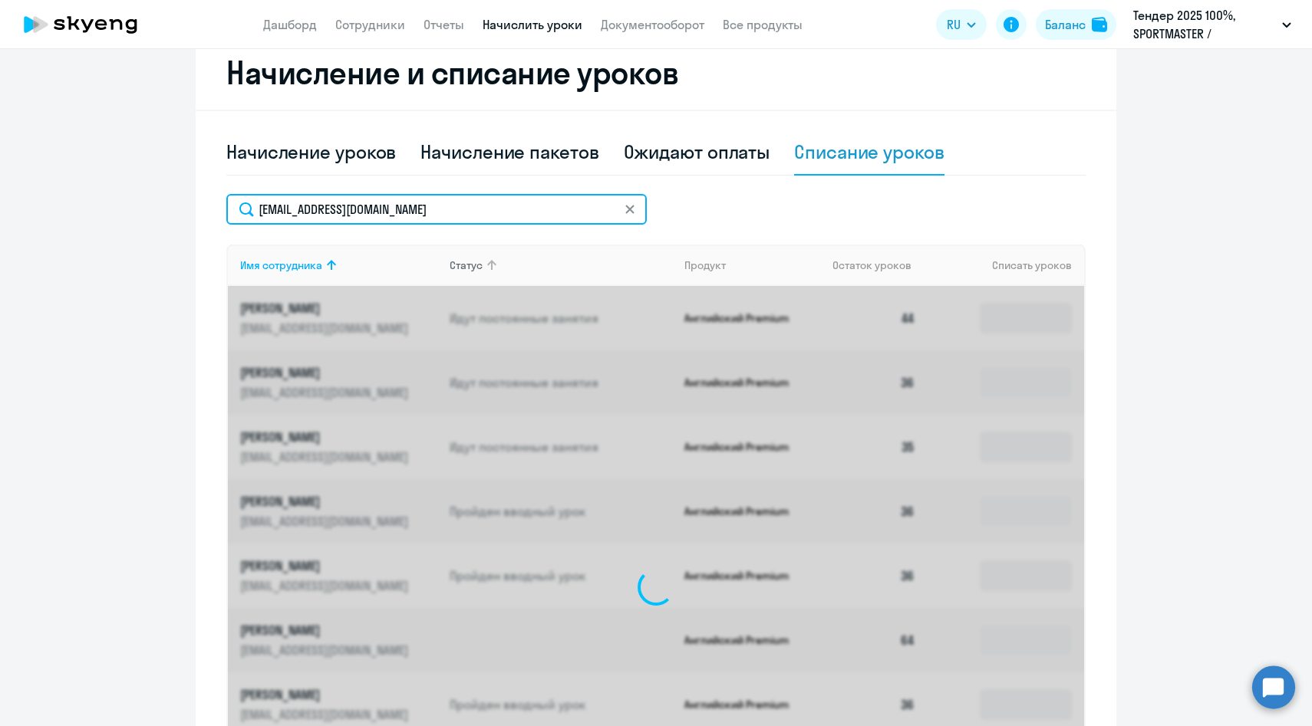
scroll to position [301, 0]
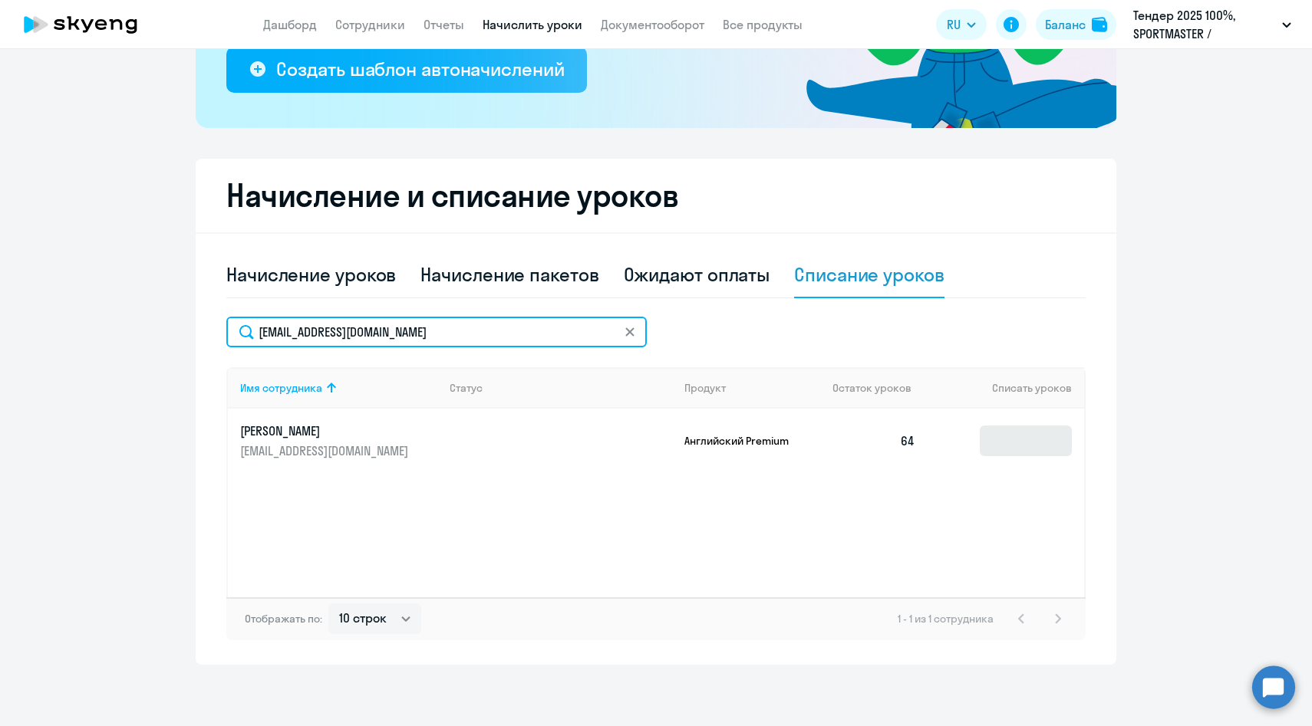
type input "[EMAIL_ADDRESS][DOMAIN_NAME]"
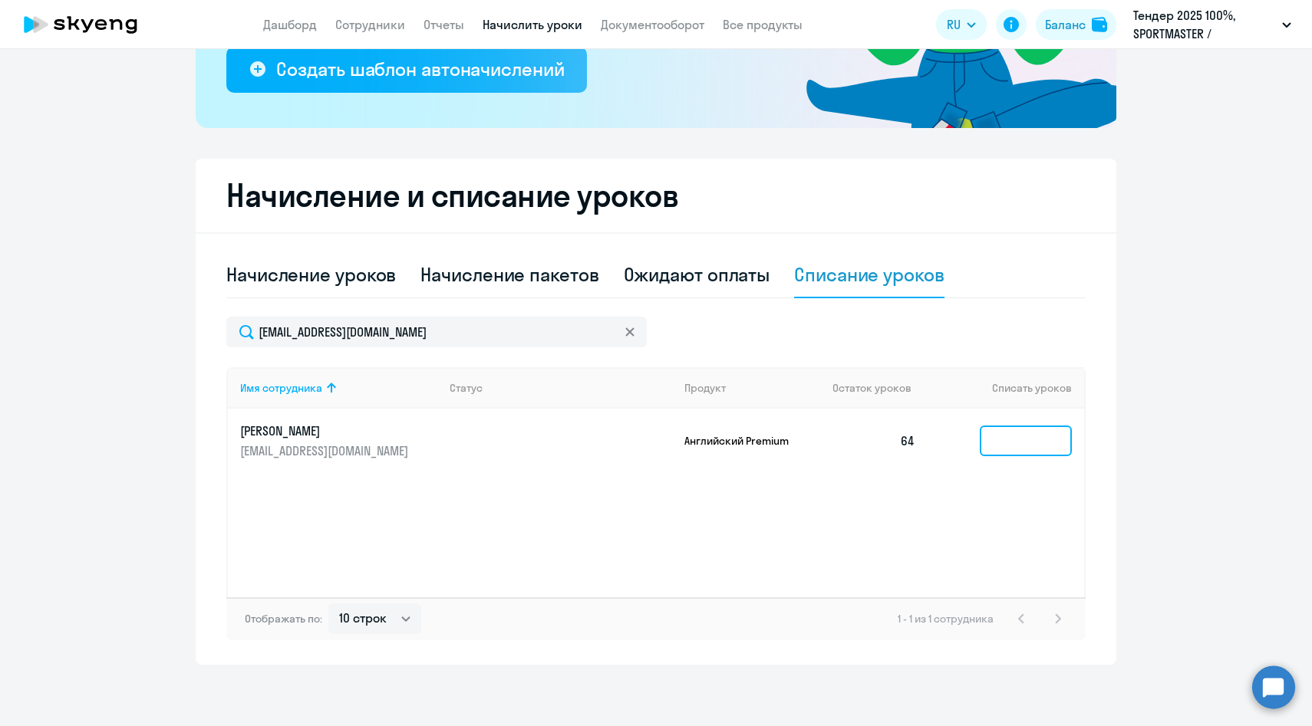
click at [1008, 433] on input at bounding box center [1026, 441] width 92 height 31
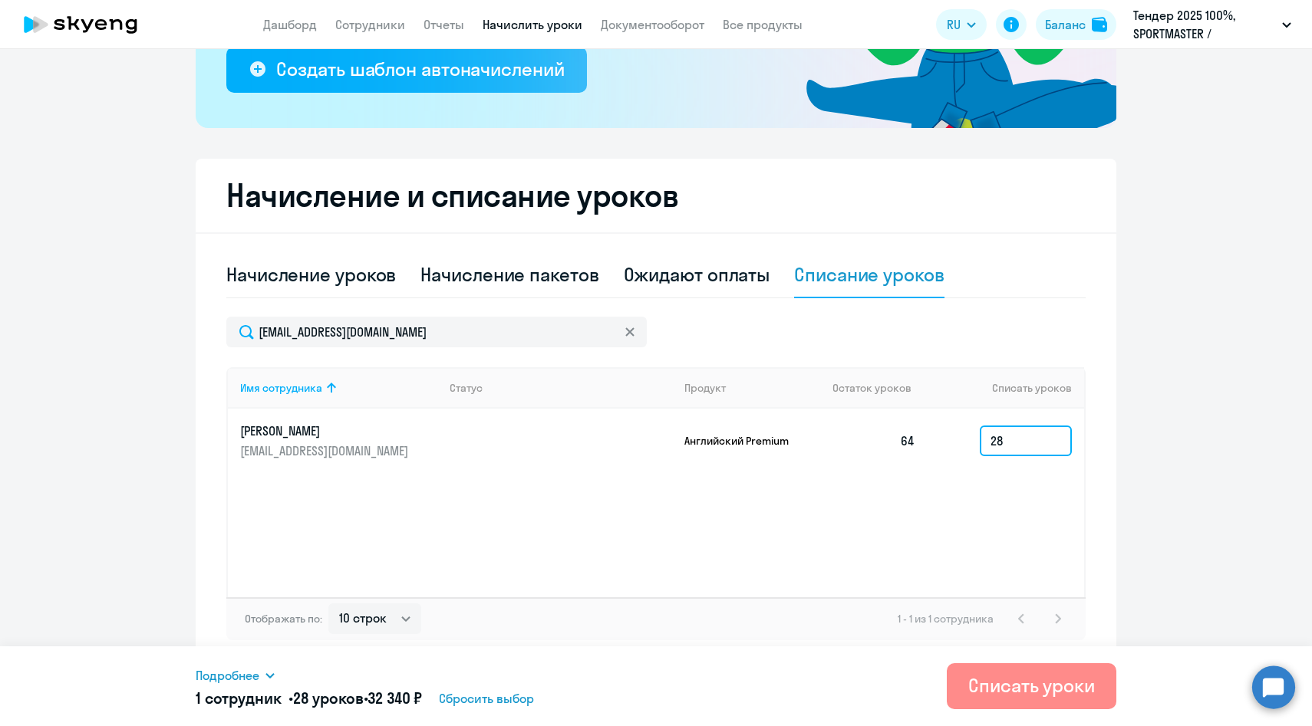
type input "28"
click at [1023, 698] on button "Списать уроки" at bounding box center [1032, 687] width 170 height 46
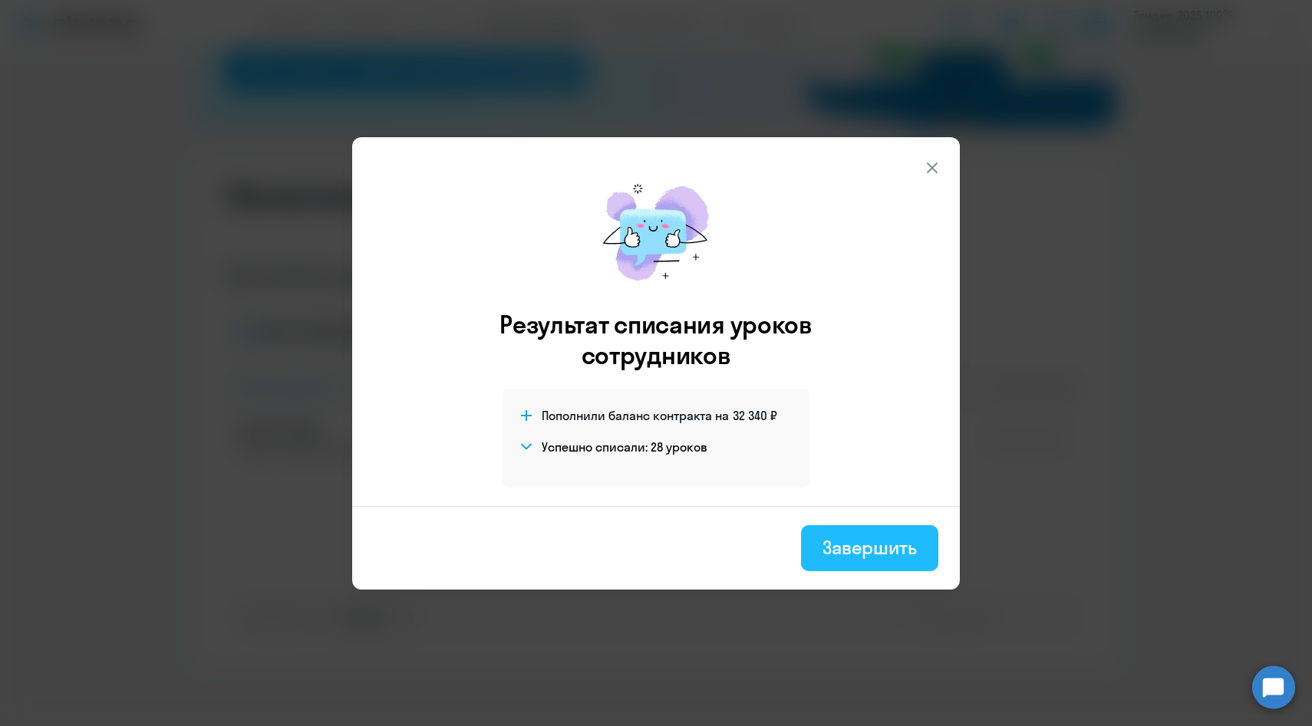
click at [851, 559] on button "Завершить" at bounding box center [869, 549] width 137 height 46
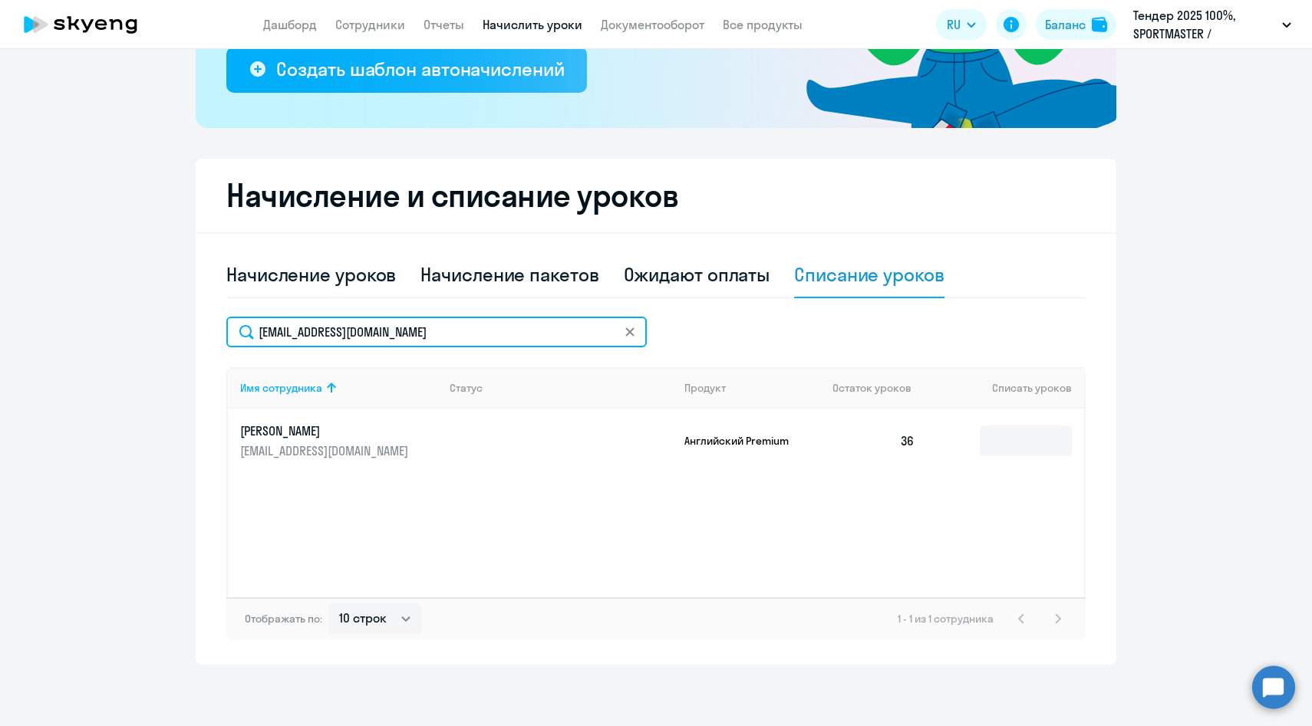
drag, startPoint x: 444, startPoint y: 334, endPoint x: 193, endPoint y: 334, distance: 250.9
click at [198, 334] on div "Начисление и списание уроков Начисление уроков Начисление пакетов Ожидают оплат…" at bounding box center [656, 412] width 921 height 506
paste input "AKoroteev"
type input "[EMAIL_ADDRESS][DOMAIN_NAME]"
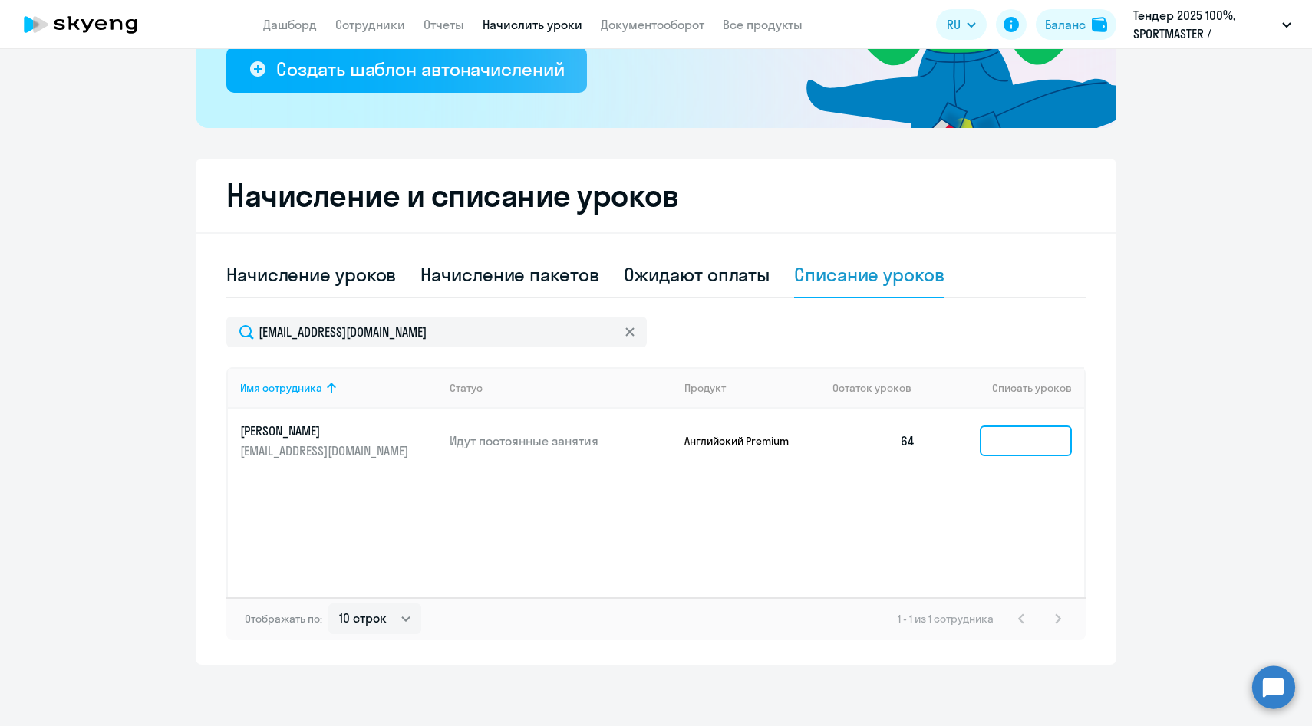
click at [1029, 431] on input at bounding box center [1026, 441] width 92 height 31
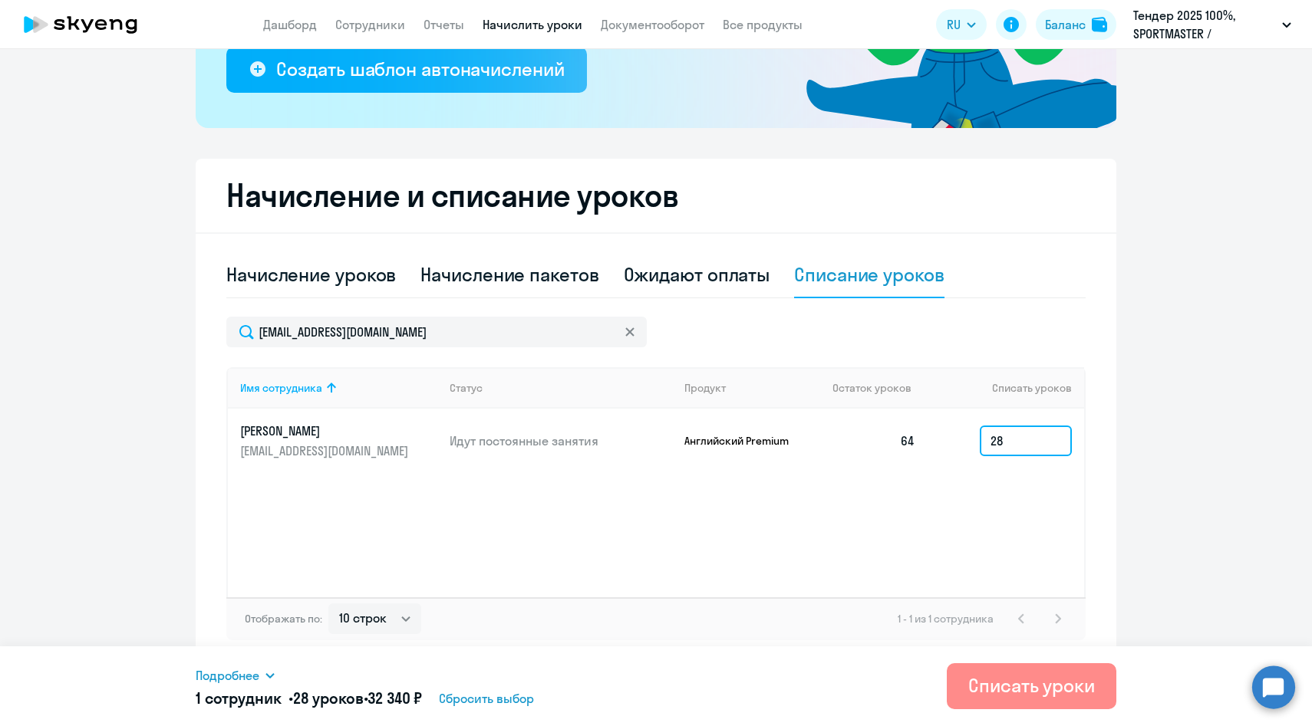
type input "28"
click at [1043, 693] on div "Списать уроки" at bounding box center [1031, 686] width 127 height 25
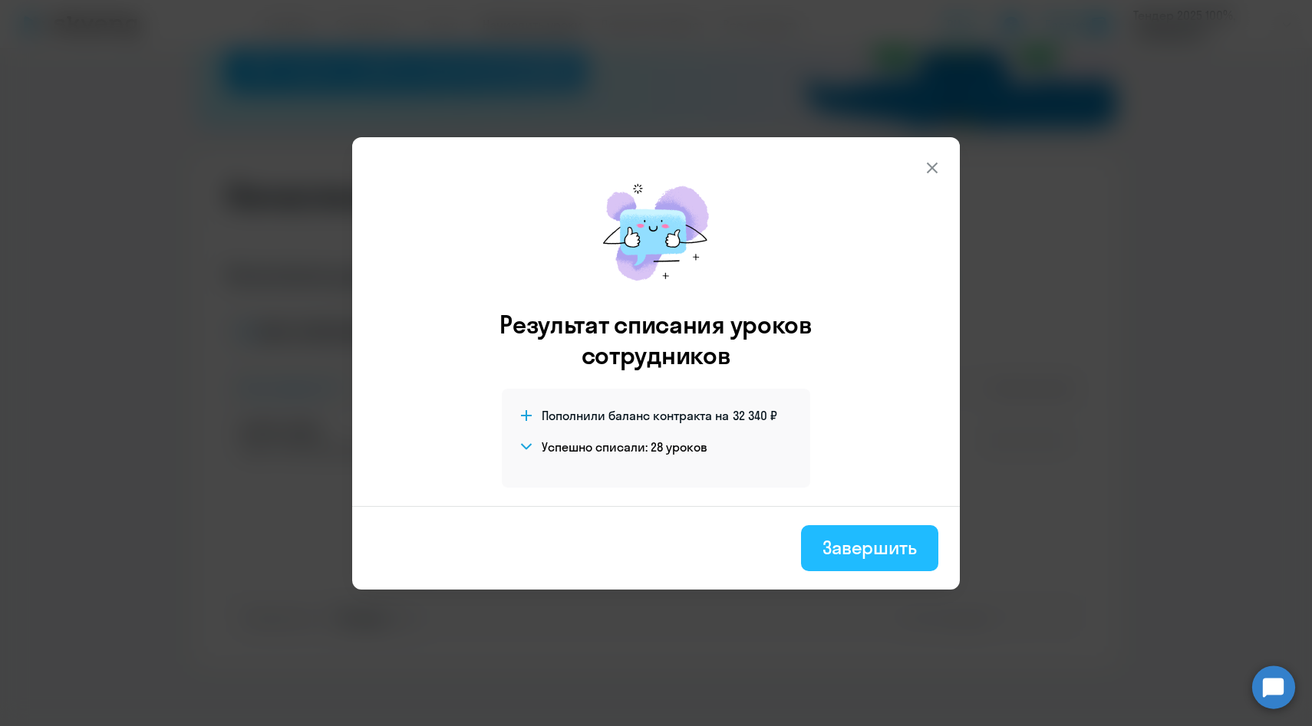
click at [899, 548] on div "Завершить" at bounding box center [869, 547] width 94 height 25
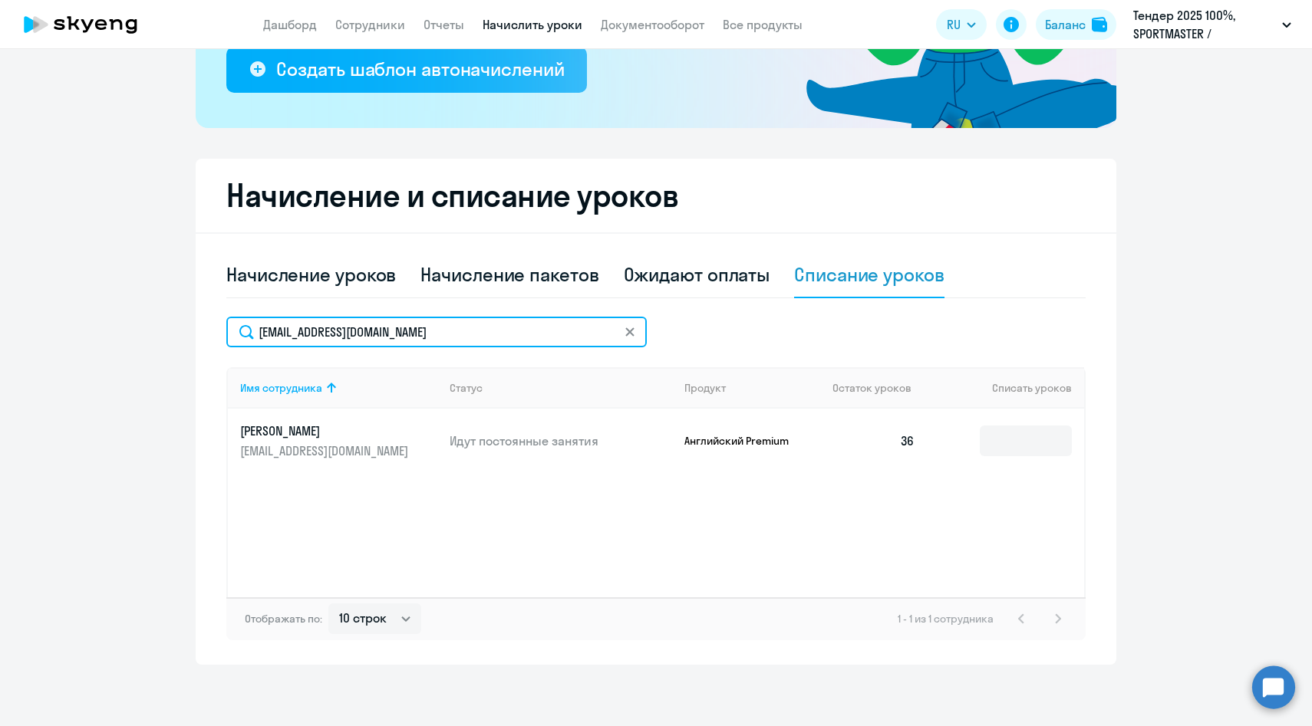
drag, startPoint x: 424, startPoint y: 333, endPoint x: 152, endPoint y: 328, distance: 272.4
click at [153, 328] on ng-component "Рекомендуем создать шаблон автоначислений Уроки больше не придётся начислять вр…" at bounding box center [656, 218] width 1312 height 895
paste input "MZubova"
type input "[EMAIL_ADDRESS][DOMAIN_NAME]"
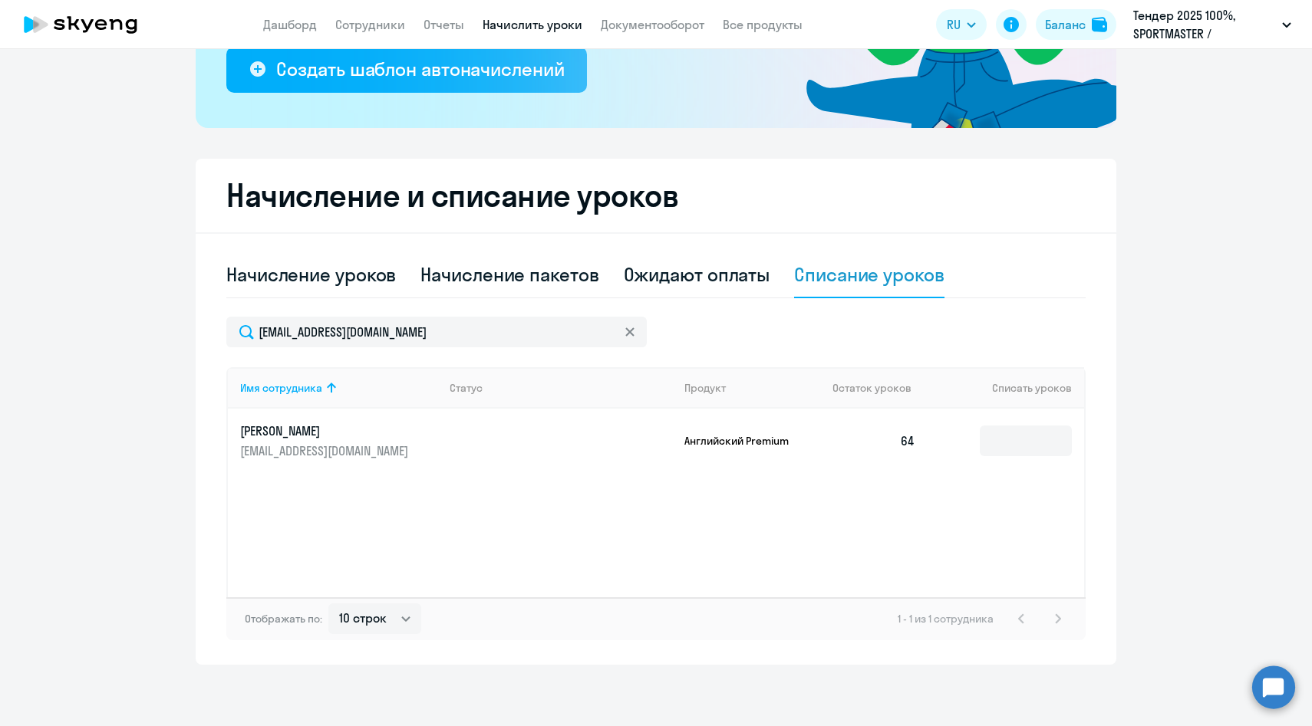
click at [977, 437] on td at bounding box center [1005, 441] width 157 height 64
click at [983, 437] on input at bounding box center [1026, 441] width 92 height 31
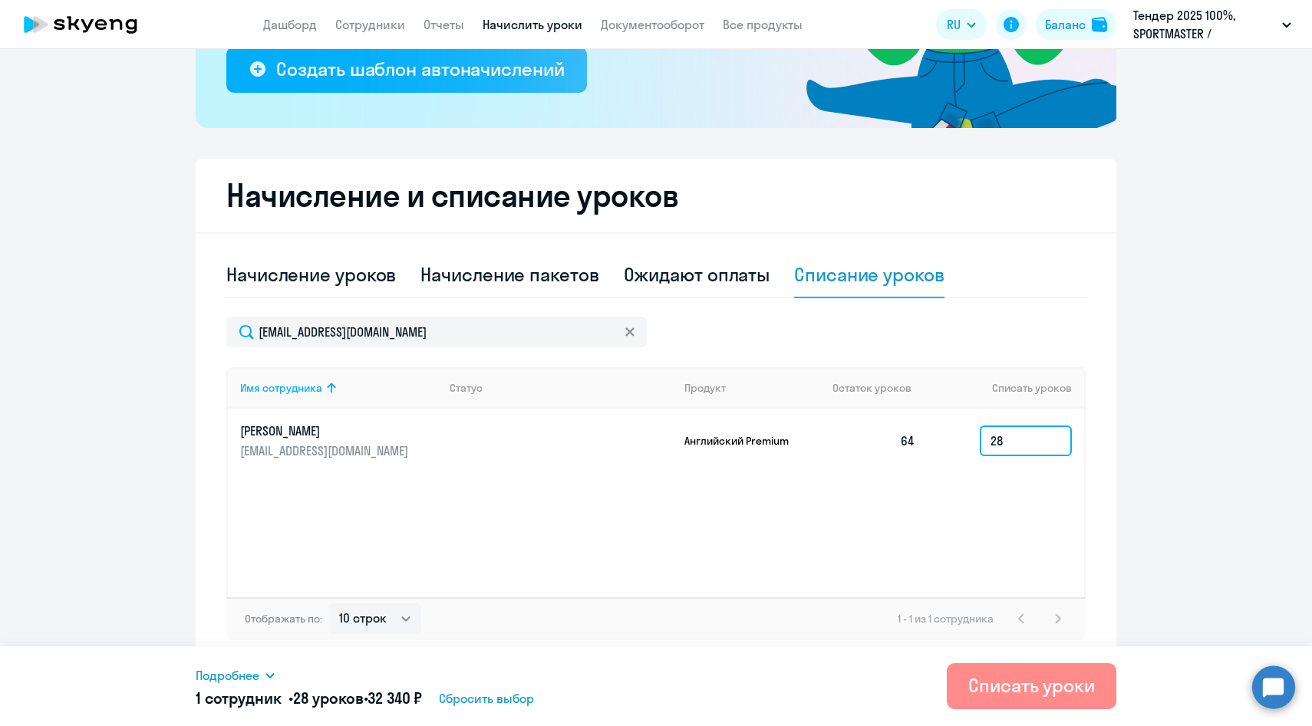
type input "28"
click at [1024, 688] on div "Списать уроки" at bounding box center [1031, 686] width 127 height 25
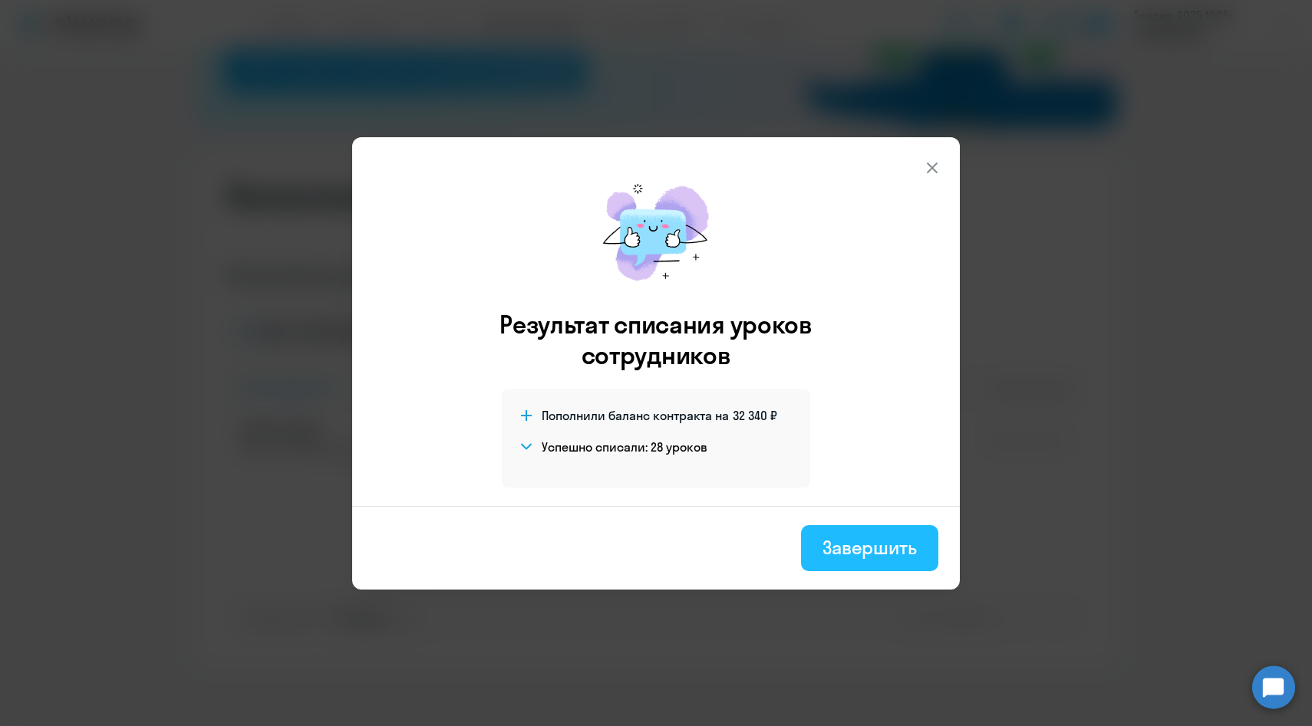
click at [906, 550] on div "Завершить" at bounding box center [869, 547] width 94 height 25
